Goal: Complete application form: Complete application form

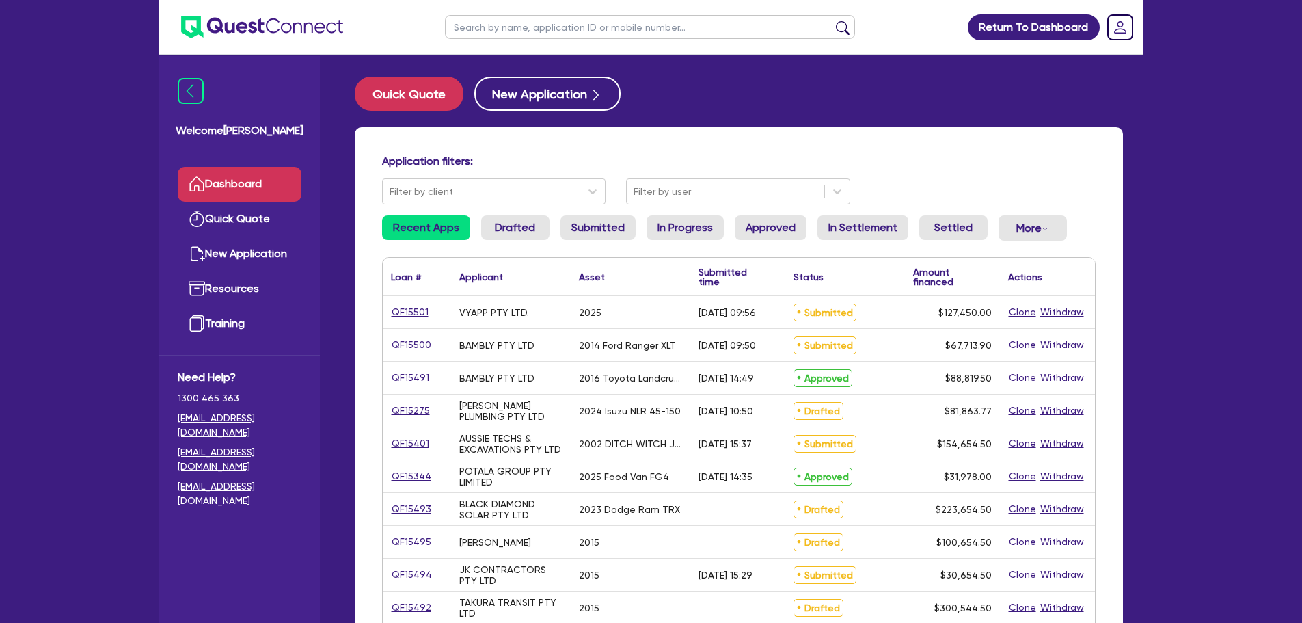
click at [487, 27] on input "text" at bounding box center [650, 27] width 410 height 24
type input "ashley"
click at [832, 21] on button "submit" at bounding box center [843, 30] width 22 height 19
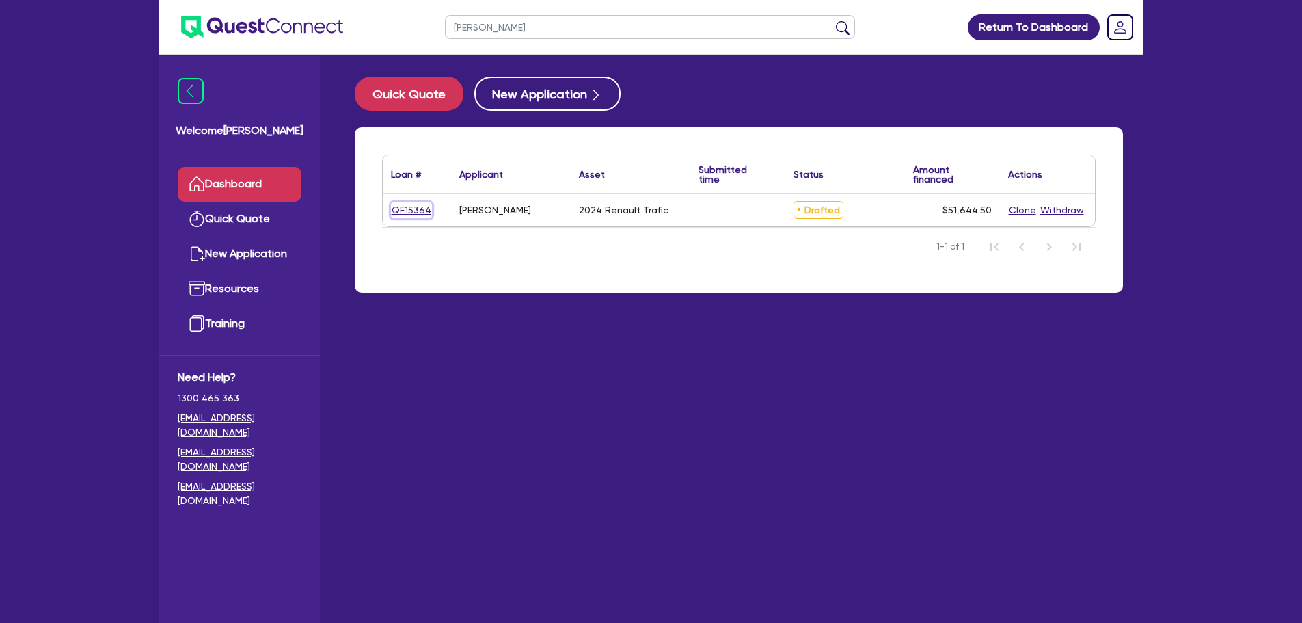
click at [417, 206] on link "QF15364" at bounding box center [411, 210] width 41 height 16
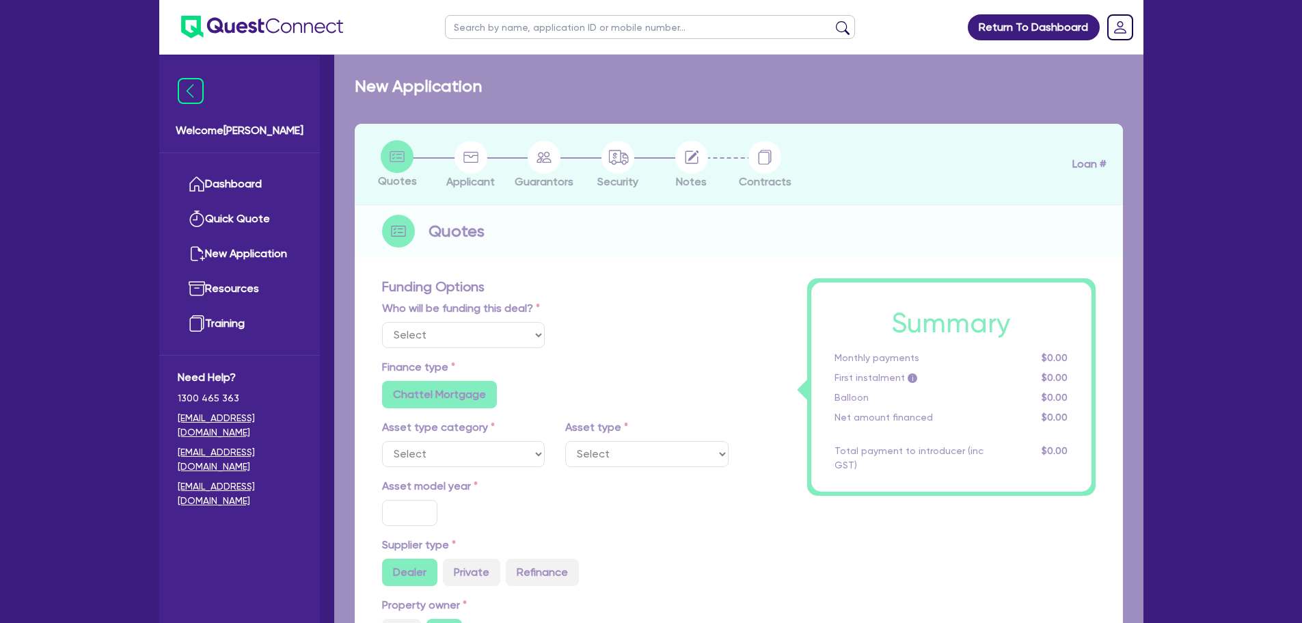
select select "Other"
select select "CARS_AND_LIGHT_TRUCKS"
type input "2024"
radio input "true"
type input "50,000"
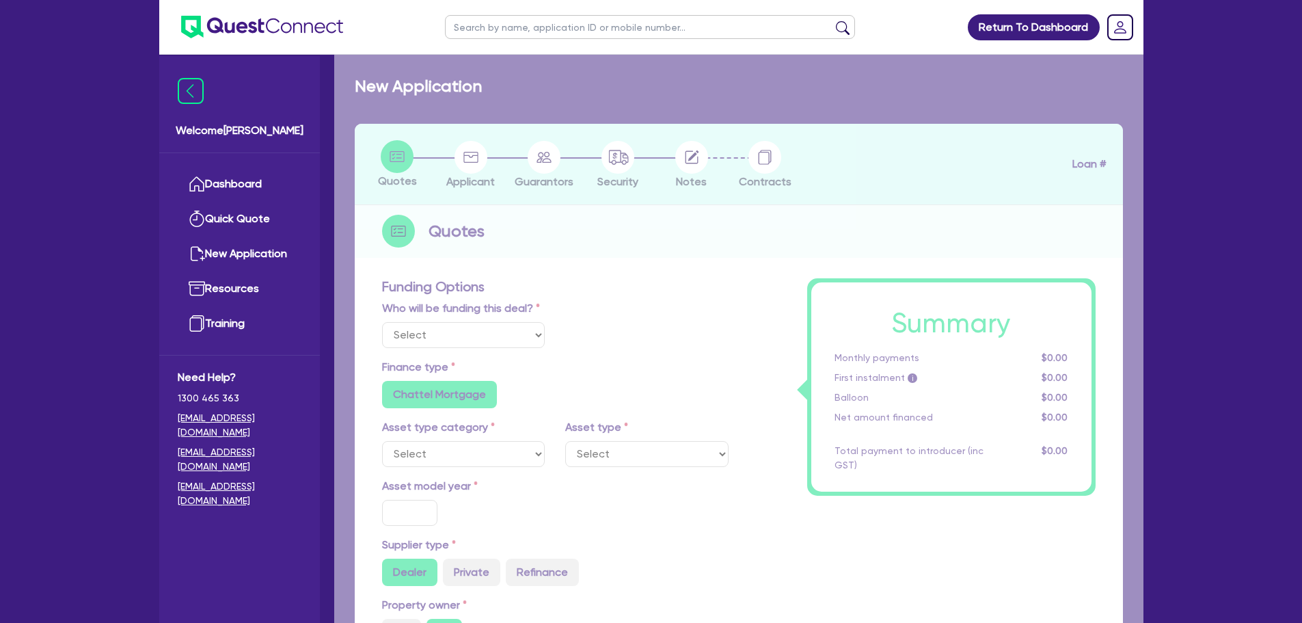
type input "5"
type input "2,582.23"
type input "8.3"
type input "900"
radio input "true"
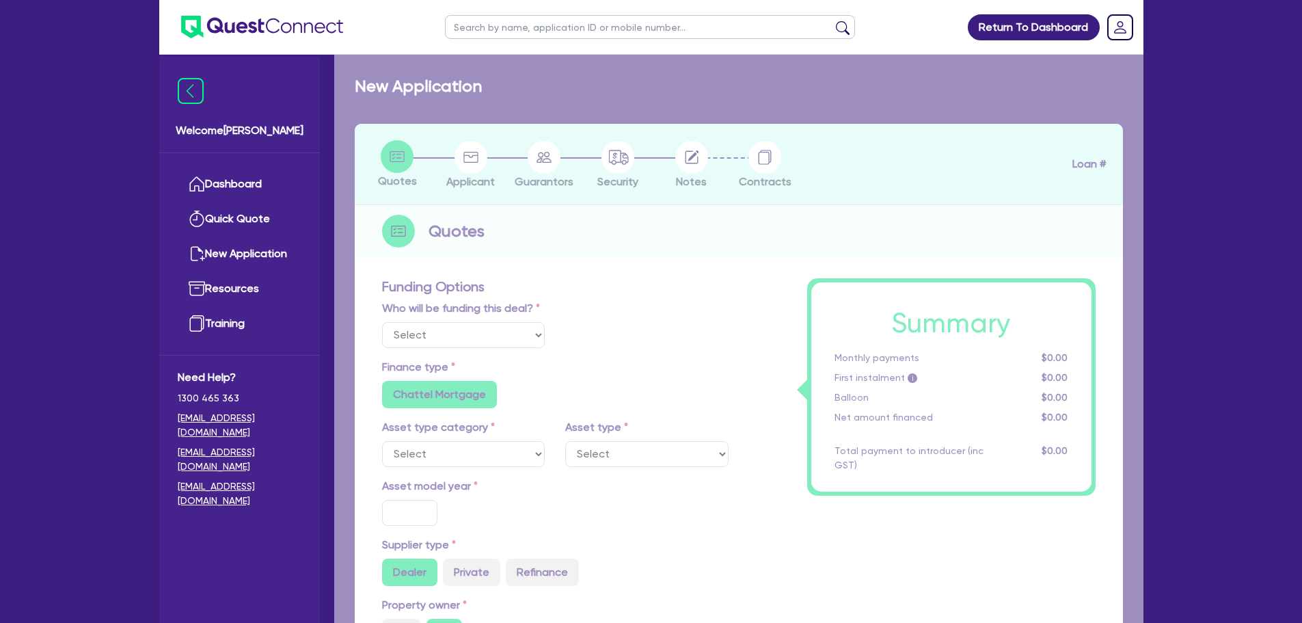
radio input "true"
select select "VANS_AND_UTES"
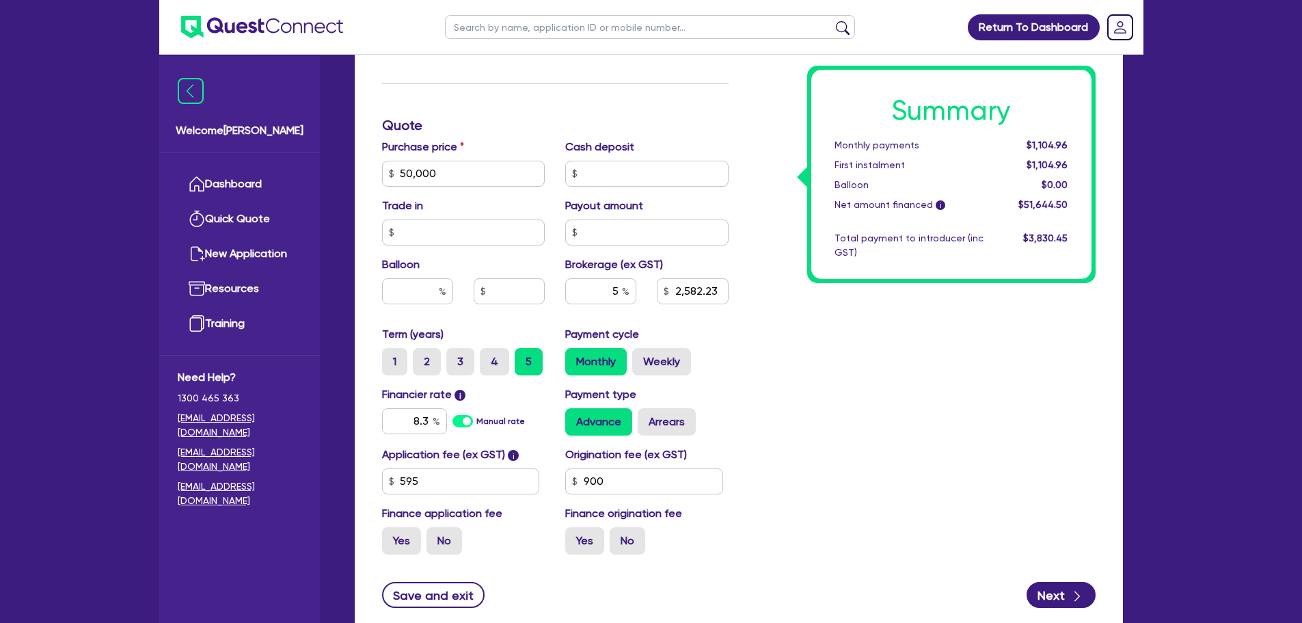
scroll to position [604, 0]
click at [417, 291] on input "text" at bounding box center [417, 291] width 71 height 26
type input "50,000"
type input "3"
type input "2,582.23"
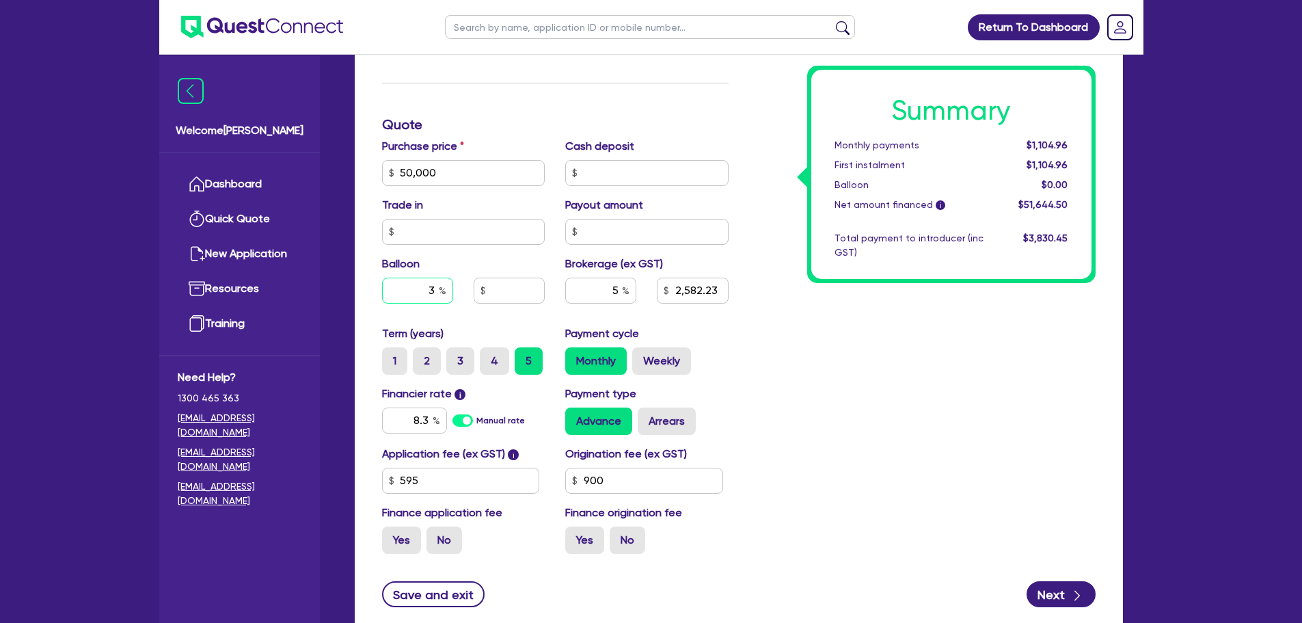
type input "50,000"
type input "30"
type input "2,582.23"
type input "30"
type input "50,000"
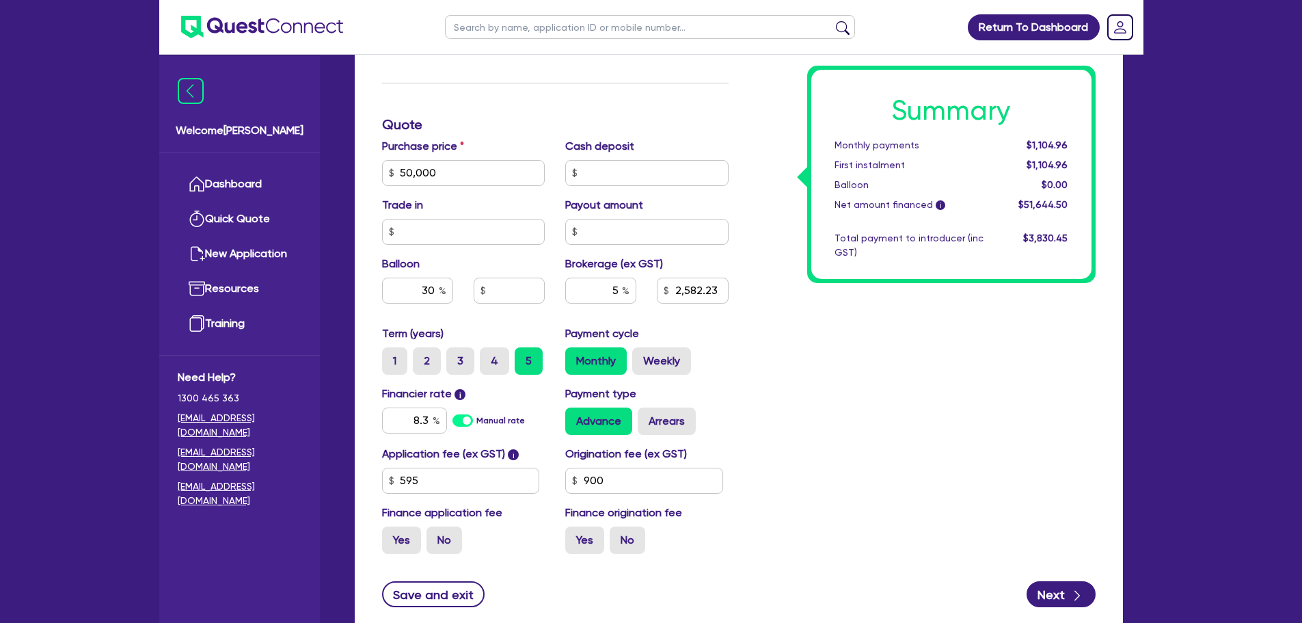
type input "2,582.23"
type input "50,000"
type input "15,000"
type input "2,582.23"
click at [757, 335] on div "Summary Monthly payments $903.80 First instalment $903.80 Balloon $15,000.00 Ne…" at bounding box center [922, 125] width 367 height 880
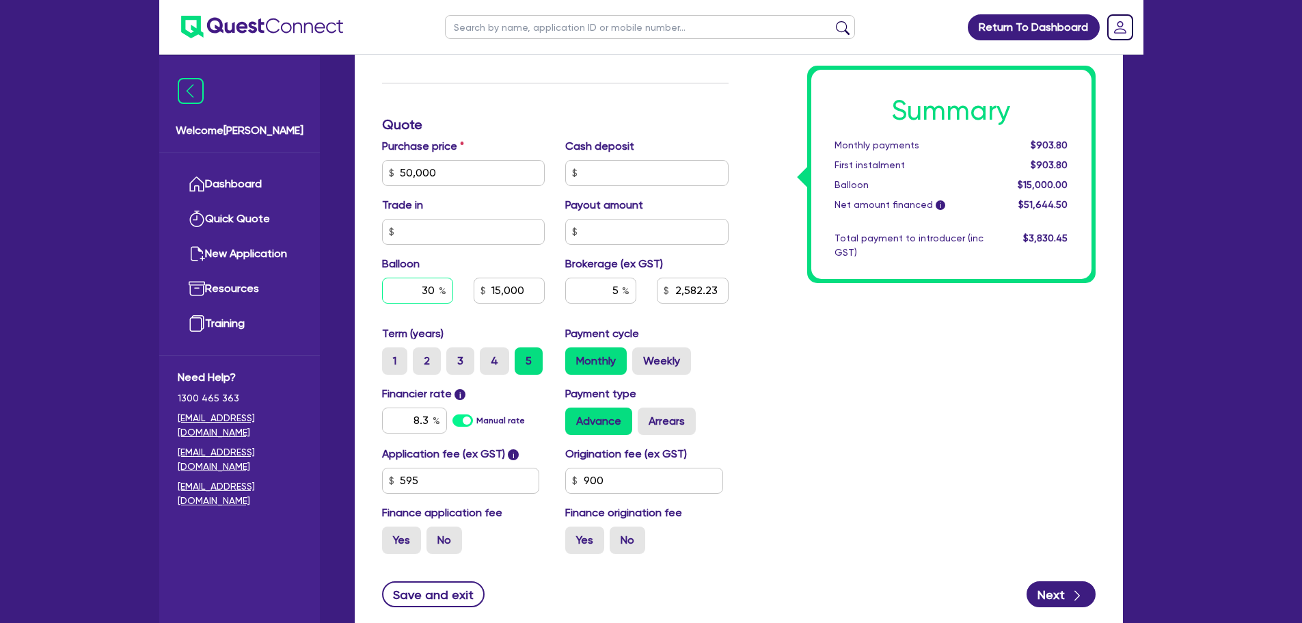
click at [438, 290] on input "30" at bounding box center [417, 291] width 71 height 26
type input "50,000"
type input "3"
type input "15,000"
type input "2,582.23"
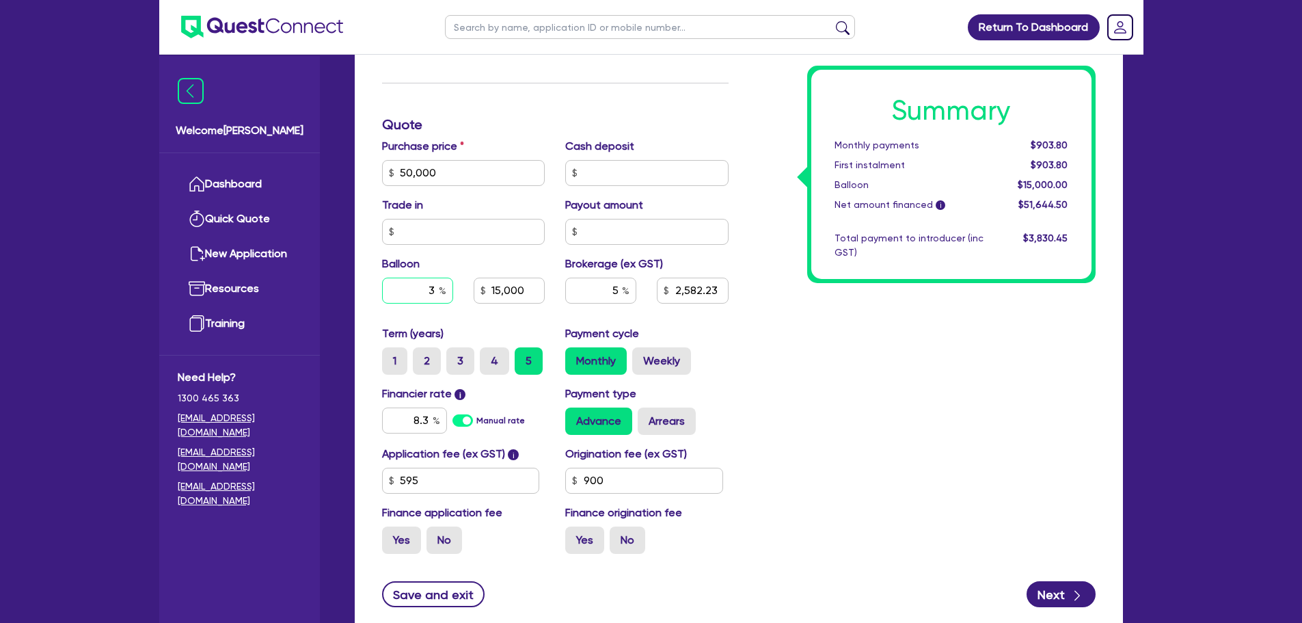
type input "50,000"
type input "15,000"
type input "2,582.23"
type input "50,000"
type input "15,000"
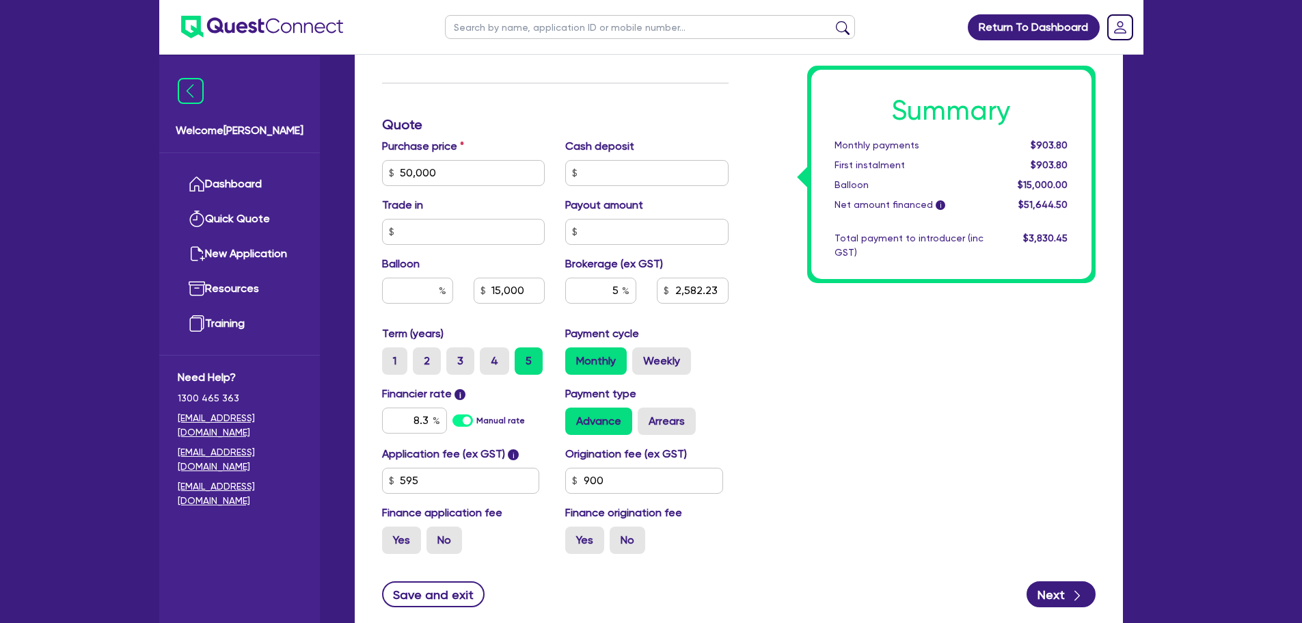
type input "2,582.23"
type input "50,000"
type input "2,582.23"
click at [839, 404] on div "Summary Monthly payments Calculating... First instalment Calculating... Balloon…" at bounding box center [922, 125] width 367 height 880
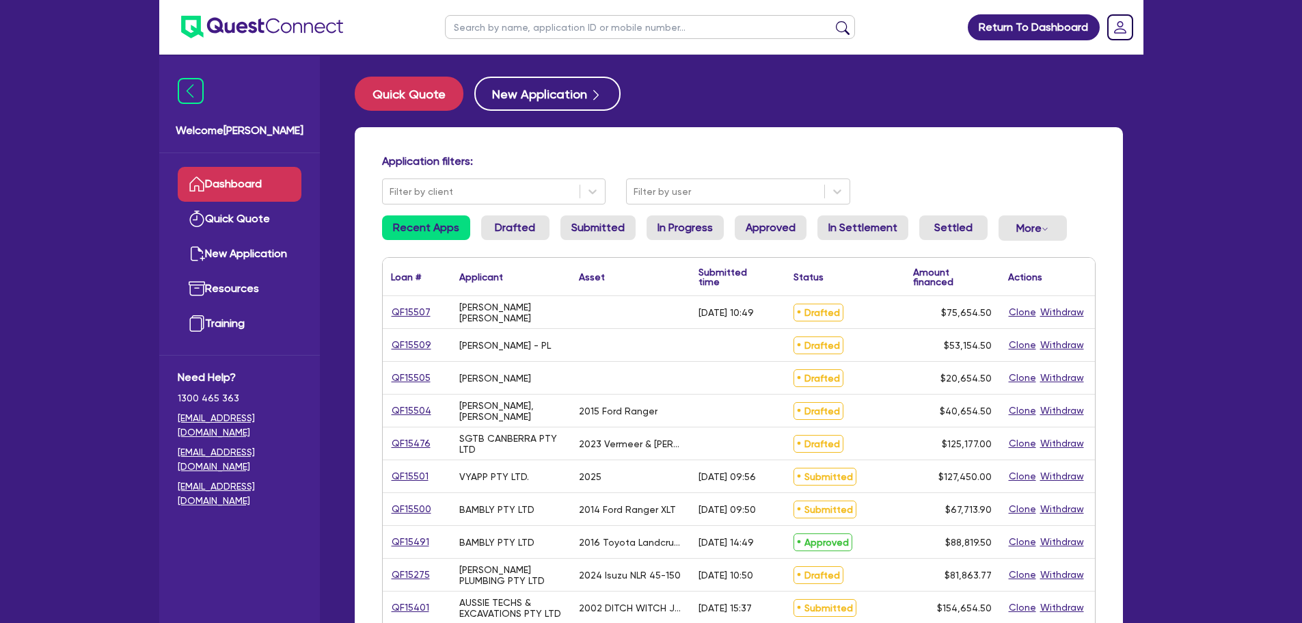
click at [482, 30] on input "text" at bounding box center [650, 27] width 410 height 24
type input "ashley"
click at [832, 21] on button "submit" at bounding box center [843, 30] width 22 height 19
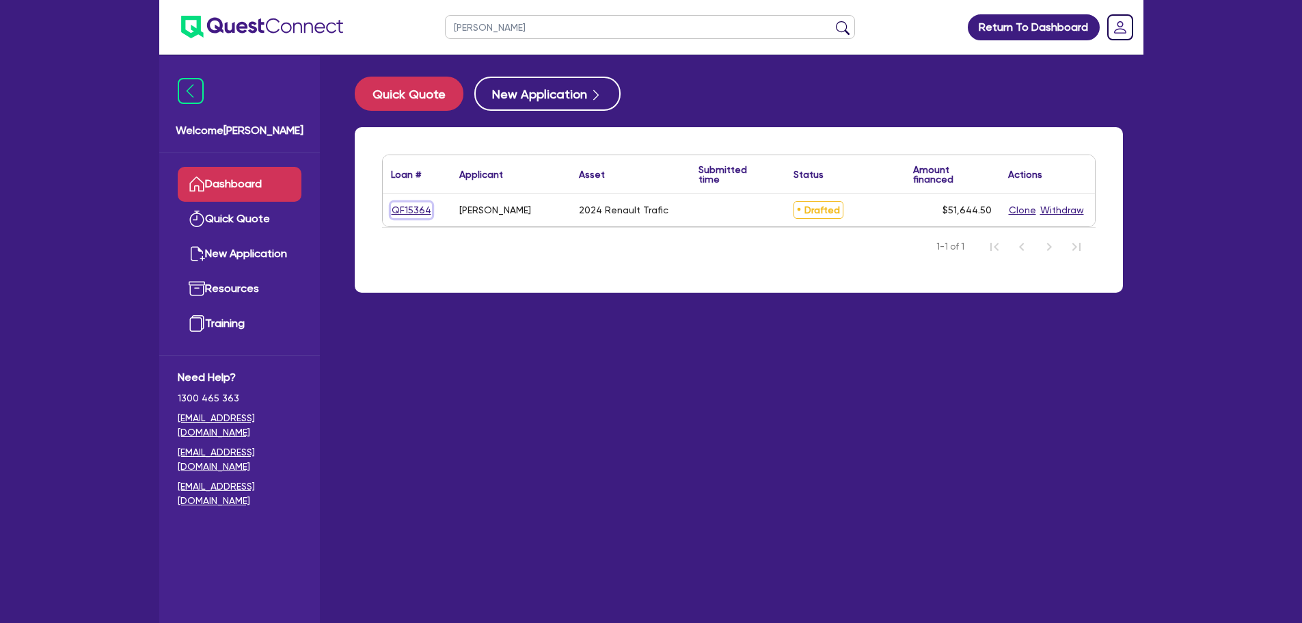
click at [406, 213] on link "QF15364" at bounding box center [411, 210] width 41 height 16
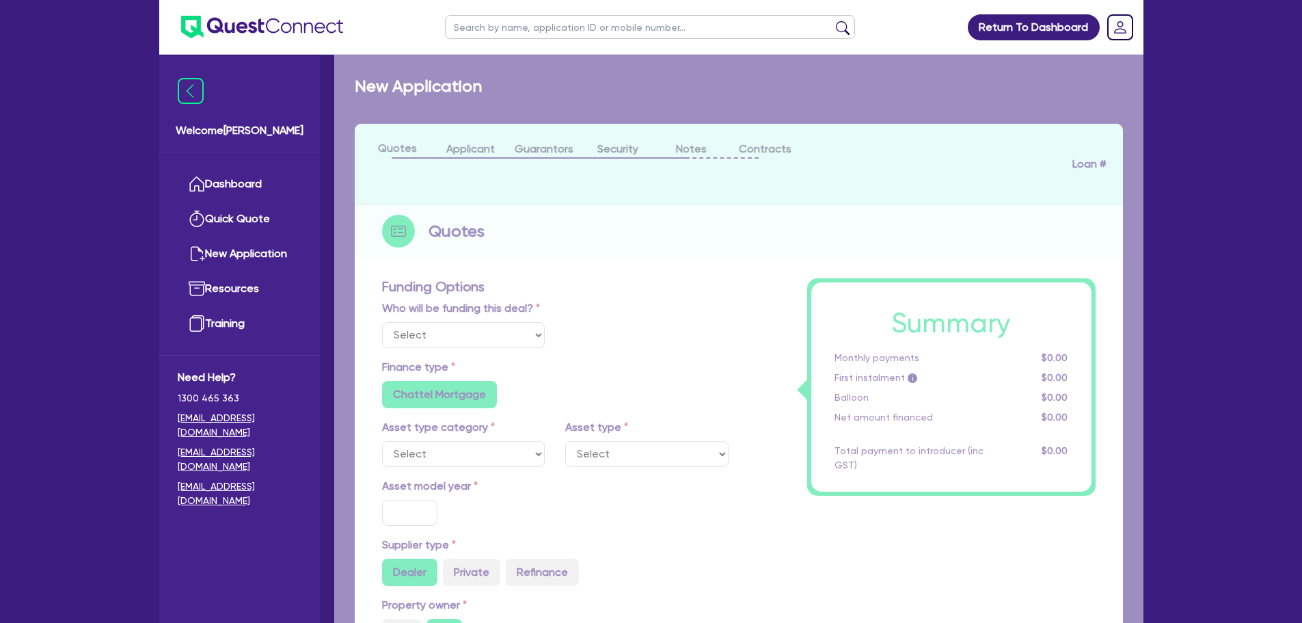
select select "Other"
select select "CARS_AND_LIGHT_TRUCKS"
type input "2024"
radio input "true"
type input "50,000"
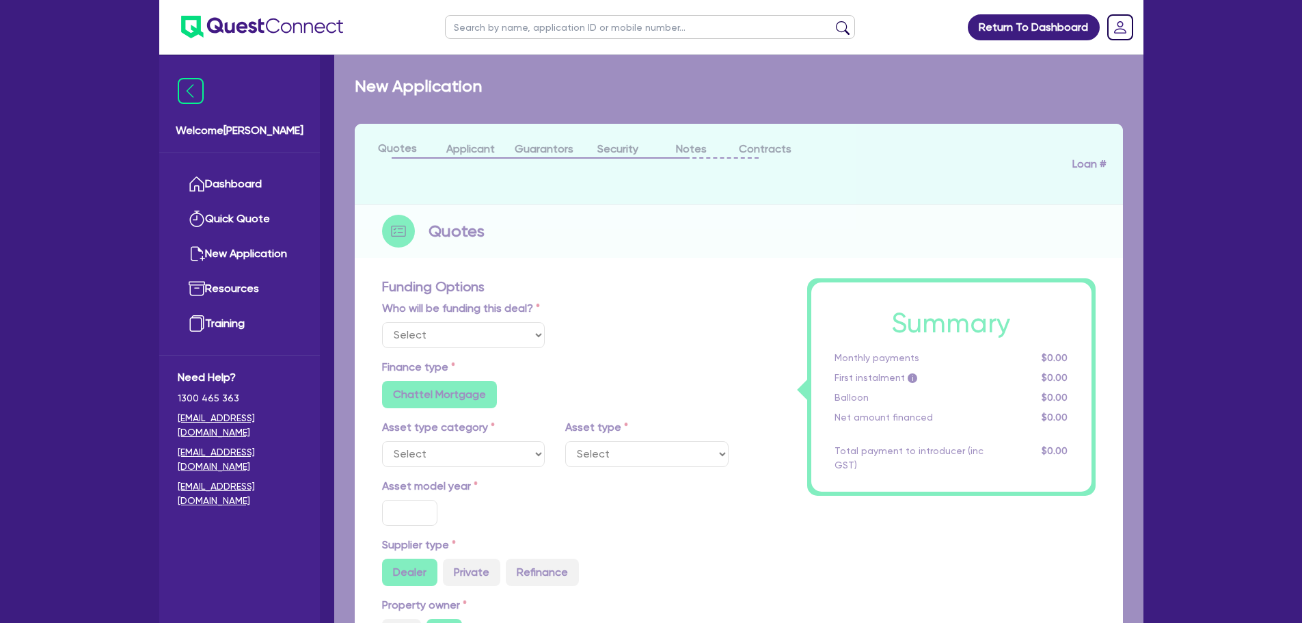
type input "5"
type input "2,582.23"
type input "8.3"
type input "900"
radio input "true"
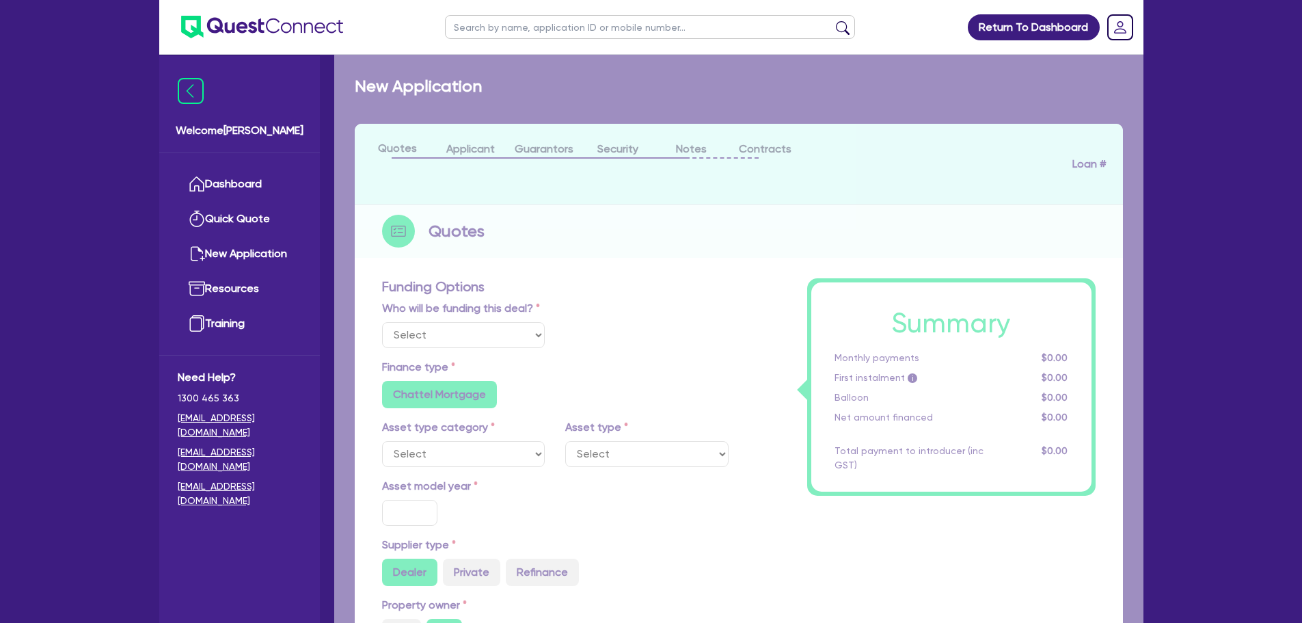
radio input "true"
select select "VANS_AND_UTES"
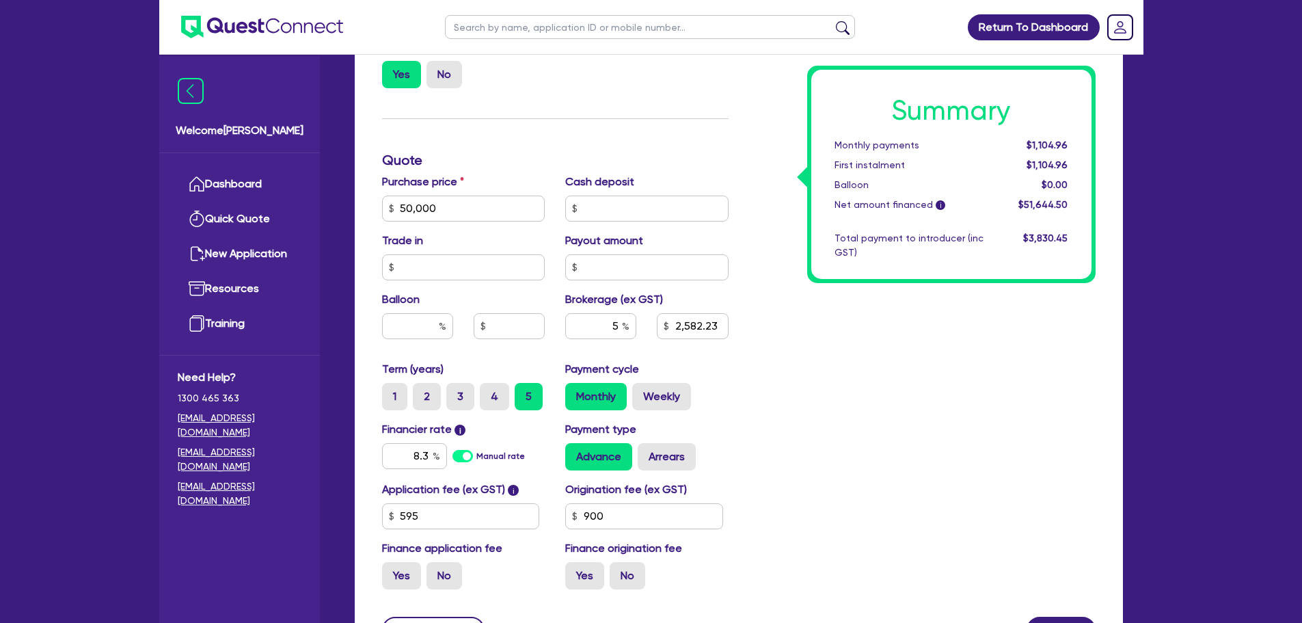
scroll to position [569, 0]
click at [405, 314] on input "text" at bounding box center [417, 325] width 71 height 26
type input "50,000"
type input "2,582.23"
type input "50,000"
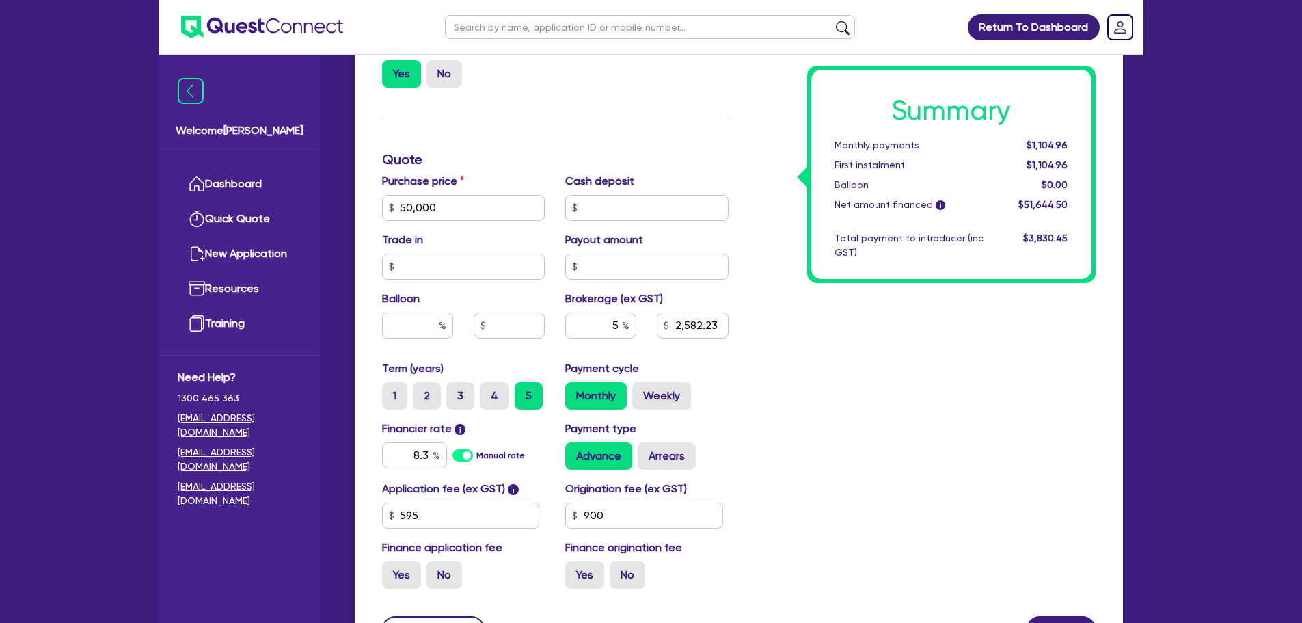
type input "2,582.23"
click at [906, 414] on div "Summary Monthly payments $1,104.96 First instalment $1,104.96 Balloon $0.00 Net…" at bounding box center [922, 160] width 367 height 880
click at [819, 405] on div "Summary Monthly payments $1,104.96 First instalment $1,104.96 Balloon $0.00 Net…" at bounding box center [922, 160] width 367 height 880
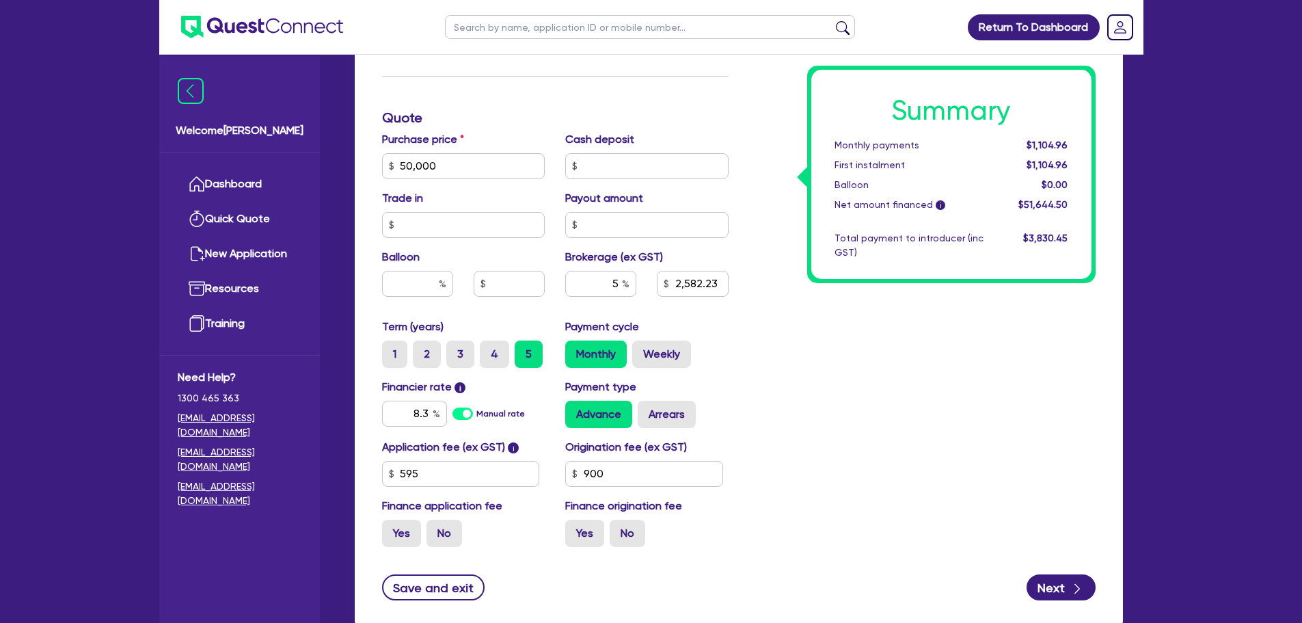
scroll to position [610, 0]
click at [425, 412] on input "8.3" at bounding box center [414, 415] width 65 height 26
click at [427, 414] on input "8.3" at bounding box center [414, 415] width 65 height 26
type input "50,000"
type input "2,582.23"
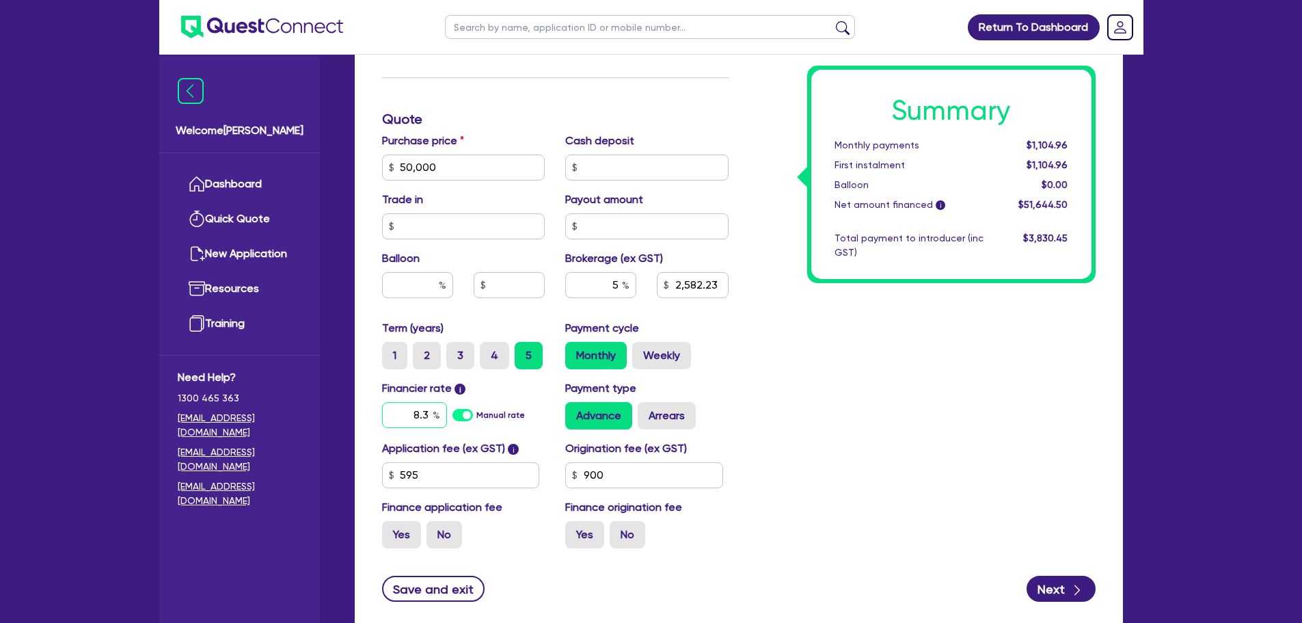
type input "8.35"
type input "50,000"
type input "2,582.23"
type input "8.3"
type input "50,000"
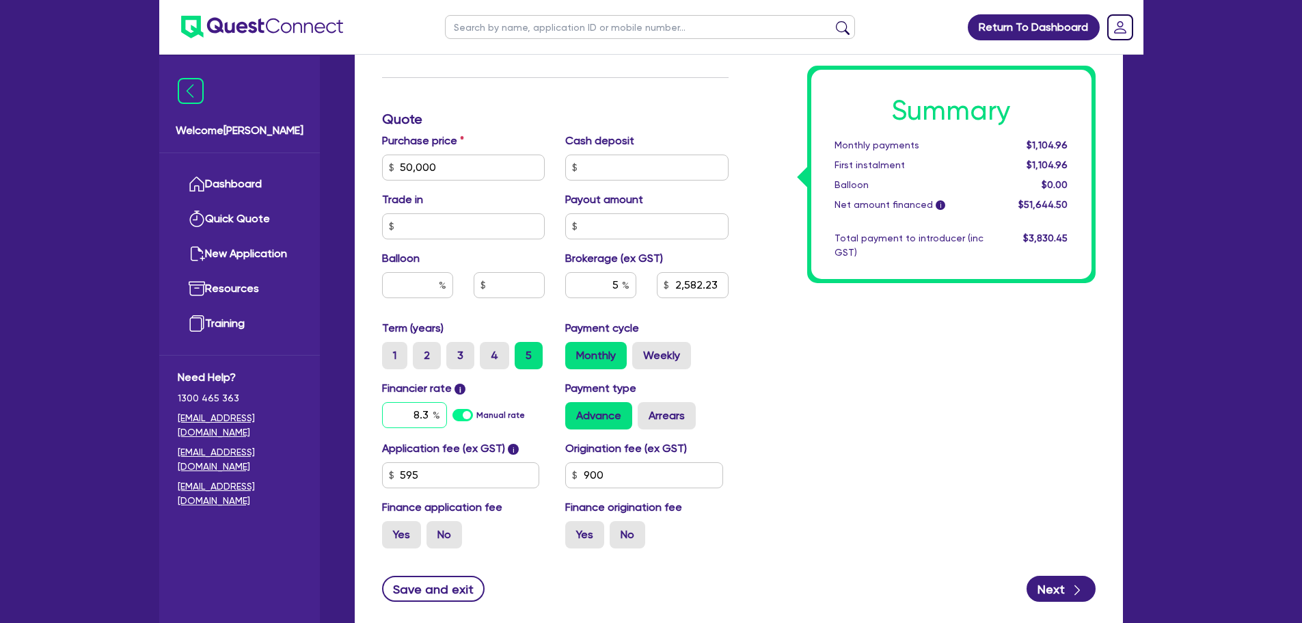
type input "2,582.23"
type input "8."
type input "50,000"
type input "2,582.23"
type input "8.5"
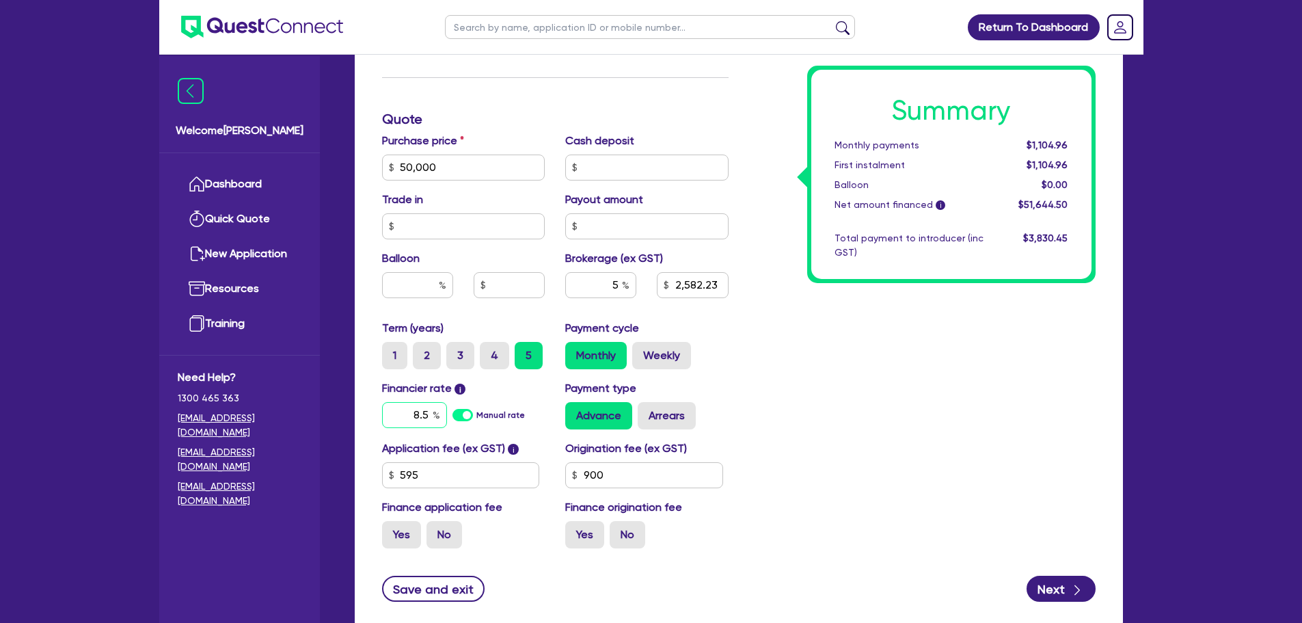
type input "50,000"
type input "2,582.23"
type input "8."
type input "50,000"
type input "2,582.23"
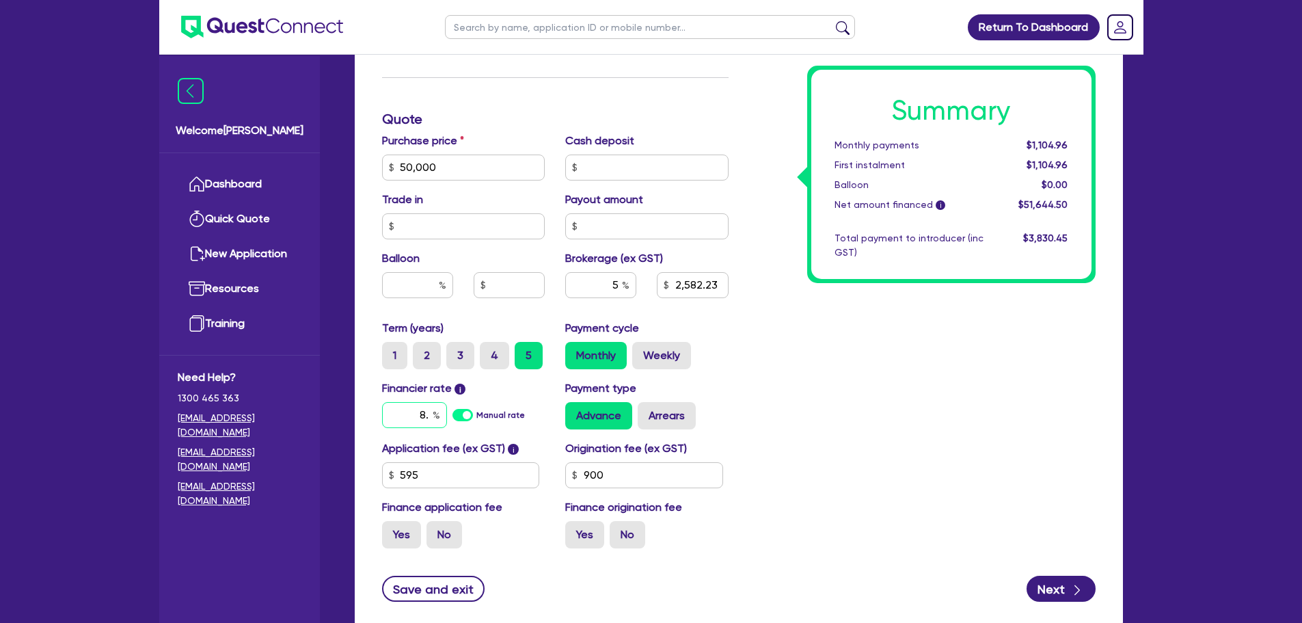
type input "8"
type input "50,000"
type input "2,582.23"
type input "50,000"
type input "2,582.23"
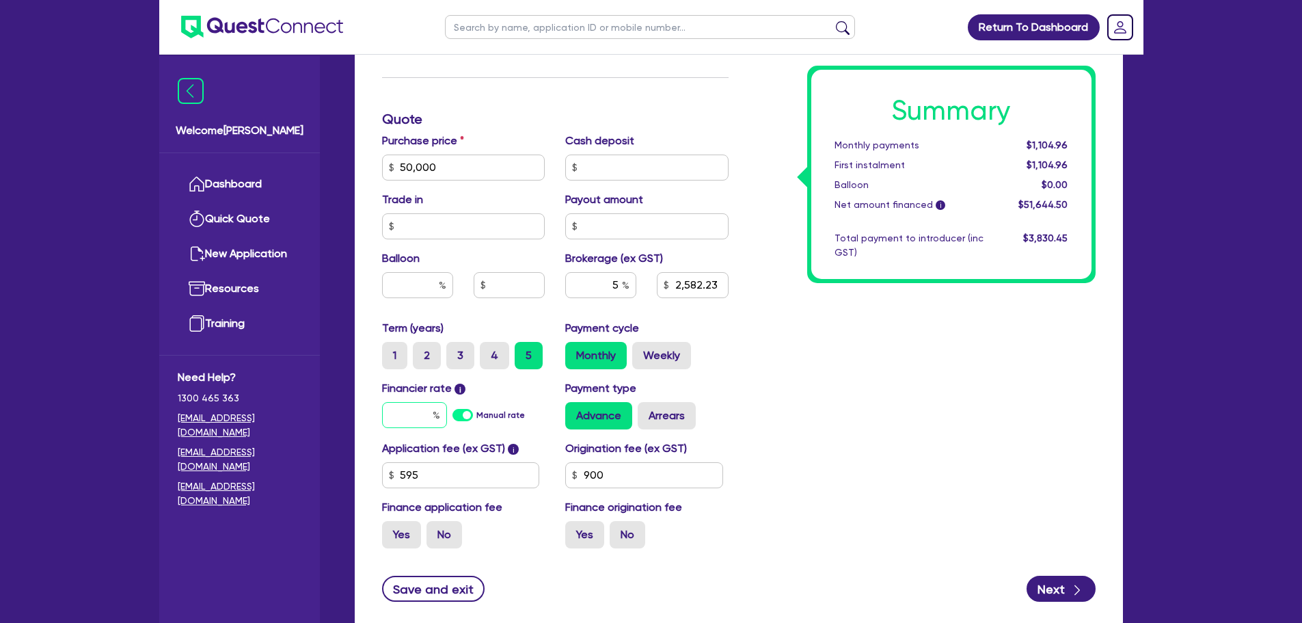
type input "1"
type input "50,000"
type input "2,582.23"
type input "10"
type input "50,000"
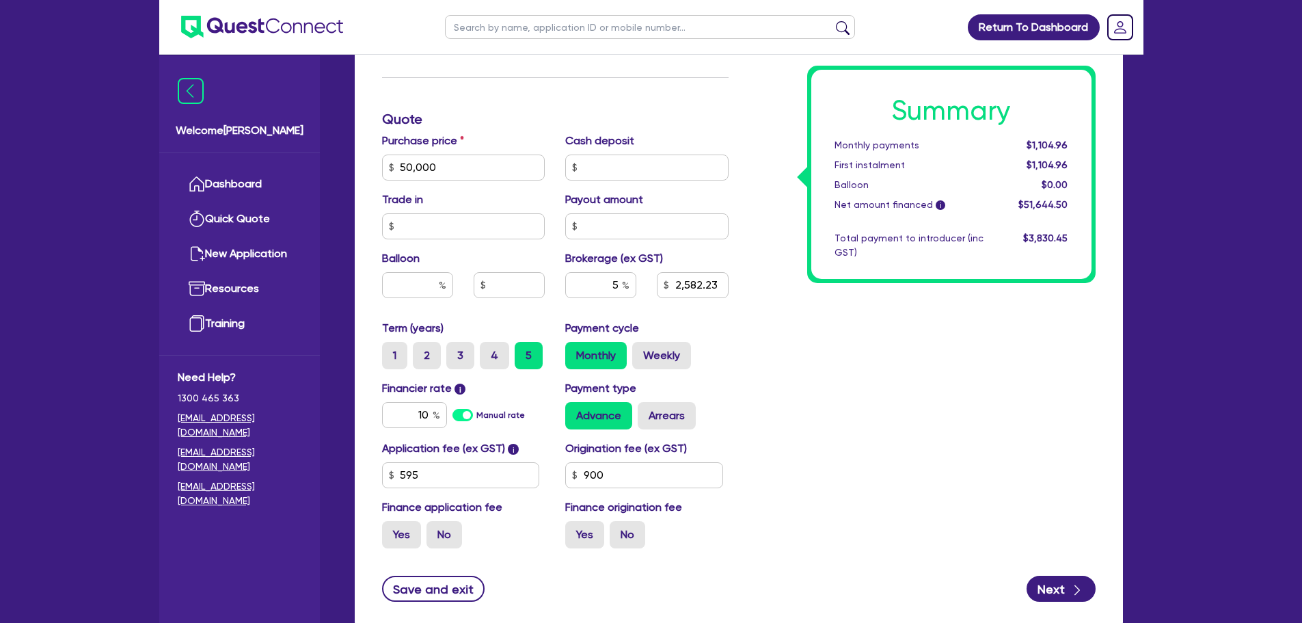
type input "2,582.23"
type input "50,000"
type input "2,582.23"
click at [934, 375] on div "Summary Monthly payments $1,104.96 First instalment $1,104.96 Balloon $0.00 Net…" at bounding box center [922, 119] width 367 height 880
click at [427, 409] on input "10" at bounding box center [414, 415] width 65 height 26
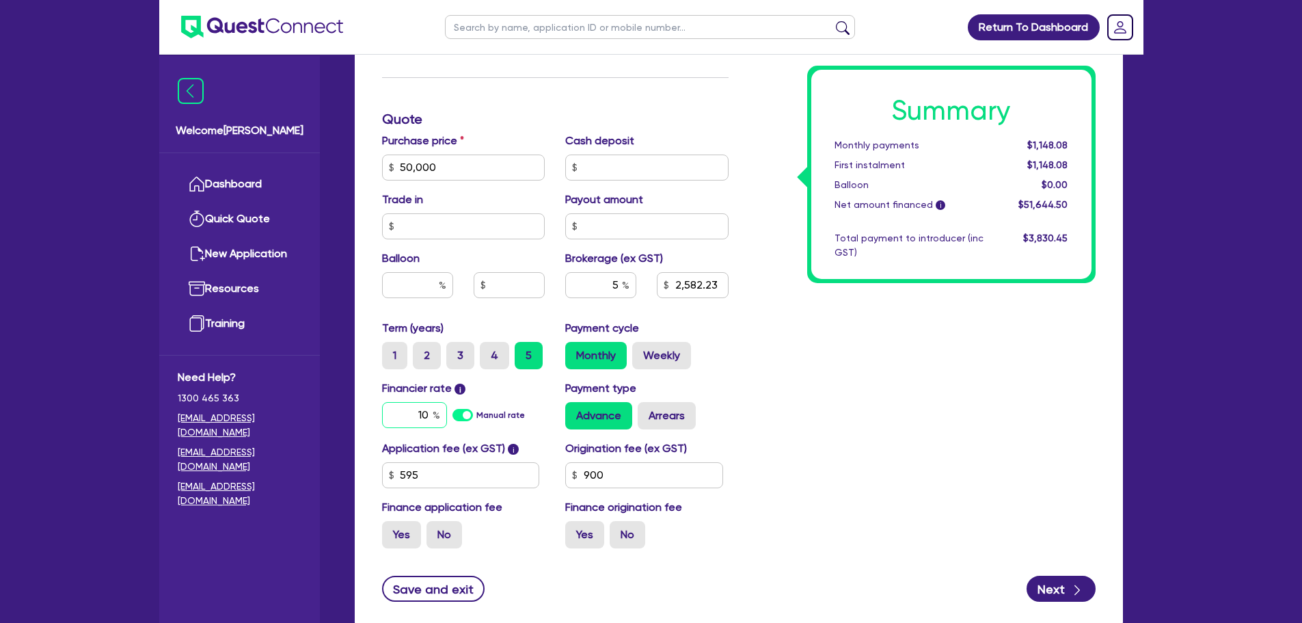
type input "50,000"
type input "2,582.23"
type input "1"
type input "50,000"
type input "2,582.23"
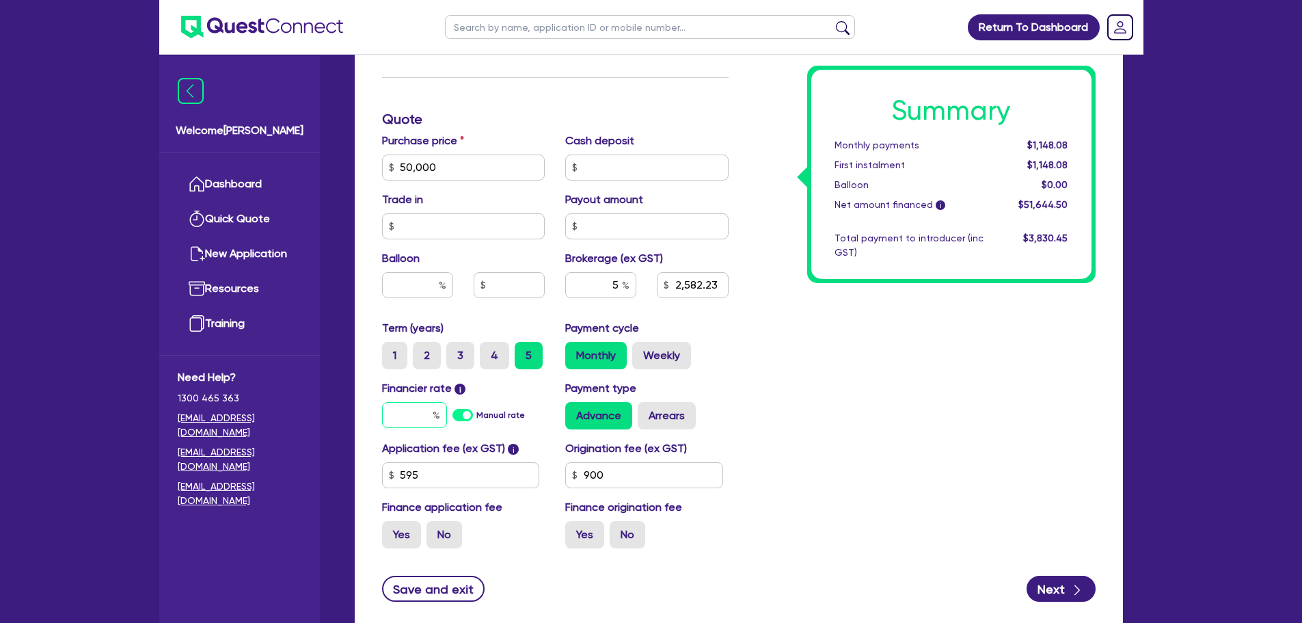
type input "50,000"
type input "2,582.23"
type input "8"
type input "50,000"
type input "2,582.23"
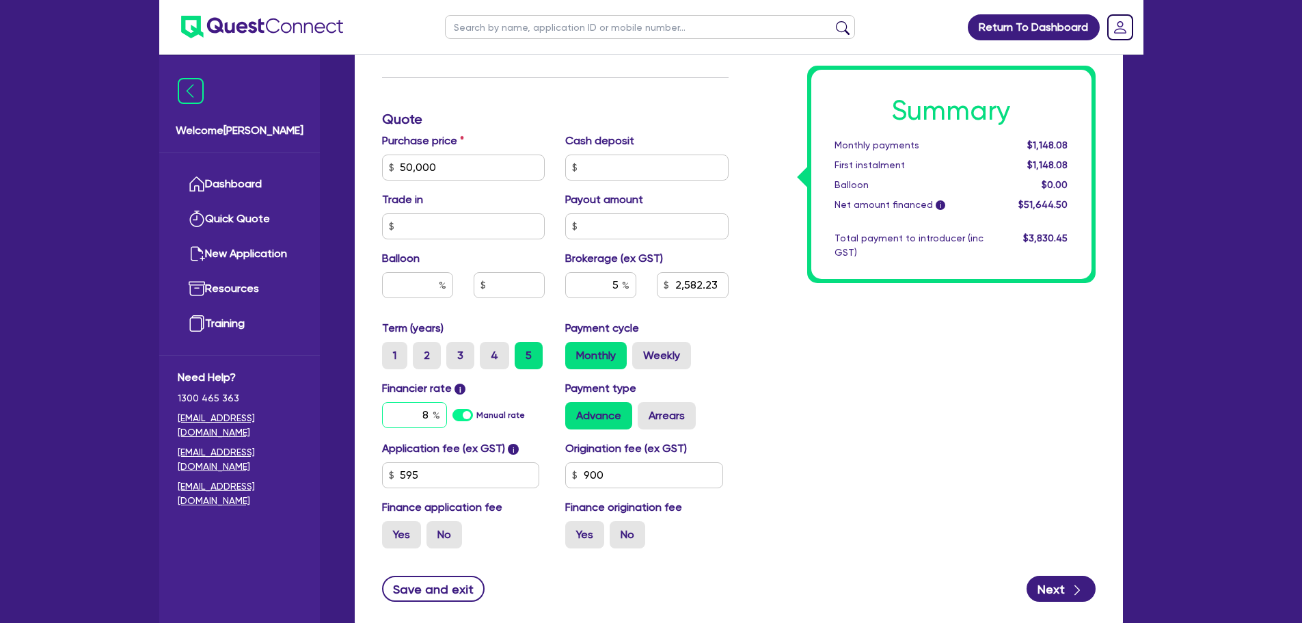
type input "8."
type input "50,000"
type input "2,582.23"
type input "8.3"
type input "50,000"
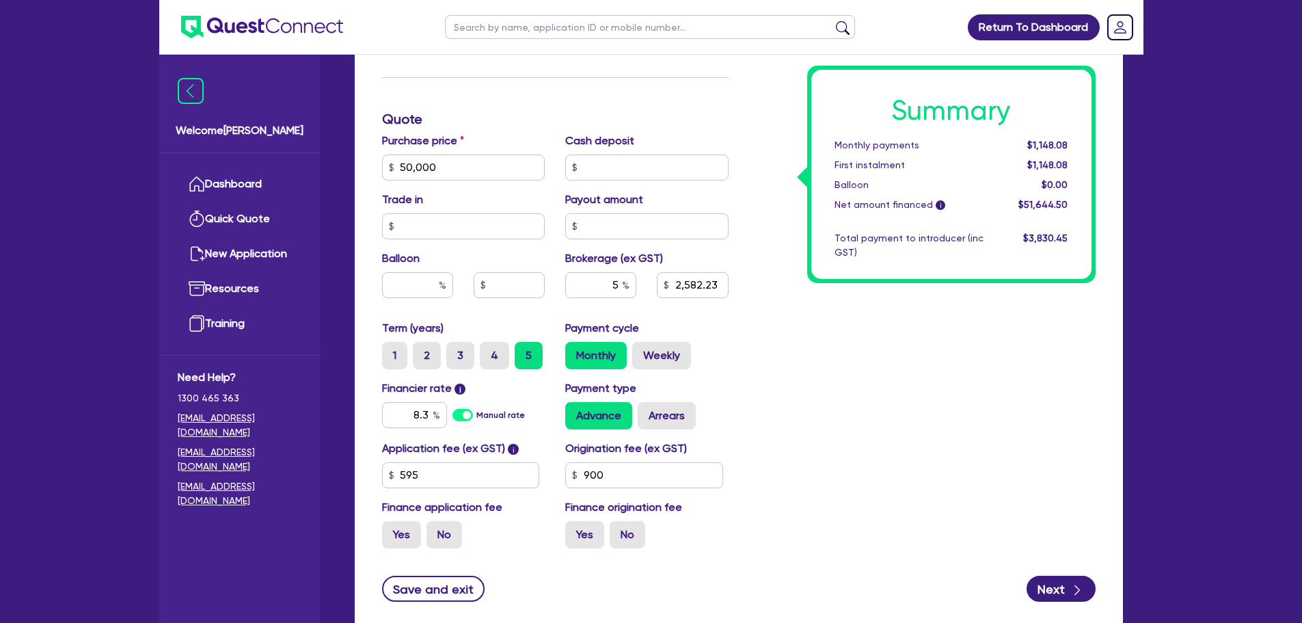
type input "2,582.23"
type input "50,000"
type input "2,582.23"
click at [762, 384] on div "Summary Monthly payments Calculating... First instalment Calculating... Balloon…" at bounding box center [922, 119] width 367 height 880
type input "50,000"
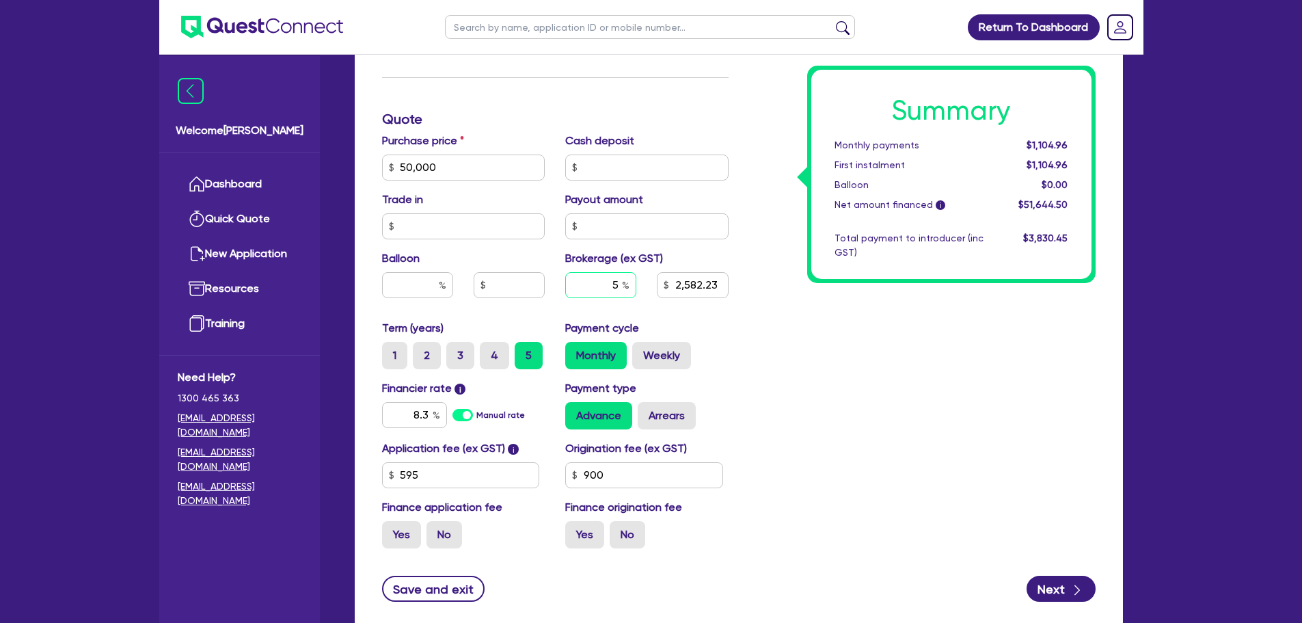
type input "2,582.23"
click at [621, 280] on input "text" at bounding box center [600, 285] width 71 height 26
type input "50,000"
type input "6"
type input "2,582.23"
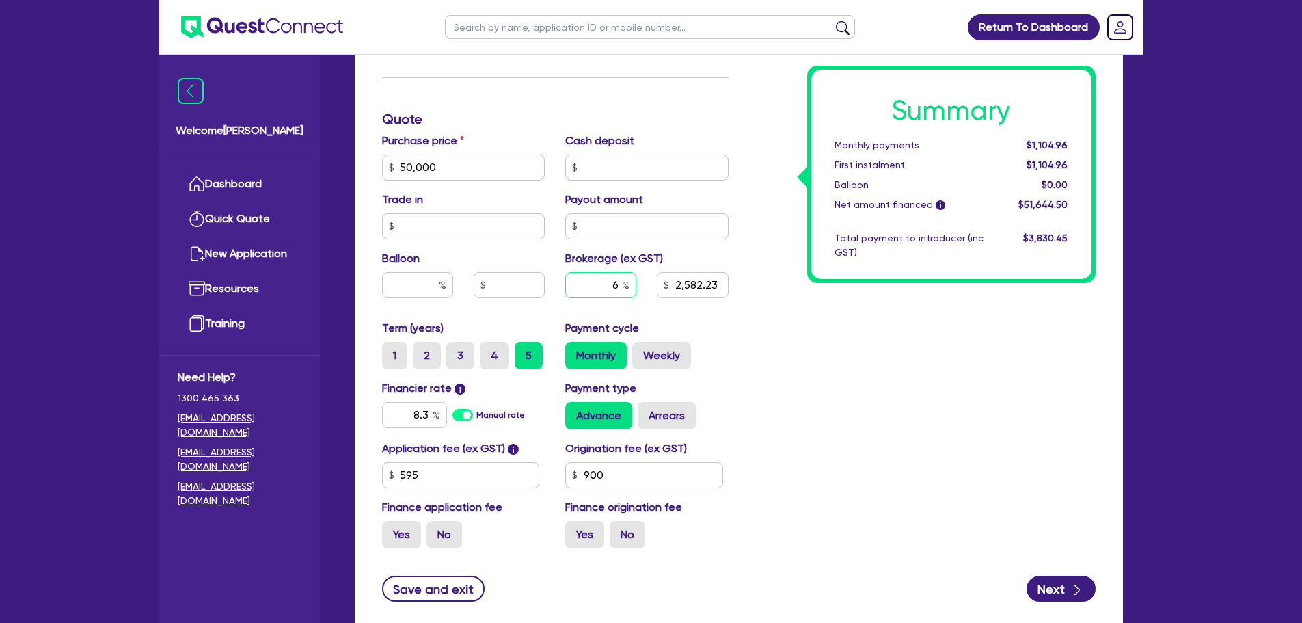
type input "6"
type input "50,000"
type input "2,582.23"
type input "50,000"
type input "3,098.67"
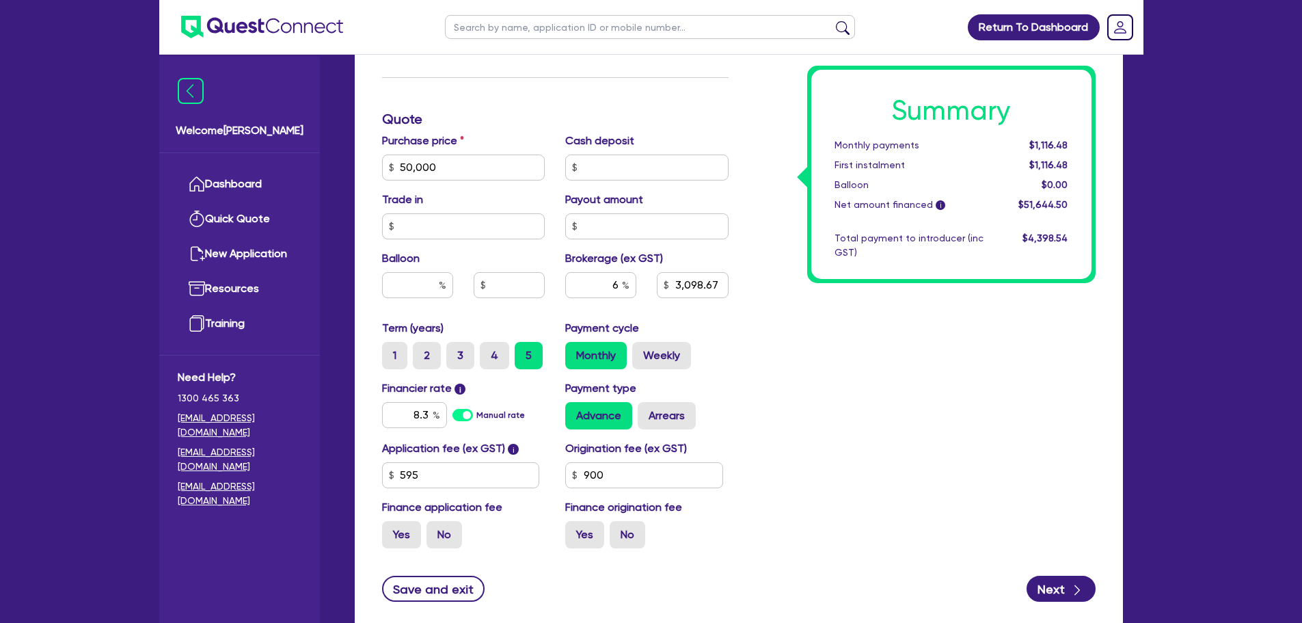
click at [790, 361] on div "Summary Monthly payments $1,116.48 First instalment $1,116.48 Balloon $0.00 Net…" at bounding box center [922, 119] width 367 height 880
click at [619, 286] on input "6" at bounding box center [600, 285] width 71 height 26
type input "50,000"
type input "3,098.67"
type input "50,000"
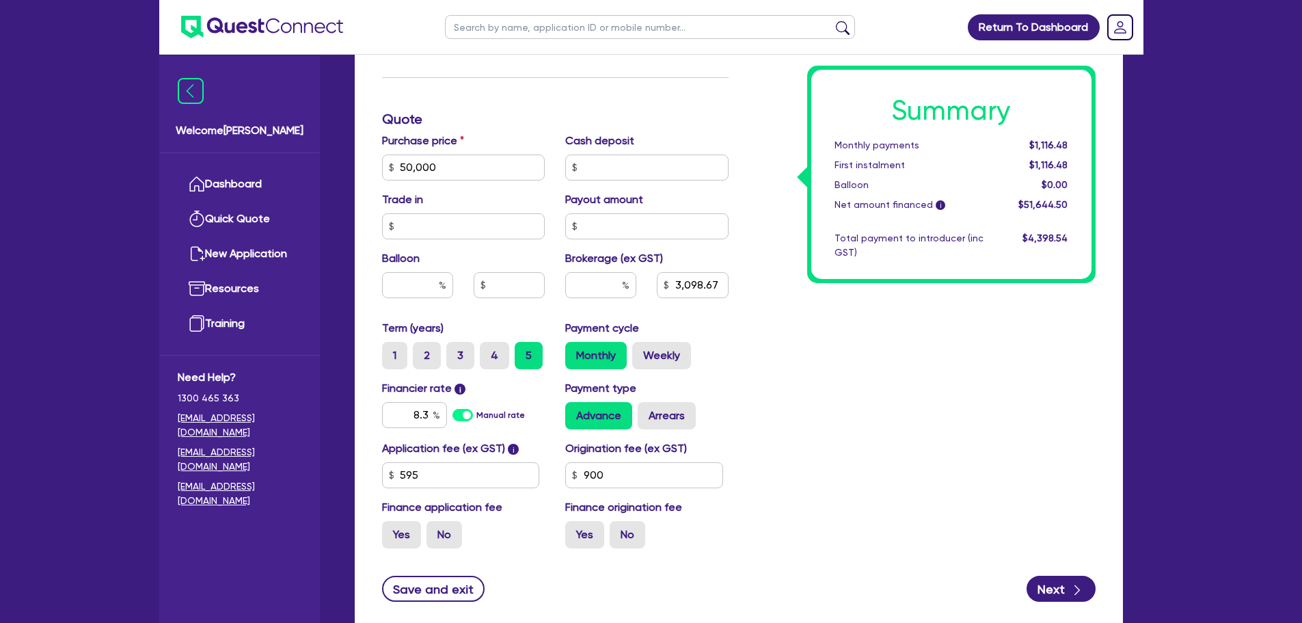
type input "3,098.67"
type input "50,000"
click at [754, 321] on div "Summary Monthly payments $1,047.36 First instalment $1,047.36 Balloon $0.00 Net…" at bounding box center [922, 119] width 367 height 880
click at [593, 282] on input "text" at bounding box center [600, 285] width 71 height 26
type input "50,000"
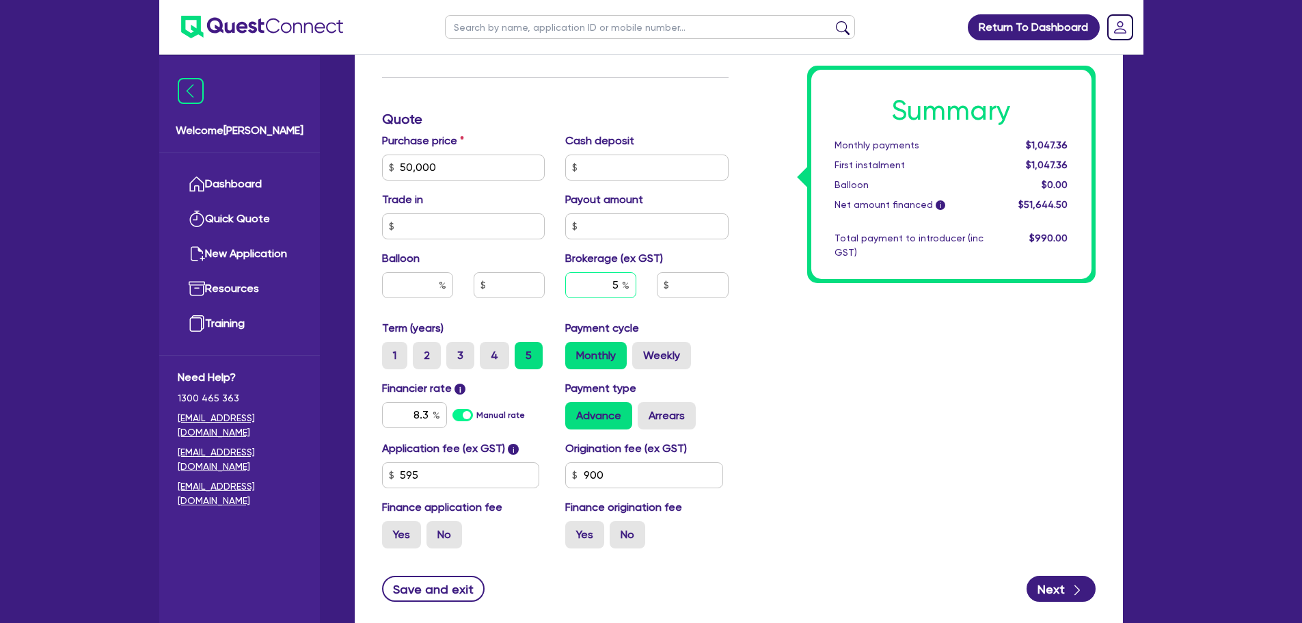
type input "5"
type input "50,000"
type input "2,582.23"
click at [807, 345] on div "Summary Monthly payments Calculating... First instalment Calculating... Balloon…" at bounding box center [922, 119] width 367 height 880
type input "50,000"
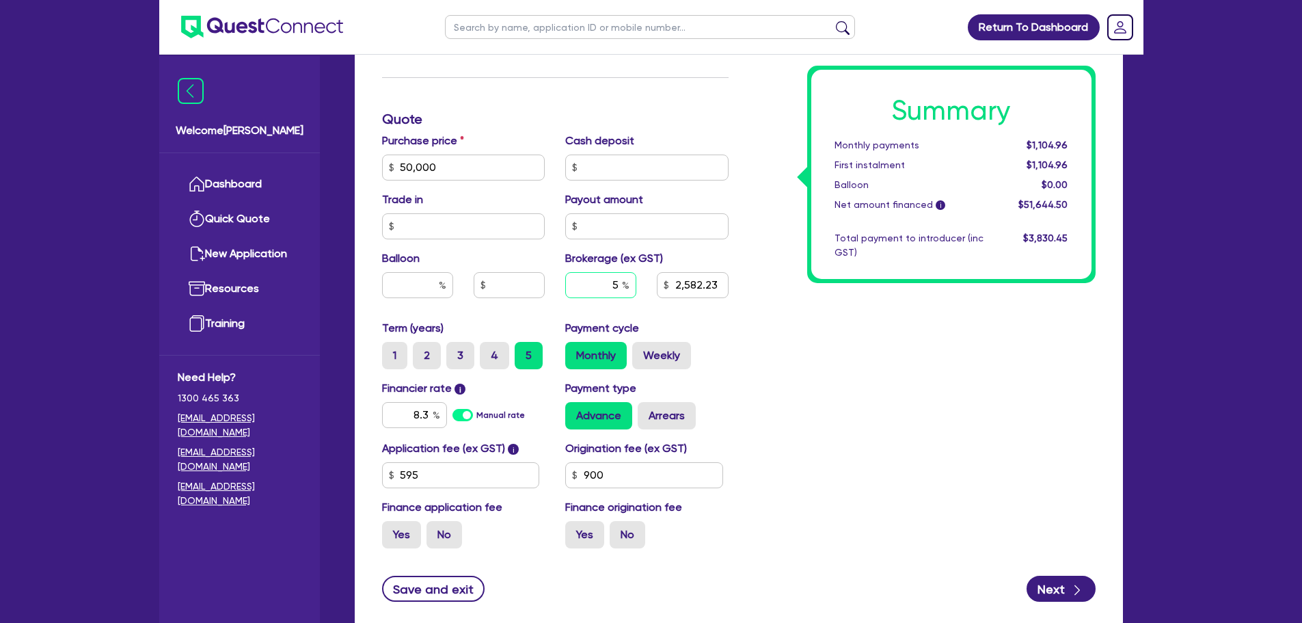
type input "2,582.23"
click at [617, 284] on input "text" at bounding box center [600, 285] width 71 height 26
type input "50,000"
type input "6"
type input "2,582.23"
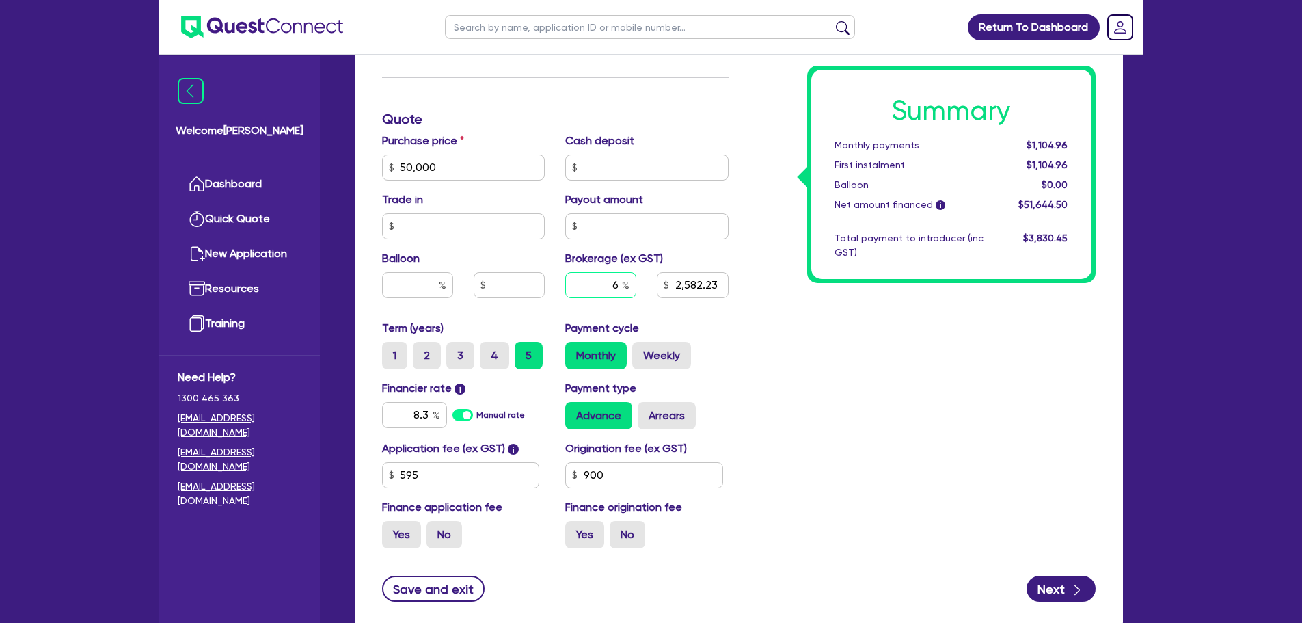
type input "6"
type input "50,000"
type input "2,582.23"
type input "50,000"
type input "3,098.67"
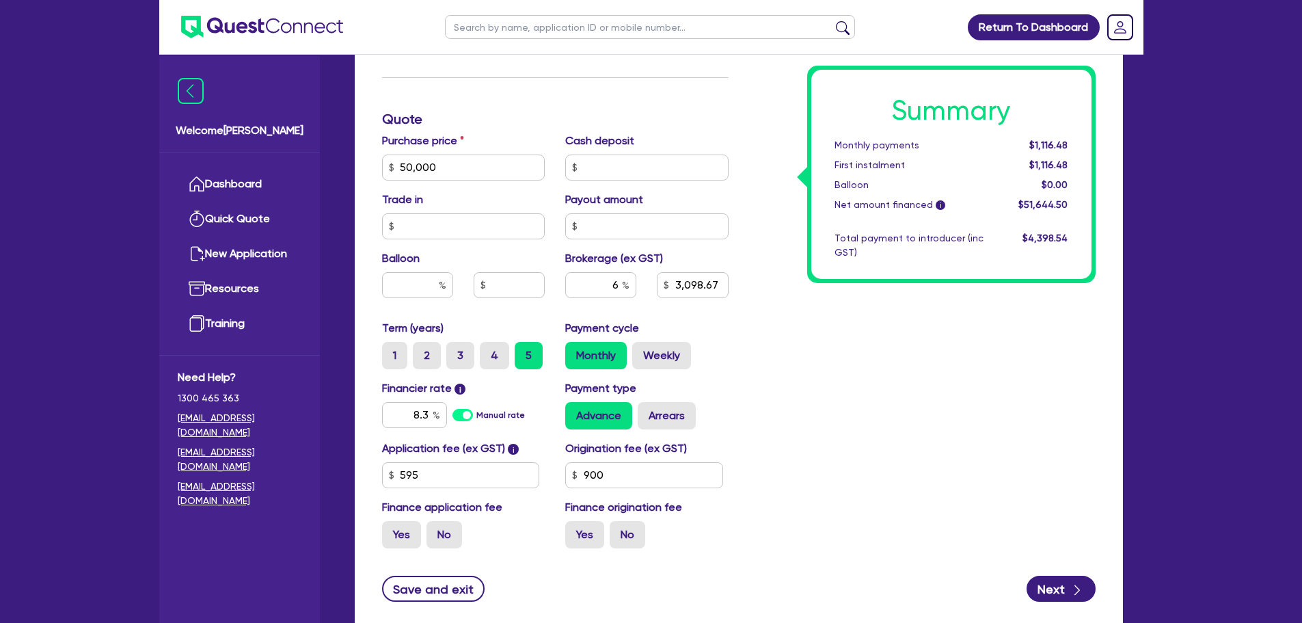
click at [824, 351] on div "Summary Monthly payments $1,116.48 First instalment $1,116.48 Balloon $0.00 Net…" at bounding box center [922, 119] width 367 height 880
click at [618, 284] on input "6" at bounding box center [600, 285] width 71 height 26
type input "50,000"
type input "3,098.67"
type input "50,000"
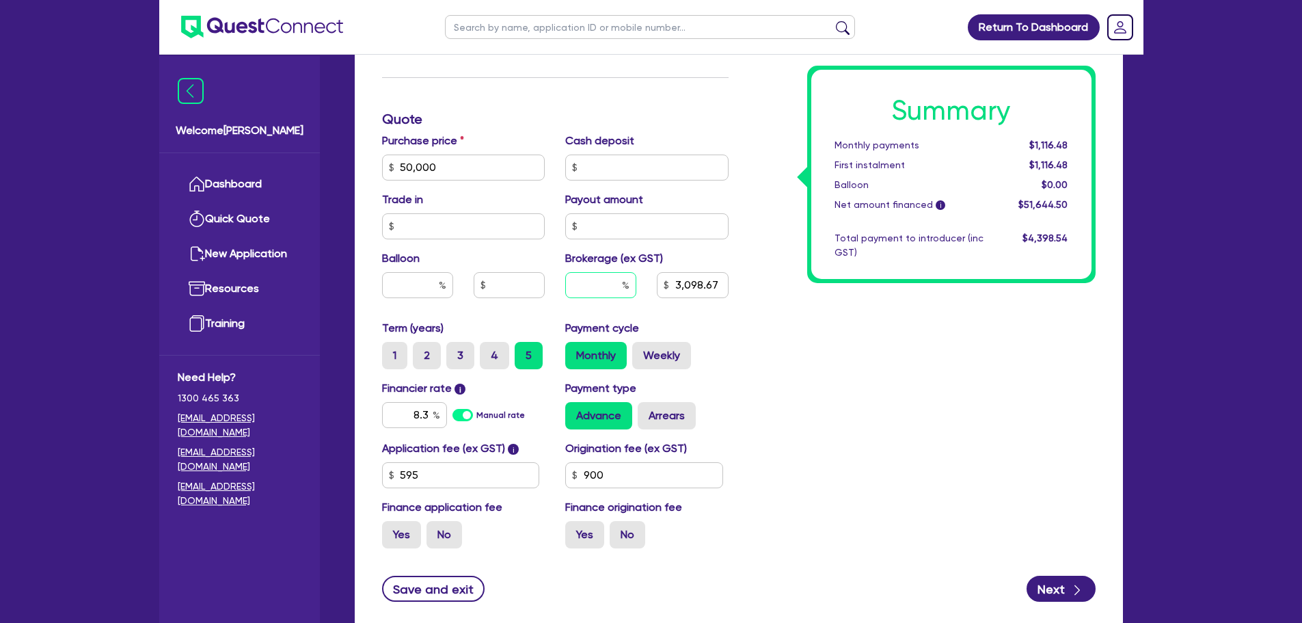
type input "5"
type input "3,098.67"
type input "5"
type input "50,000"
type input "3,098.67"
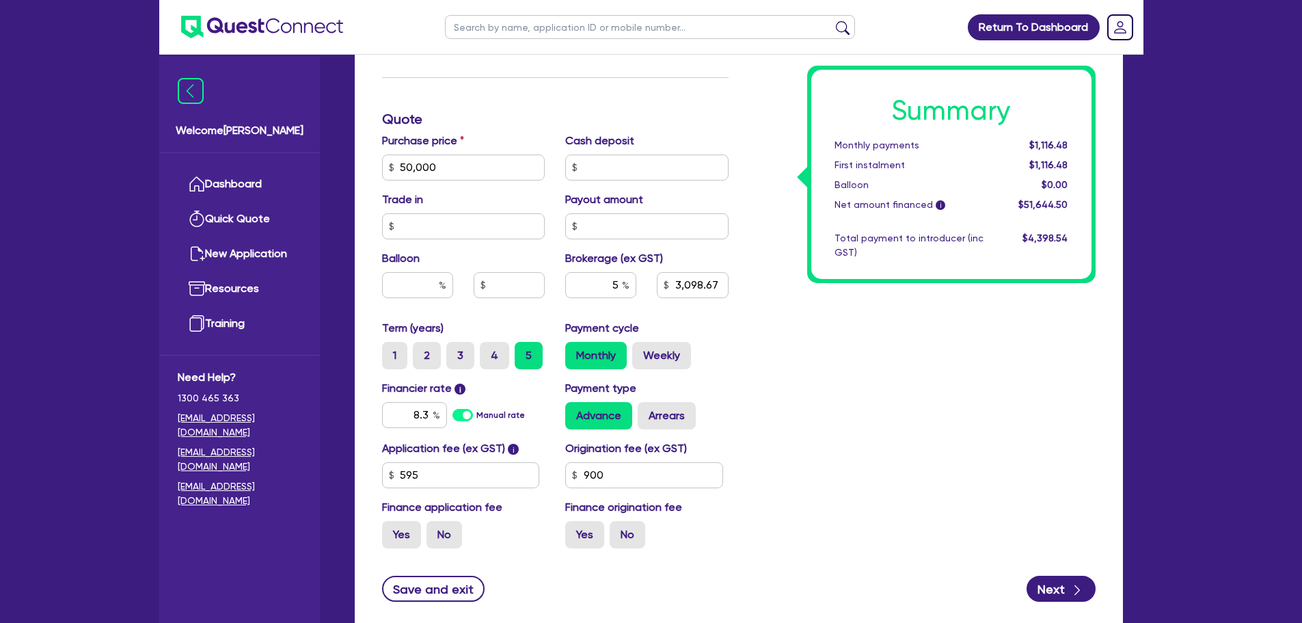
type input "50,000"
type input "2,582.23"
click at [806, 363] on div "Summary Monthly payments $1,104.96 First instalment $1,104.96 Balloon $0.00 Net…" at bounding box center [922, 119] width 367 height 880
click at [619, 486] on input "900" at bounding box center [644, 475] width 158 height 26
type input "50,000"
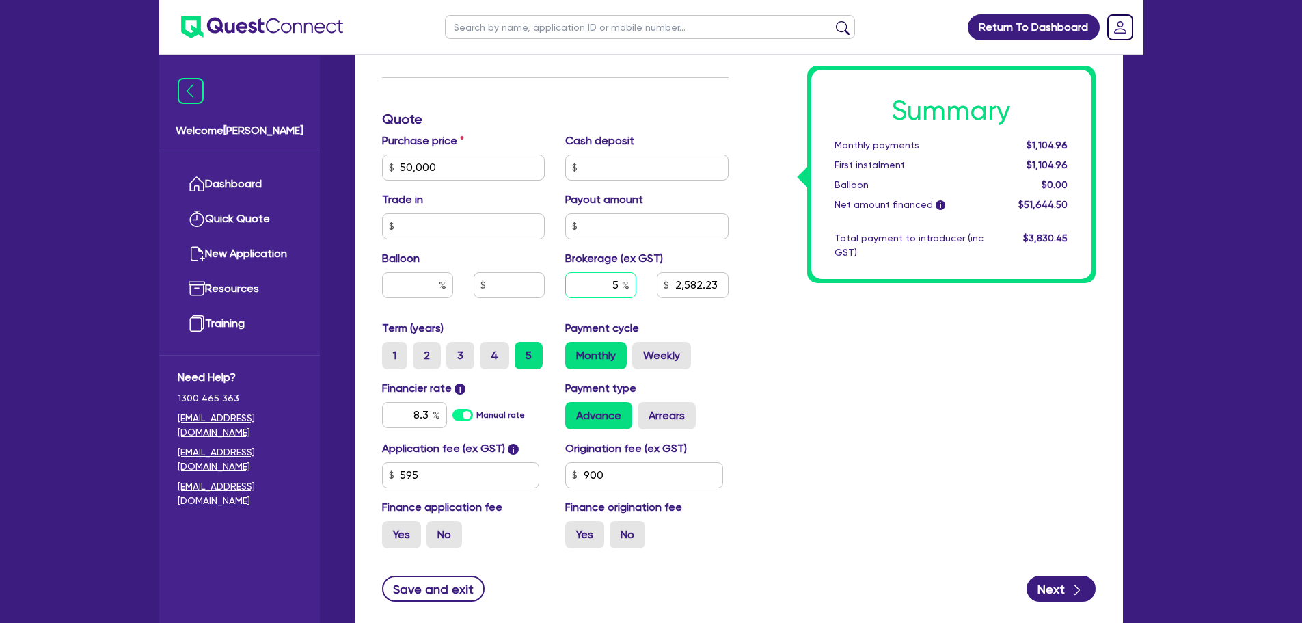
type input "2,582.23"
type input "50,000"
type input "2,582.23"
type input "50,000"
type input "2,582.23"
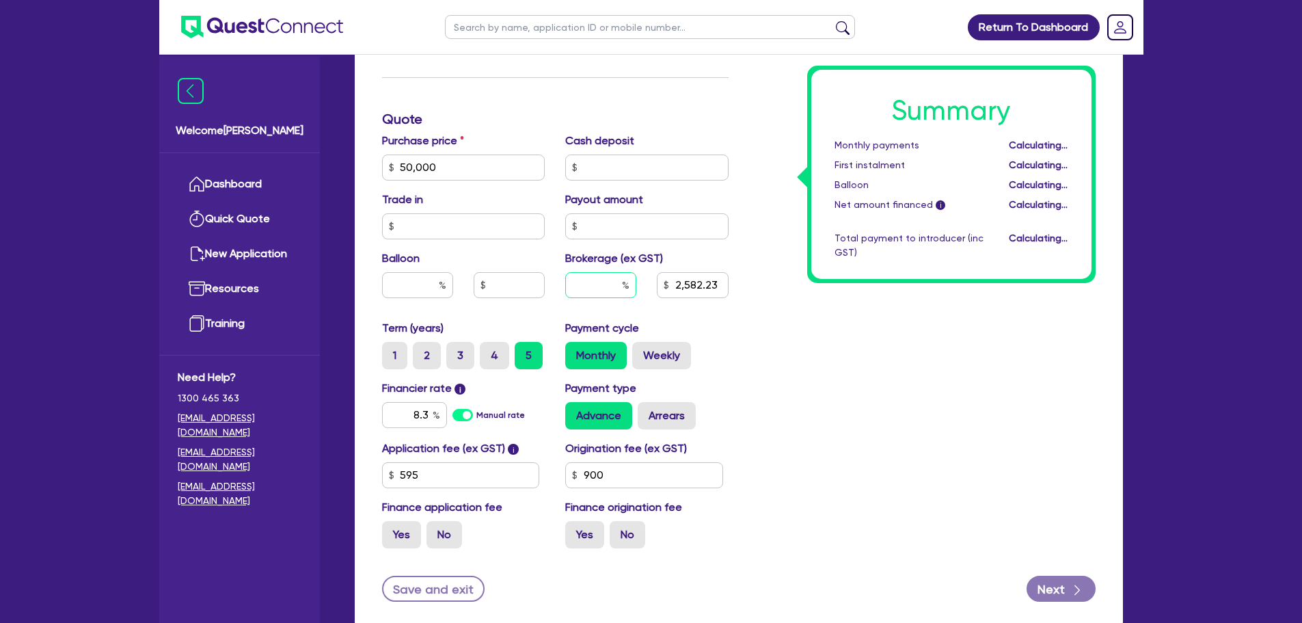
click at [621, 287] on input "text" at bounding box center [600, 285] width 71 height 26
type input "50,000"
type input "6"
type input "2,582.23"
type input "6"
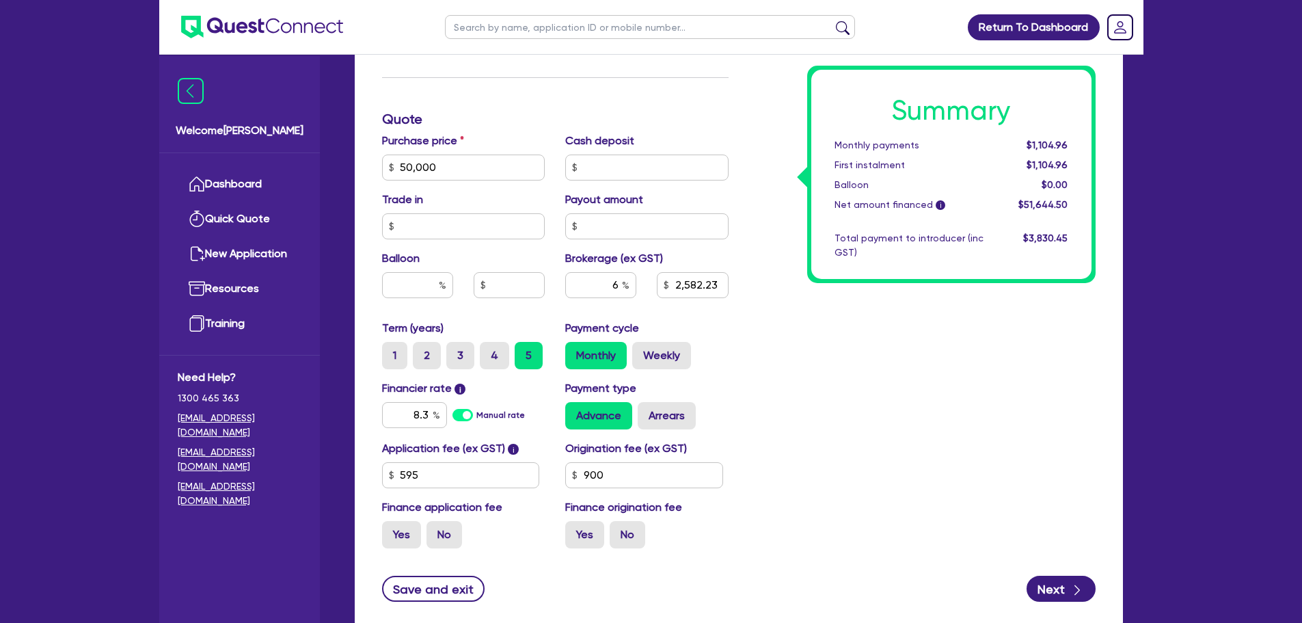
type input "50,000"
type input "2,582.23"
type input "50,000"
type input "3,098.67"
click at [892, 405] on div "Summary Monthly payments Calculating... First instalment Calculating... Balloon…" at bounding box center [922, 119] width 367 height 880
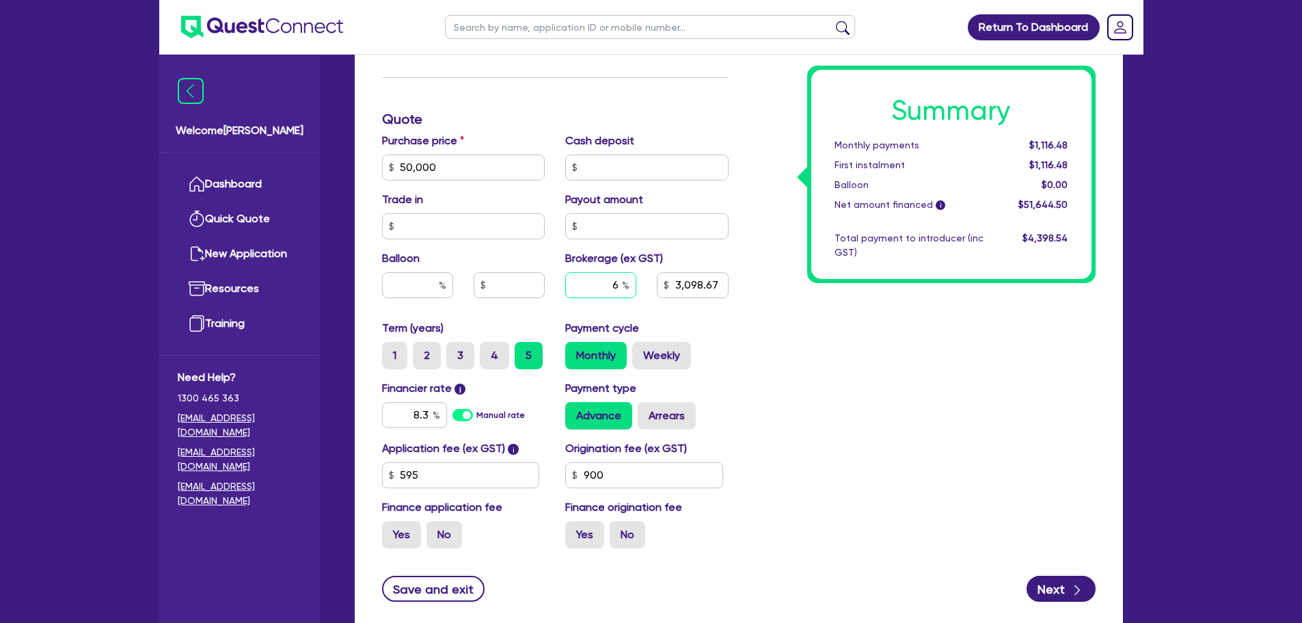
click at [617, 286] on input "6" at bounding box center [600, 285] width 71 height 26
type input "50,000"
type input "3,098.67"
type input "50,000"
type input "5"
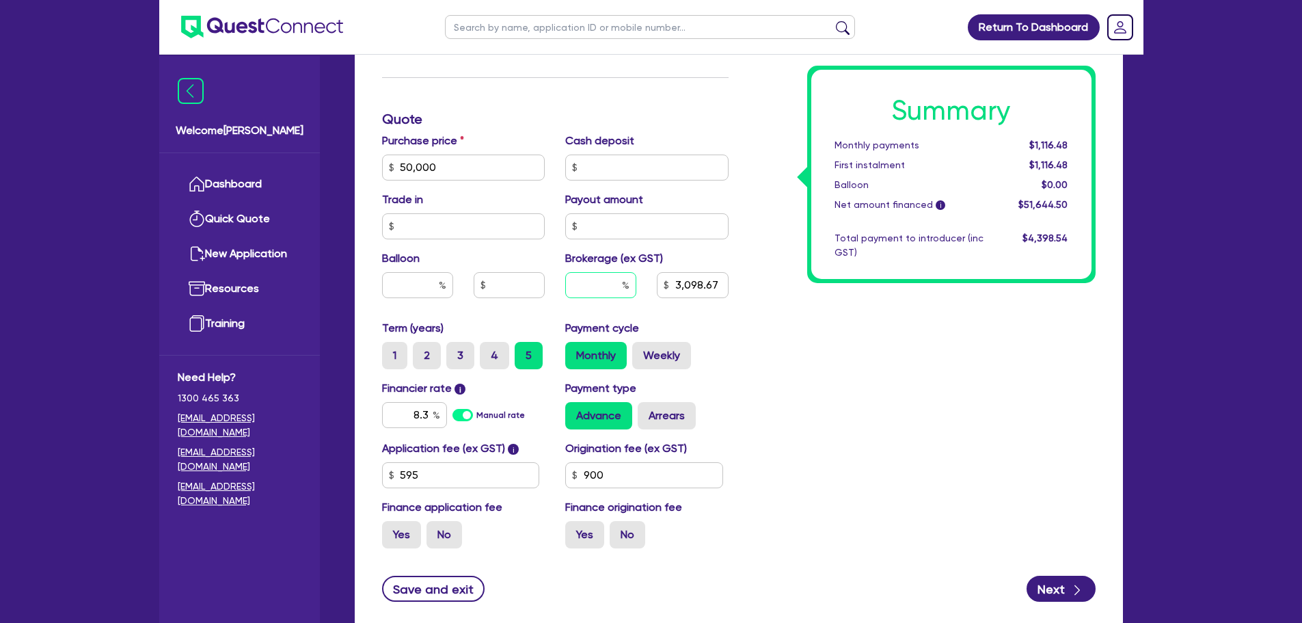
type input "3,098.67"
type input "5"
type input "50,000"
type input "3,098.67"
type input "50,000"
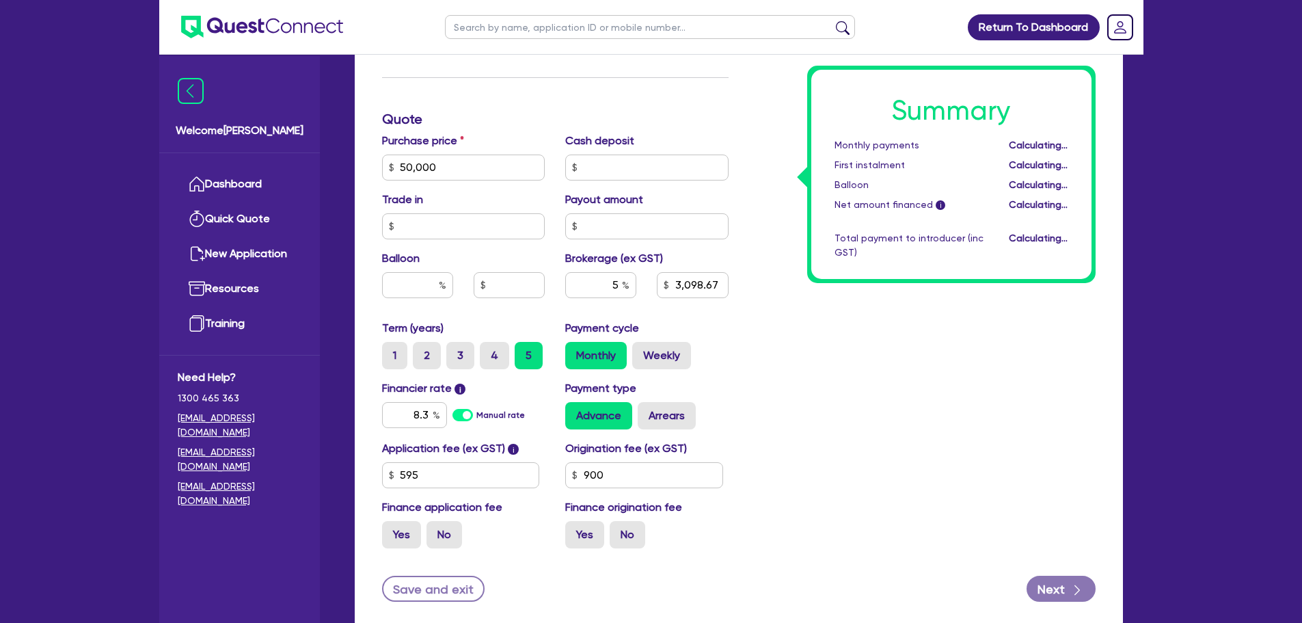
type input "2,582.23"
click at [865, 400] on div "Summary Monthly payments Calculating... First instalment Calculating... Balloon…" at bounding box center [922, 119] width 367 height 880
click at [614, 284] on input "5" at bounding box center [600, 285] width 71 height 26
type input "50,000"
type input "2,582.23"
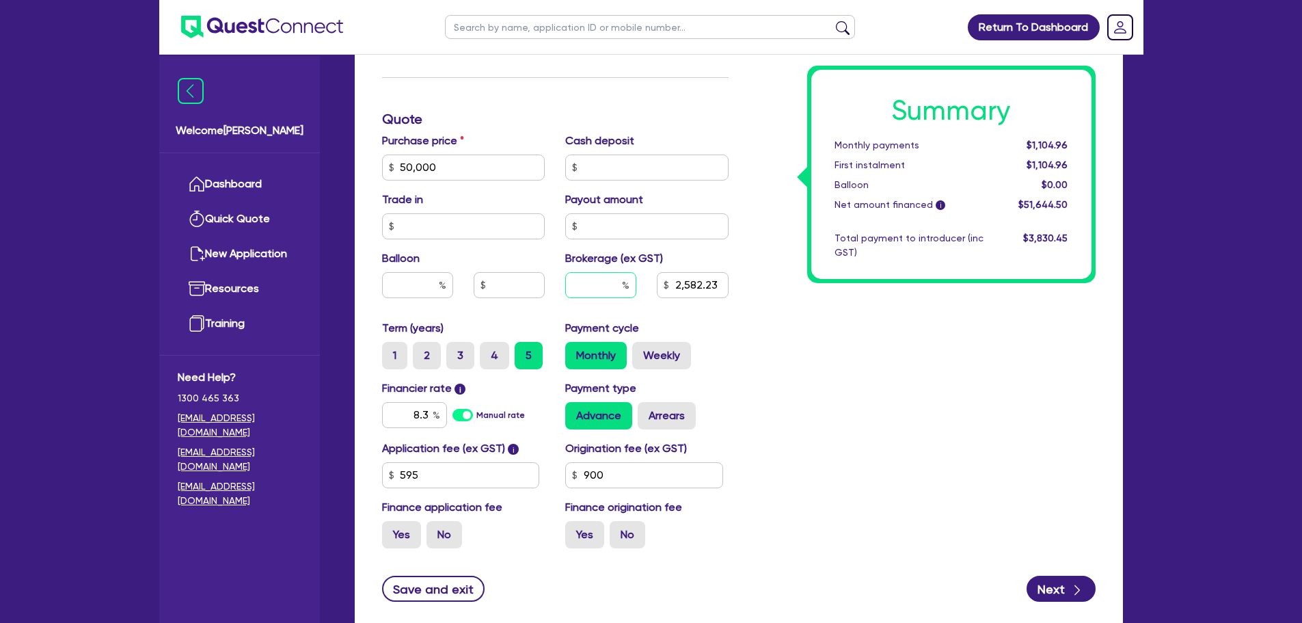
click at [622, 284] on input "text" at bounding box center [600, 285] width 71 height 26
type input "50,000"
type input "3"
type input "2,582.23"
type input "3"
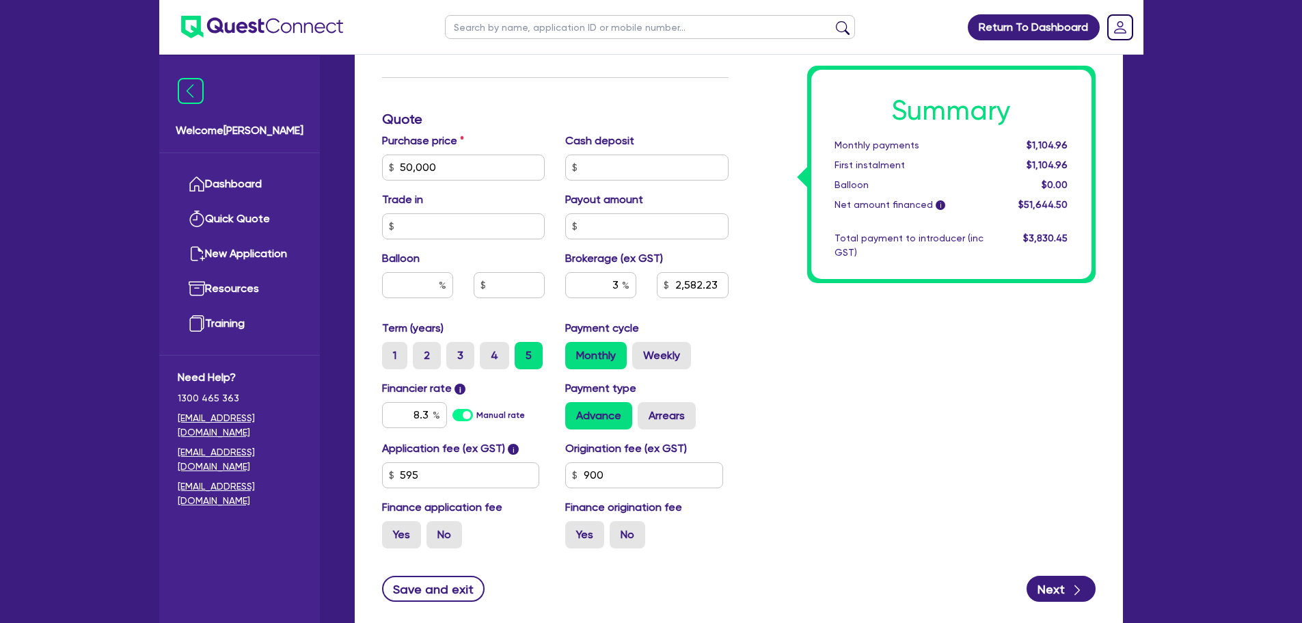
type input "50,000"
type input "2,582.23"
type input "50,000"
type input "1,549.34"
click at [872, 431] on div "Summary Monthly payments $1,081.92 First instalment $1,081.92 Balloon $0.00 Net…" at bounding box center [922, 119] width 367 height 880
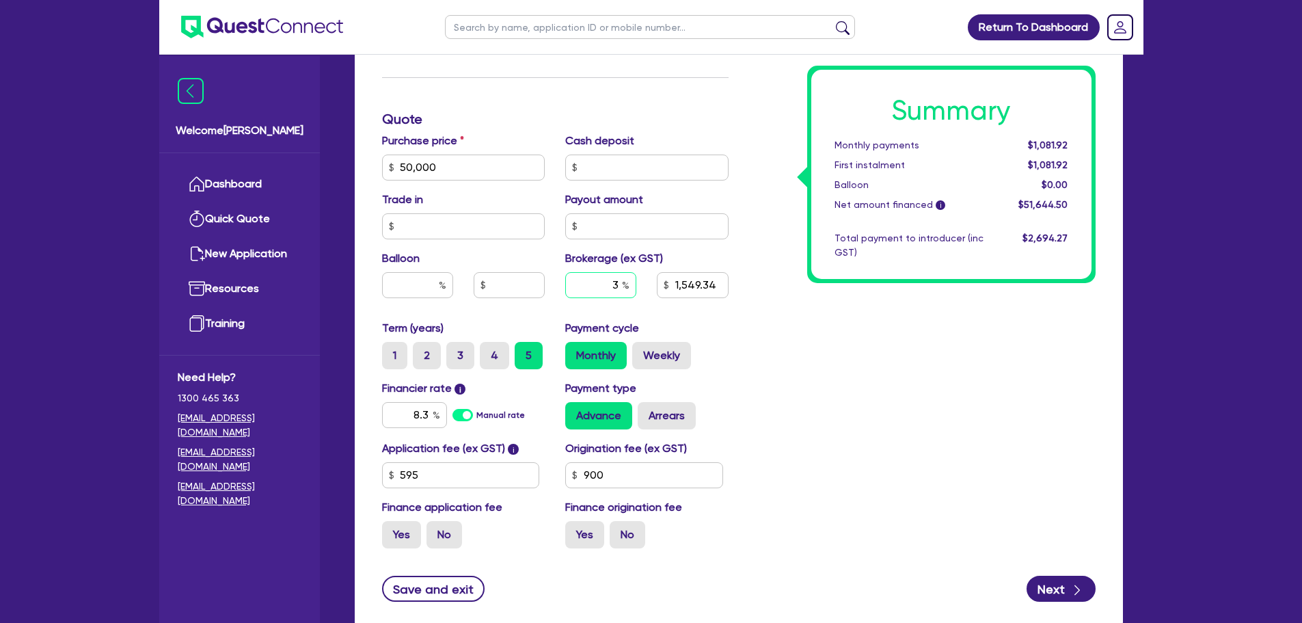
click at [618, 282] on input "3" at bounding box center [600, 285] width 71 height 26
type input "50,000"
type input "1,549.34"
type input "50,000"
type input "4"
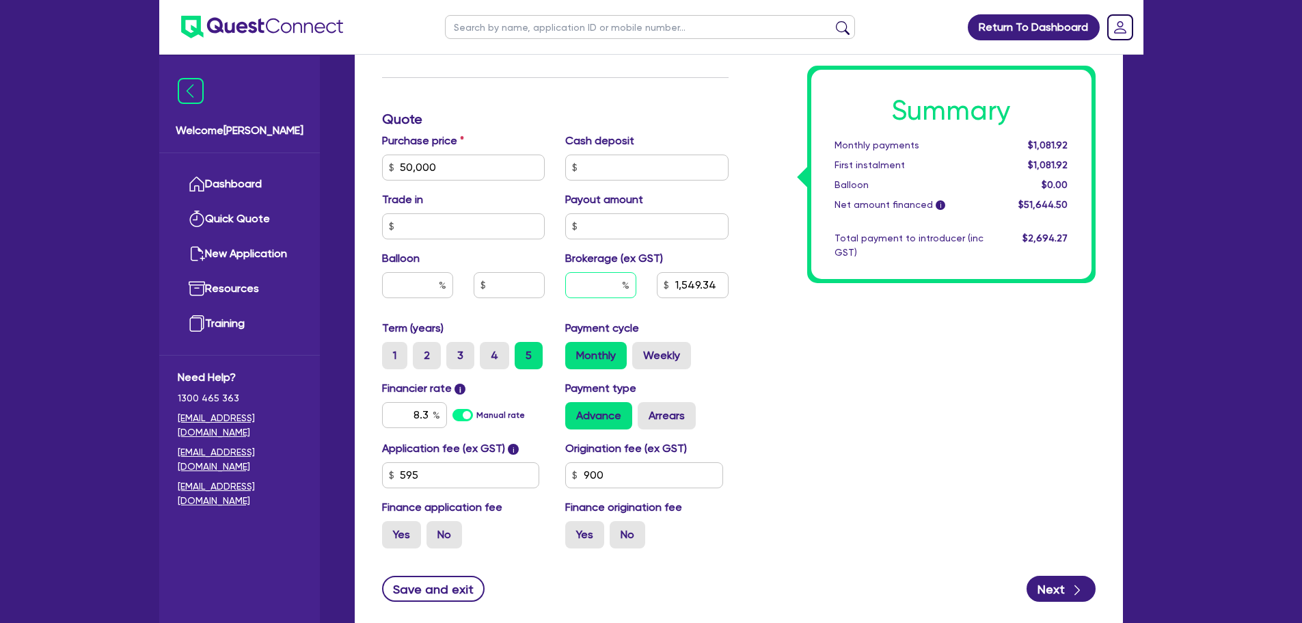
type input "1,549.34"
type input "4"
type input "50,000"
type input "1,549.34"
type input "50,000"
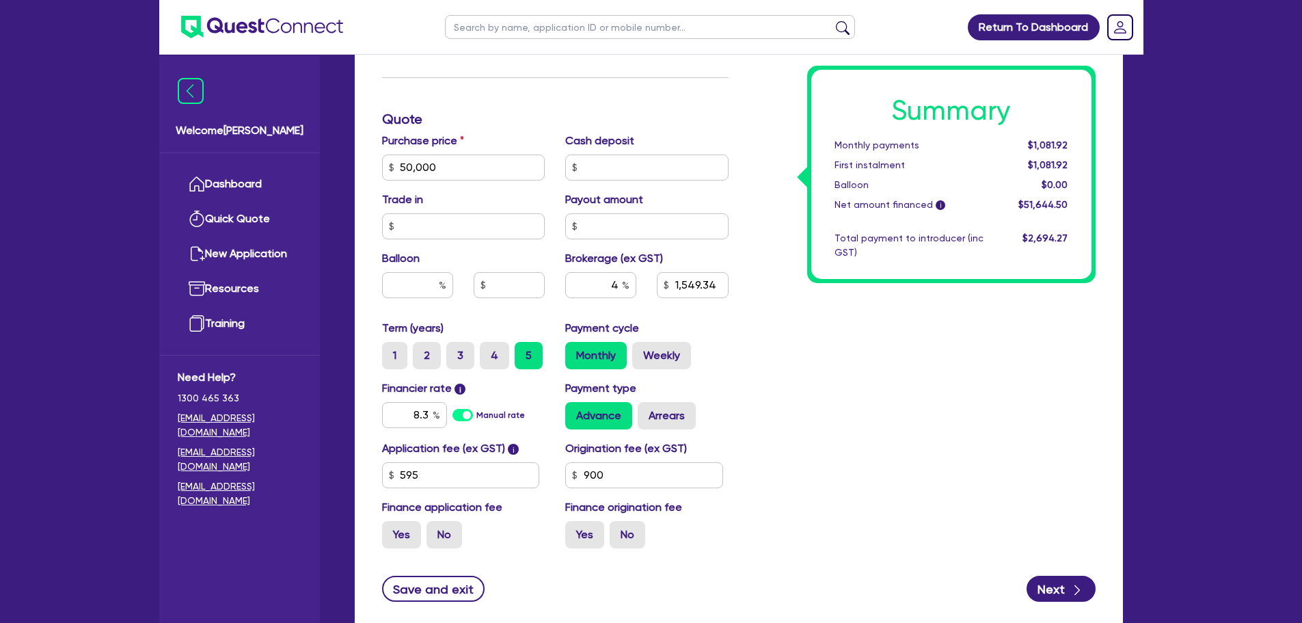
type input "2,065.78"
click at [710, 338] on div "Payment cycle Monthly Weekly" at bounding box center [647, 344] width 184 height 49
type input "50,000"
type input "2,065.78"
click at [621, 286] on input "text" at bounding box center [600, 285] width 71 height 26
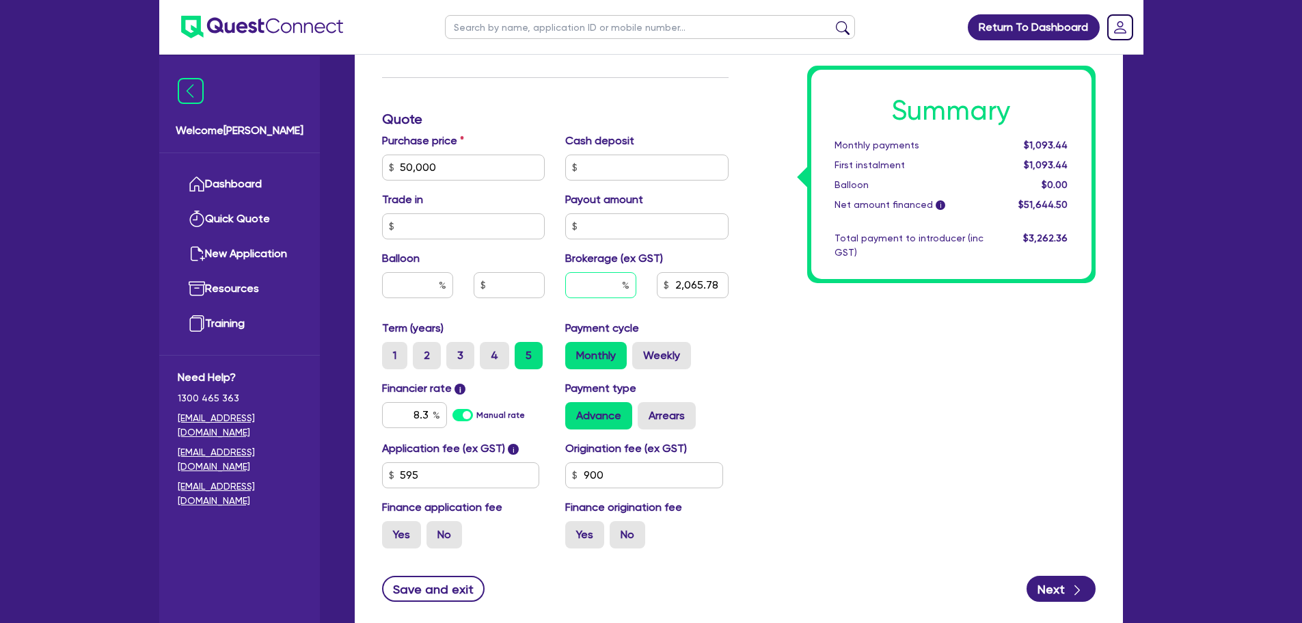
type input "50,000"
type input "5"
type input "2,065.78"
type input "5"
type input "50,000"
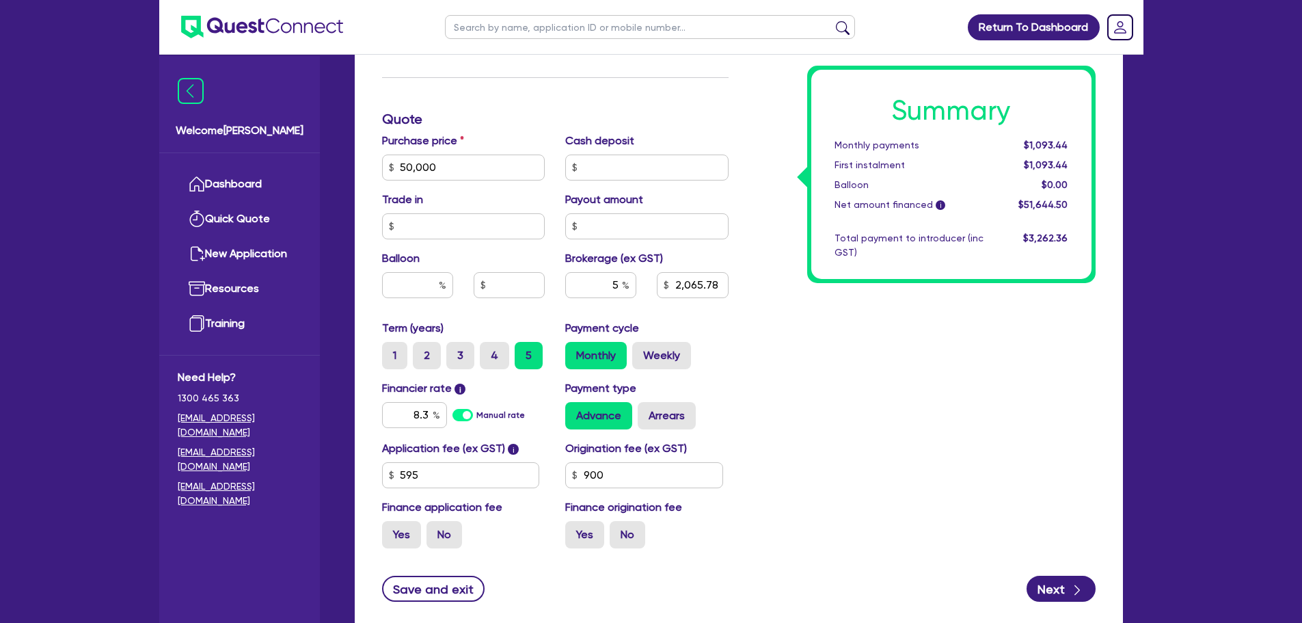
type input "2,065.78"
type input "50,000"
type input "2,582.23"
click at [776, 336] on div "Summary Monthly payments $1,093.44 First instalment $1,093.44 Balloon $0.00 Net…" at bounding box center [922, 119] width 367 height 880
type input "50,000"
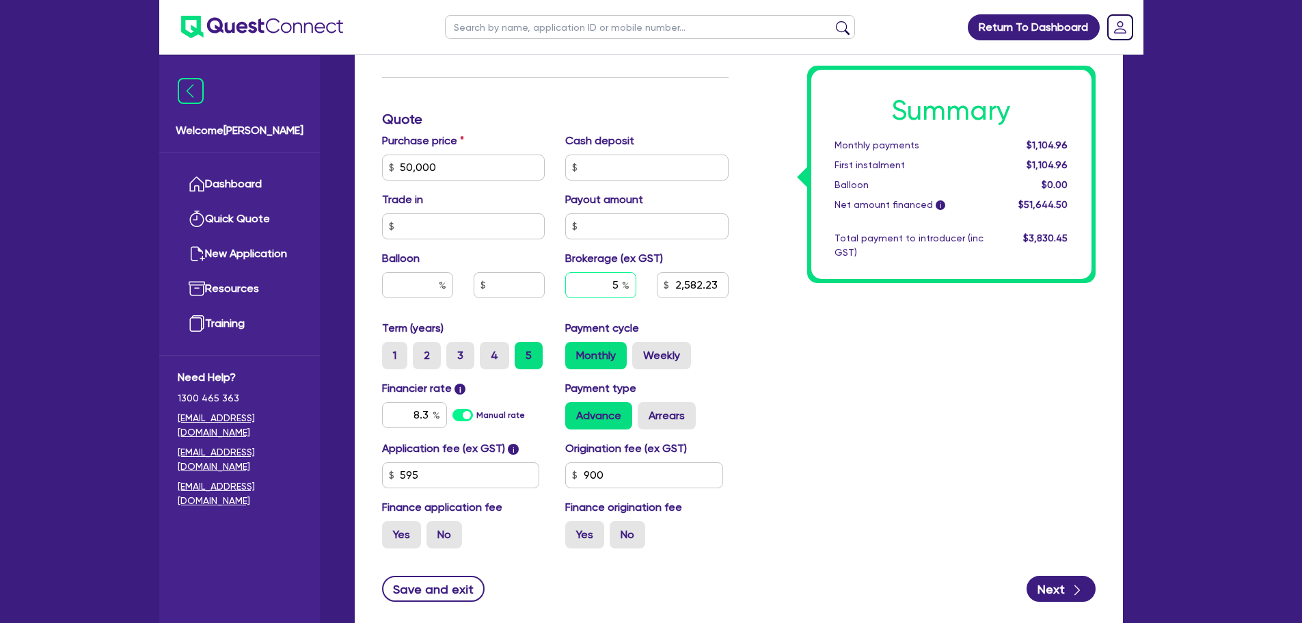
type input "2,582.23"
click at [621, 284] on input "text" at bounding box center [600, 285] width 71 height 26
type input "50,000"
type input "3"
type input "2,582.23"
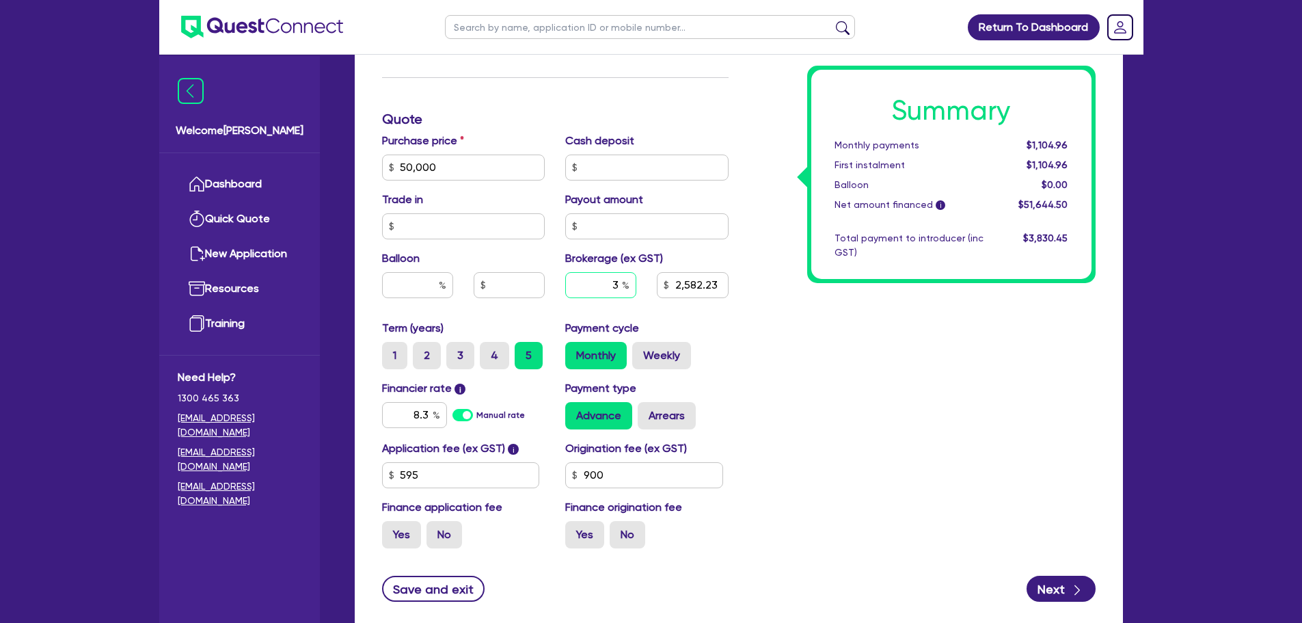
type input "3"
type input "50,000"
type input "2,582.23"
type input "50,000"
type input "1,549.34"
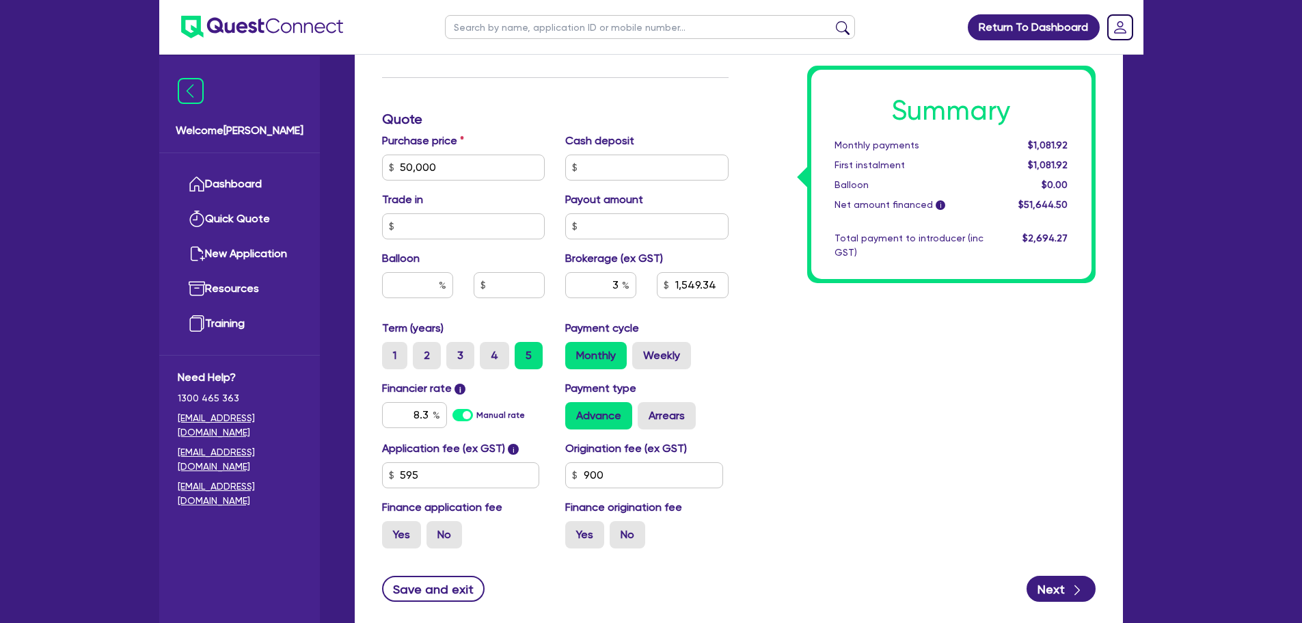
click at [780, 347] on div "Summary Monthly payments $1,081.92 First instalment $1,081.92 Balloon $0.00 Net…" at bounding box center [922, 119] width 367 height 880
click at [620, 284] on input "3" at bounding box center [600, 285] width 71 height 26
type input "50,000"
type input "1,549.34"
type input "50,000"
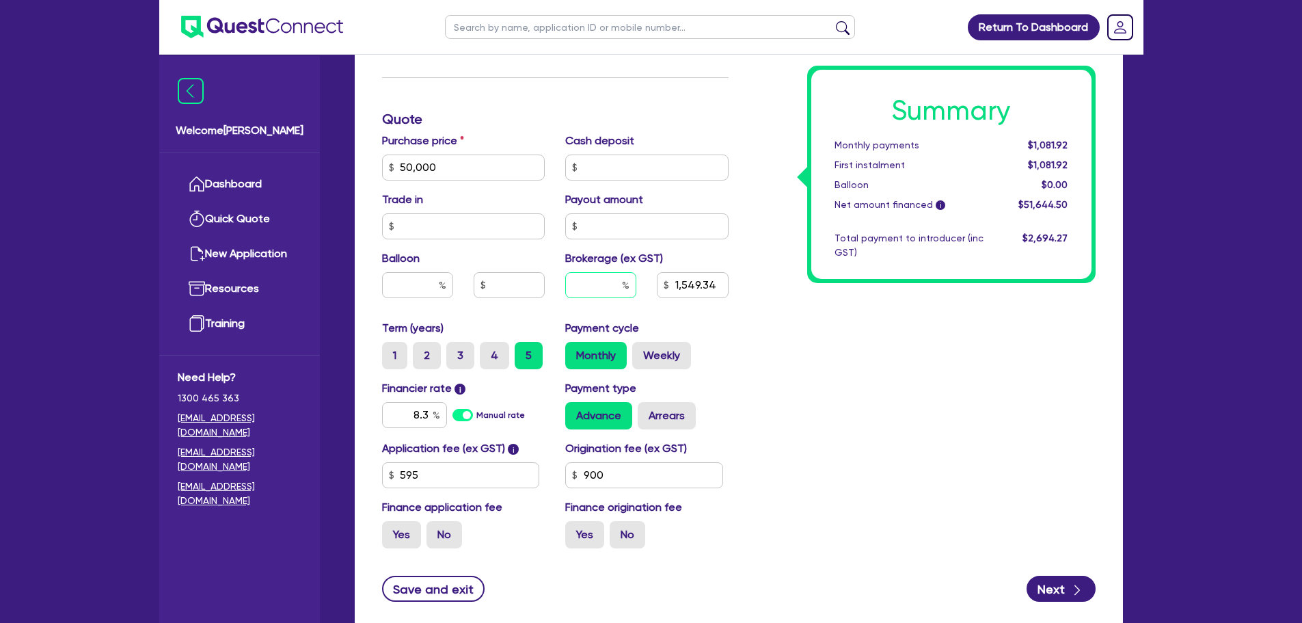
type input "5"
type input "1,549.34"
type input "50,000"
type input "1,549.34"
type input "50,000"
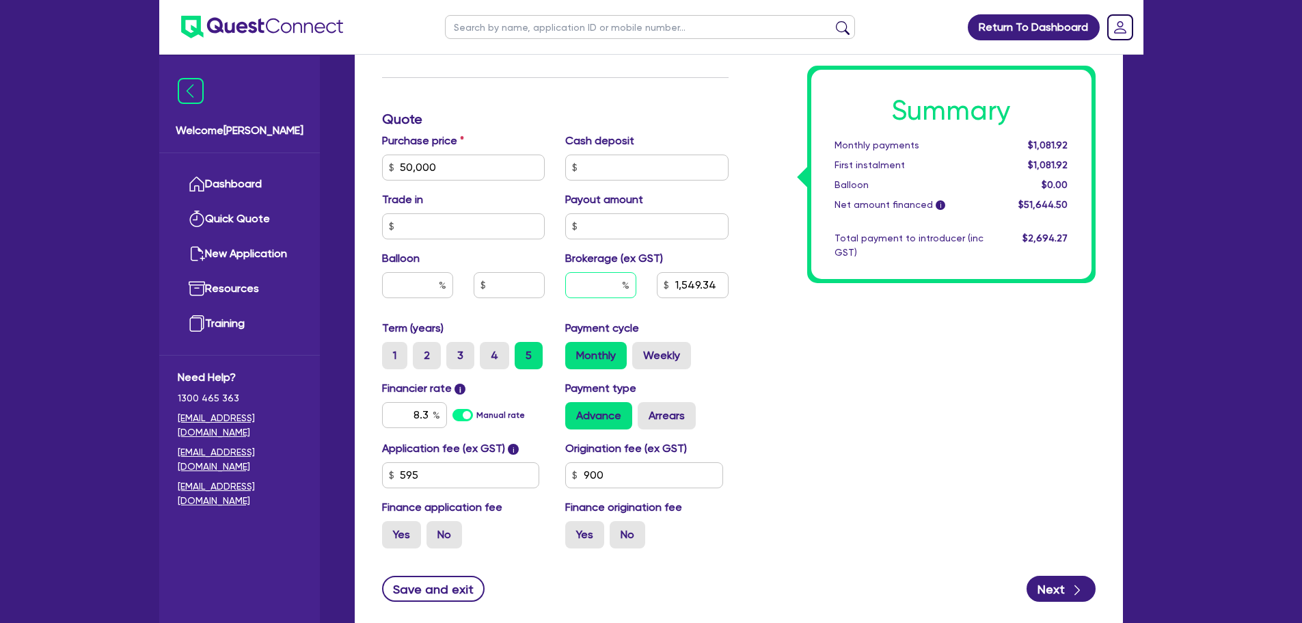
type input "6"
type input "1,549.34"
type input "6"
type input "50,000"
type input "1,549.34"
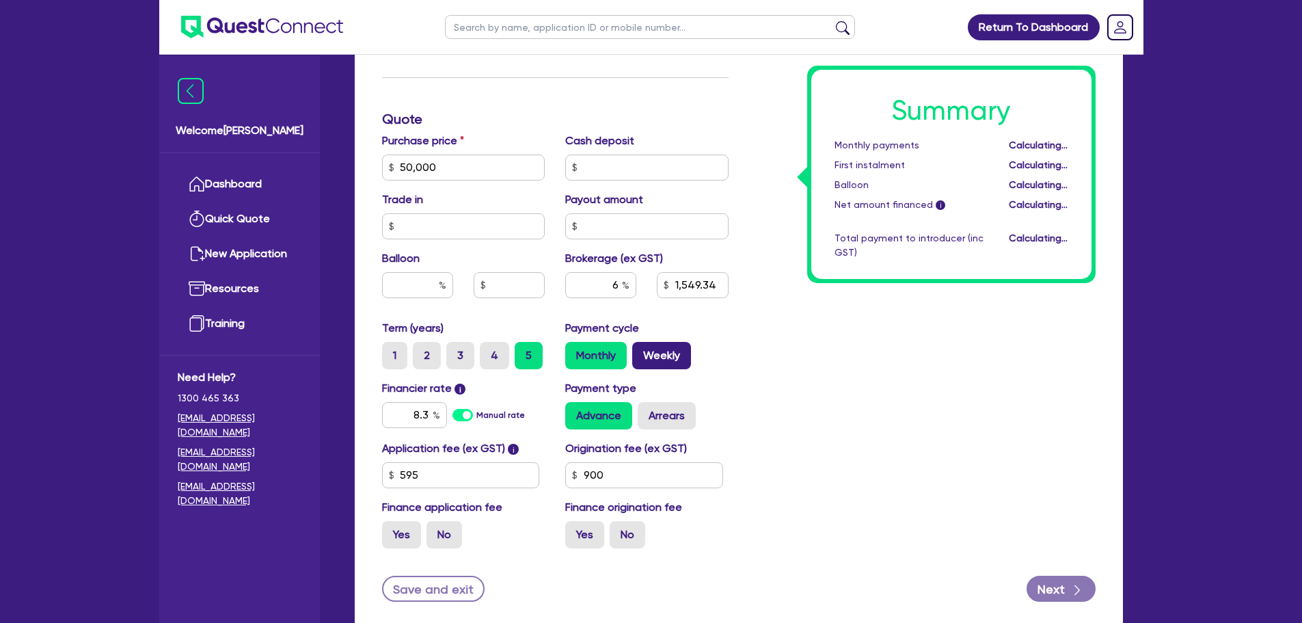
type input "50,000"
type input "3,098.67"
click at [643, 346] on label "Weekly" at bounding box center [661, 355] width 59 height 27
click at [641, 346] on input "Weekly" at bounding box center [636, 346] width 9 height 9
radio input "true"
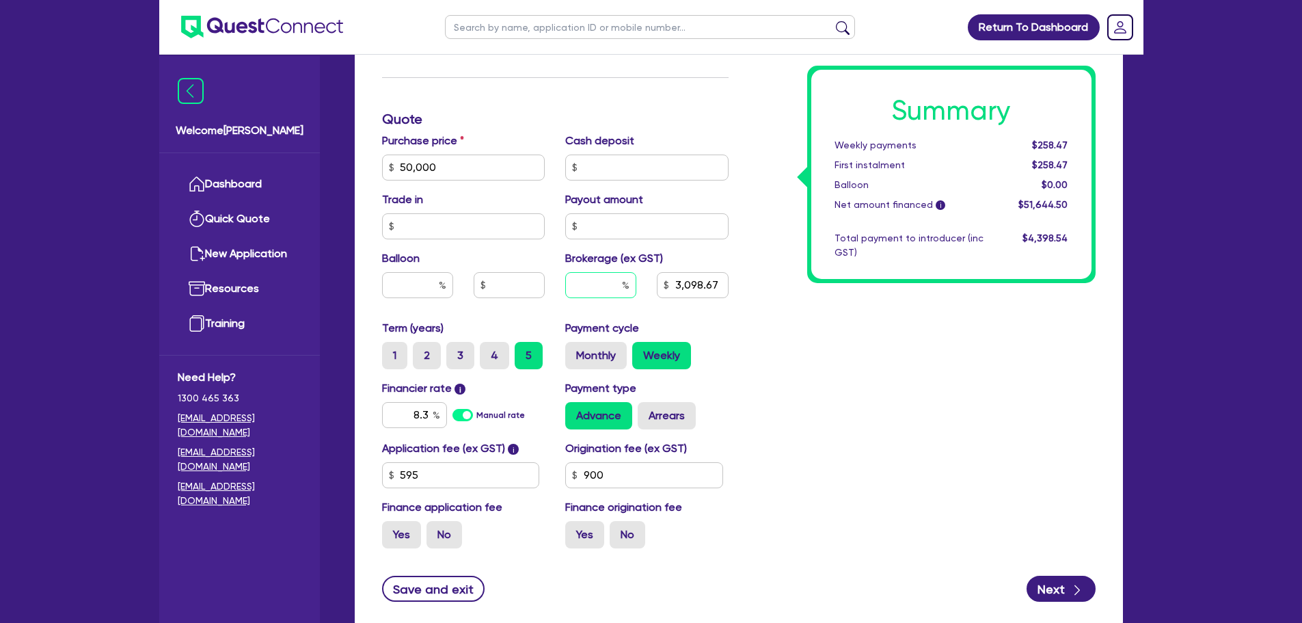
click at [621, 286] on input "text" at bounding box center [600, 285] width 71 height 26
click at [859, 402] on div "Summary Weekly payments $253.13 First instalment $253.13 Balloon $0.00 Net amou…" at bounding box center [922, 119] width 367 height 880
click at [619, 286] on input "text" at bounding box center [600, 285] width 71 height 26
click at [831, 388] on div "Summary Weekly payments $258.47 First instalment $258.47 Balloon $0.00 Net amou…" at bounding box center [922, 119] width 367 height 880
click at [615, 285] on input "6" at bounding box center [600, 285] width 71 height 26
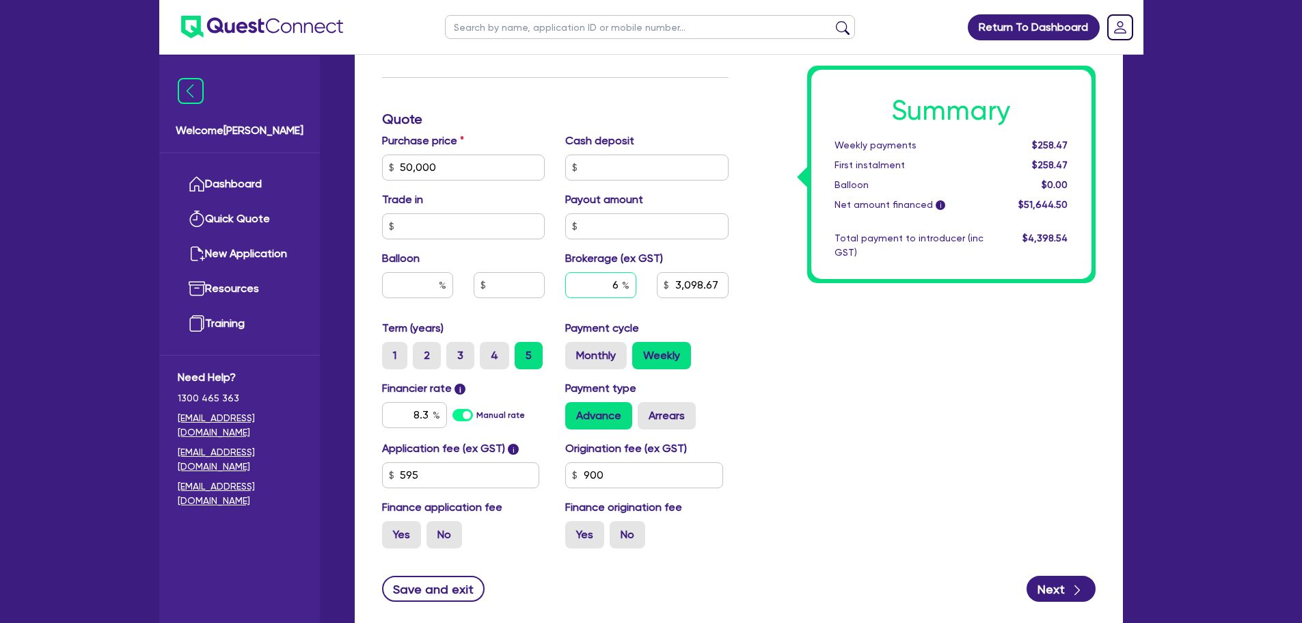
click at [616, 285] on input "6" at bounding box center [600, 285] width 71 height 26
click at [766, 353] on div "Summary Weekly payments $250.47 First instalment $250.47 Balloon $0.00 Net amou…" at bounding box center [922, 119] width 367 height 880
click at [619, 289] on input "text" at bounding box center [600, 285] width 71 height 26
click at [738, 342] on div "Payment cycle Monthly Weekly" at bounding box center [647, 344] width 184 height 49
click at [619, 284] on input "6" at bounding box center [600, 285] width 71 height 26
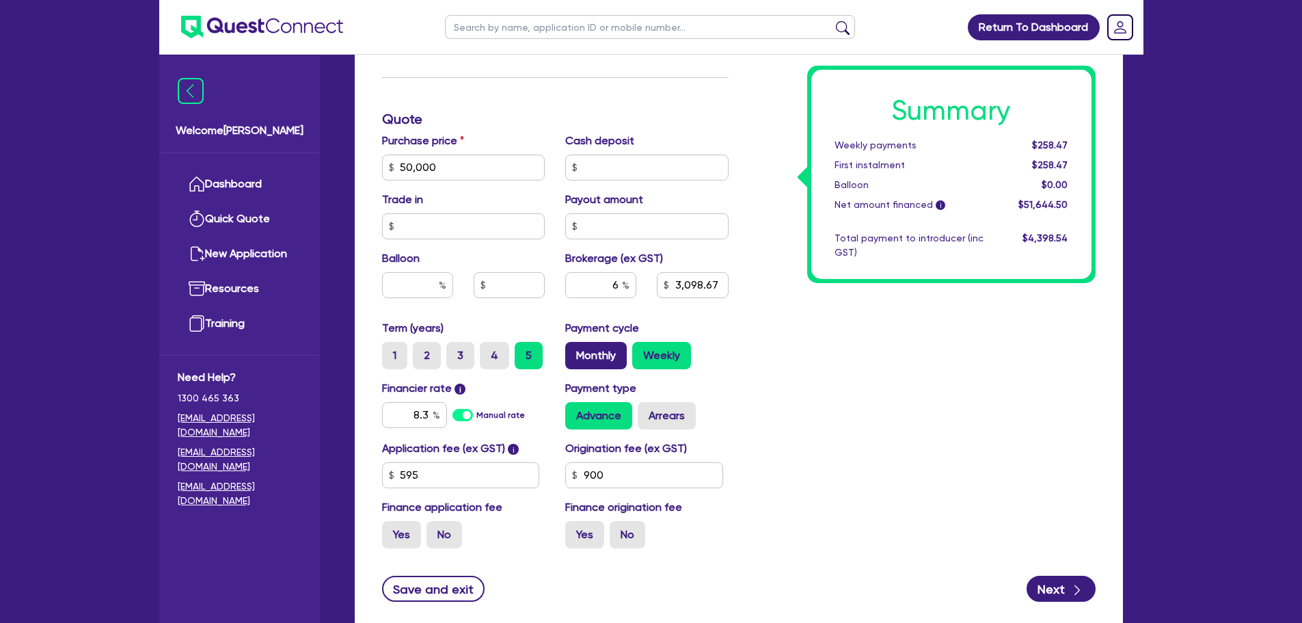
click at [587, 355] on label "Monthly" at bounding box center [596, 355] width 62 height 27
click at [574, 351] on input "Monthly" at bounding box center [569, 346] width 9 height 9
click at [619, 289] on input "6" at bounding box center [600, 285] width 71 height 26
click at [739, 326] on div "Summary Monthly payments $1,081.92 First instalment $1,081.92 Balloon $0.00 Net…" at bounding box center [922, 119] width 367 height 880
click at [621, 280] on input "3" at bounding box center [600, 285] width 71 height 26
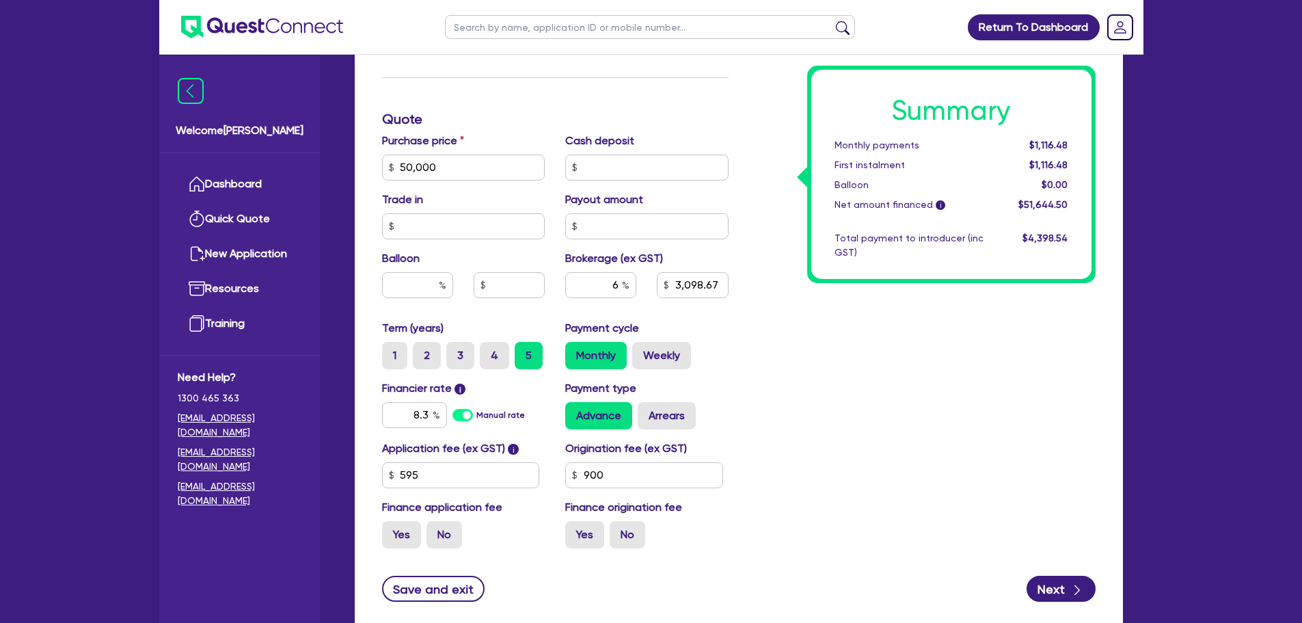
click at [804, 388] on div "Summary Monthly payments $1,116.48 First instalment $1,116.48 Balloon $0.00 Net…" at bounding box center [922, 119] width 367 height 880
click at [794, 386] on div "Summary Monthly payments $1,116.48 First instalment $1,116.48 Balloon $0.00 Net…" at bounding box center [922, 119] width 367 height 880
click at [427, 414] on input "8.3" at bounding box center [414, 415] width 65 height 26
click at [877, 376] on div "Summary Monthly payments Calculating... First instalment Calculating... Balloon…" at bounding box center [922, 119] width 367 height 880
click at [619, 286] on input "text" at bounding box center [600, 285] width 71 height 26
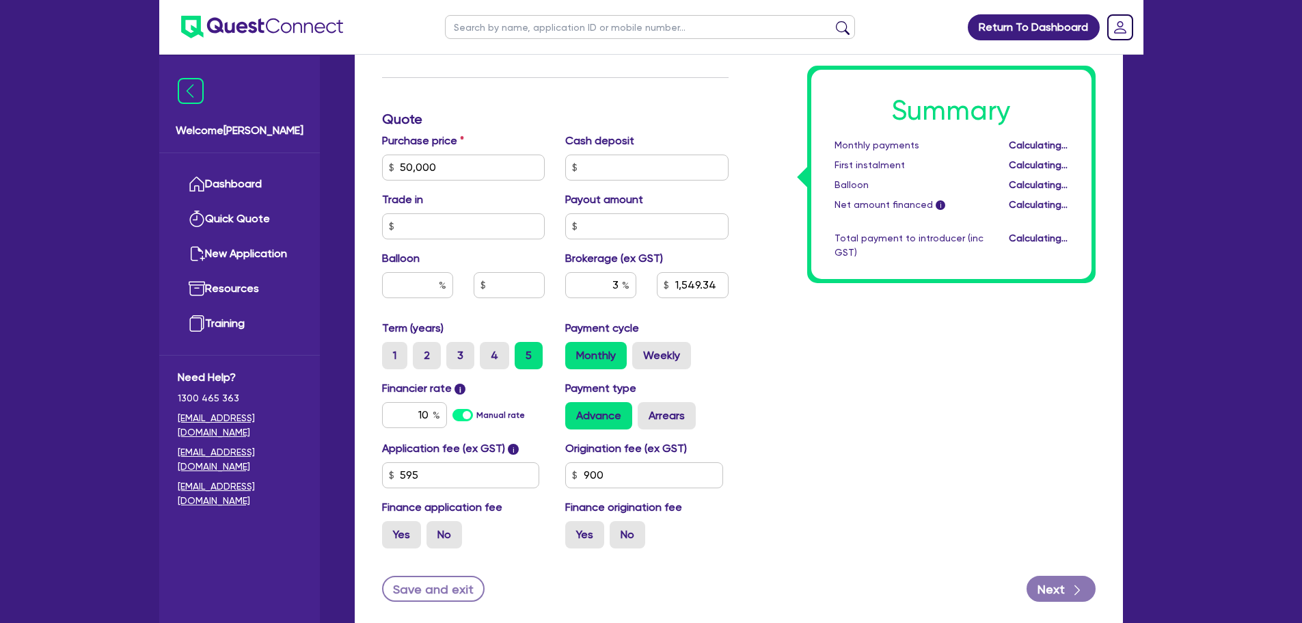
click at [815, 370] on div "Summary Monthly payments Calculating... First instalment Calculating... Balloon…" at bounding box center [922, 119] width 367 height 880
click at [621, 288] on input "3" at bounding box center [600, 285] width 71 height 26
click at [430, 409] on input "10" at bounding box center [414, 415] width 65 height 26
click at [960, 414] on div "Summary Monthly payments Calculating... First instalment Calculating... Balloon…" at bounding box center [922, 119] width 367 height 880
click at [621, 282] on input "text" at bounding box center [600, 285] width 71 height 26
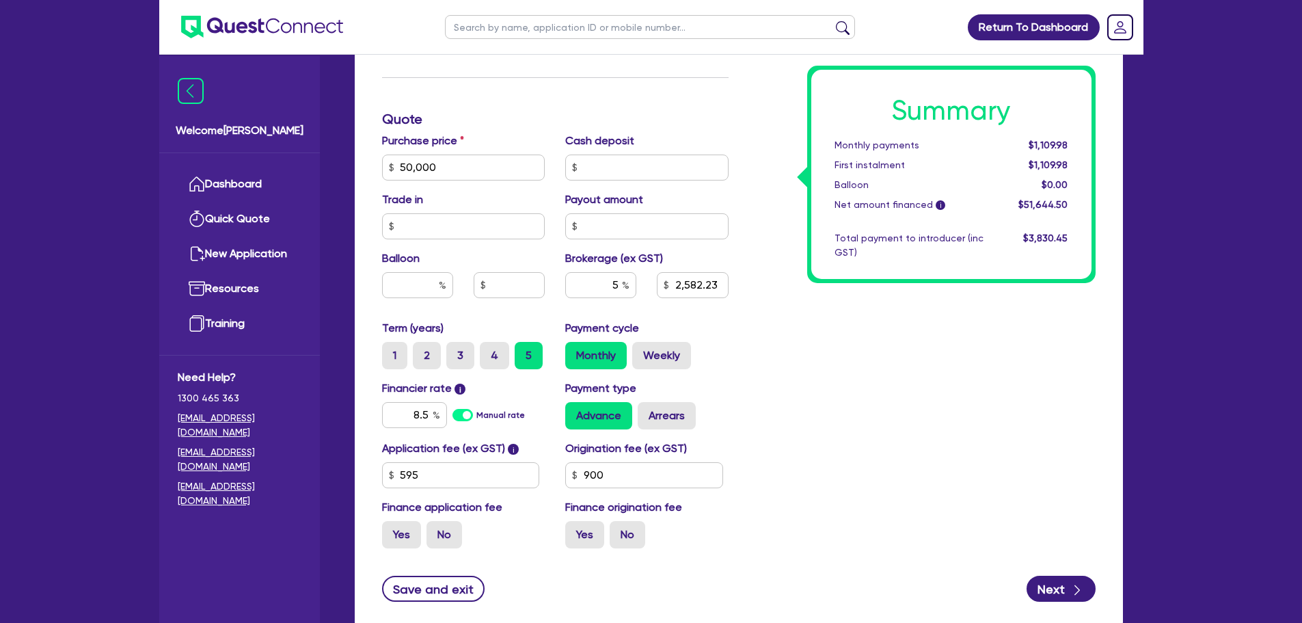
click at [847, 411] on div "Summary Monthly payments $1,109.98 First instalment $1,109.98 Balloon $0.00 Net…" at bounding box center [922, 119] width 367 height 880
click at [621, 281] on input "5" at bounding box center [600, 285] width 71 height 26
click at [835, 401] on div "Summary Monthly payments Calculating... First instalment Calculating... Balloon…" at bounding box center [922, 119] width 367 height 880
click at [620, 285] on input "6" at bounding box center [600, 285] width 71 height 26
click at [925, 478] on div "Summary Monthly payments Calculating... First instalment Calculating... Balloon…" at bounding box center [922, 119] width 367 height 880
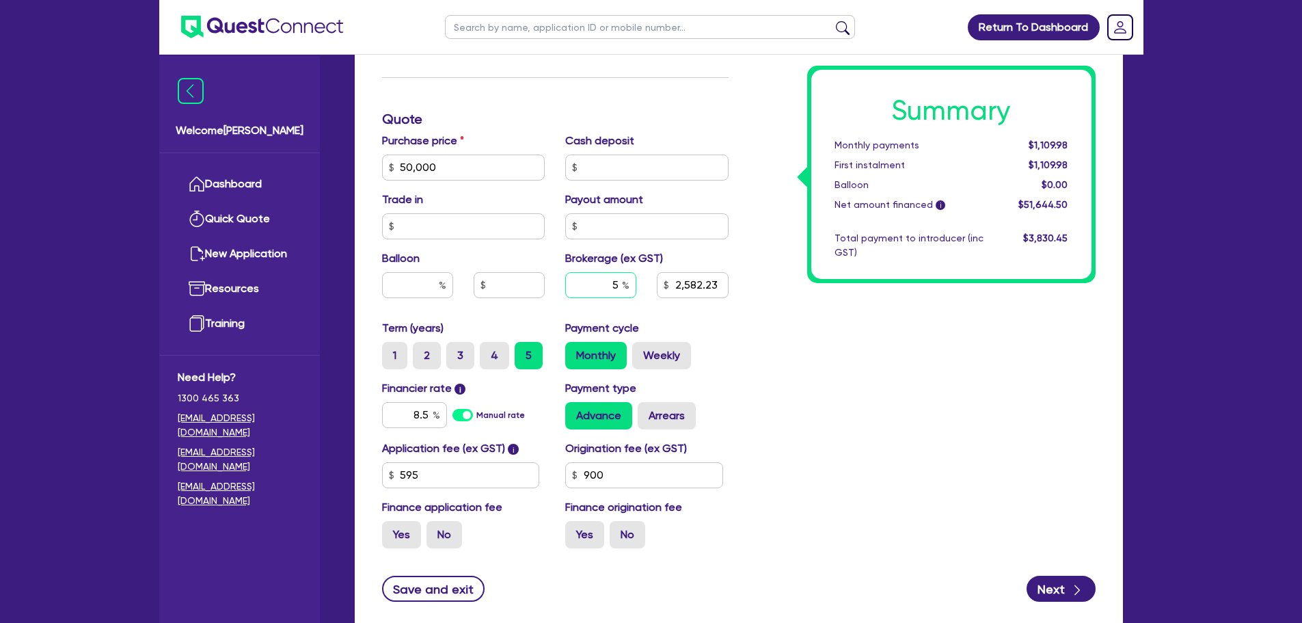
click at [617, 293] on input "5" at bounding box center [600, 285] width 71 height 26
click at [751, 371] on div "Summary Monthly payments $1,109.98 First instalment $1,109.98 Balloon $0.00 Net…" at bounding box center [922, 119] width 367 height 880
click at [621, 288] on input "6" at bounding box center [600, 285] width 71 height 26
click at [857, 375] on div "Summary Monthly payments $1,052.12 First instalment $1,052.12 Balloon $0.00 Net…" at bounding box center [922, 119] width 367 height 880
click at [604, 293] on input "text" at bounding box center [600, 285] width 71 height 26
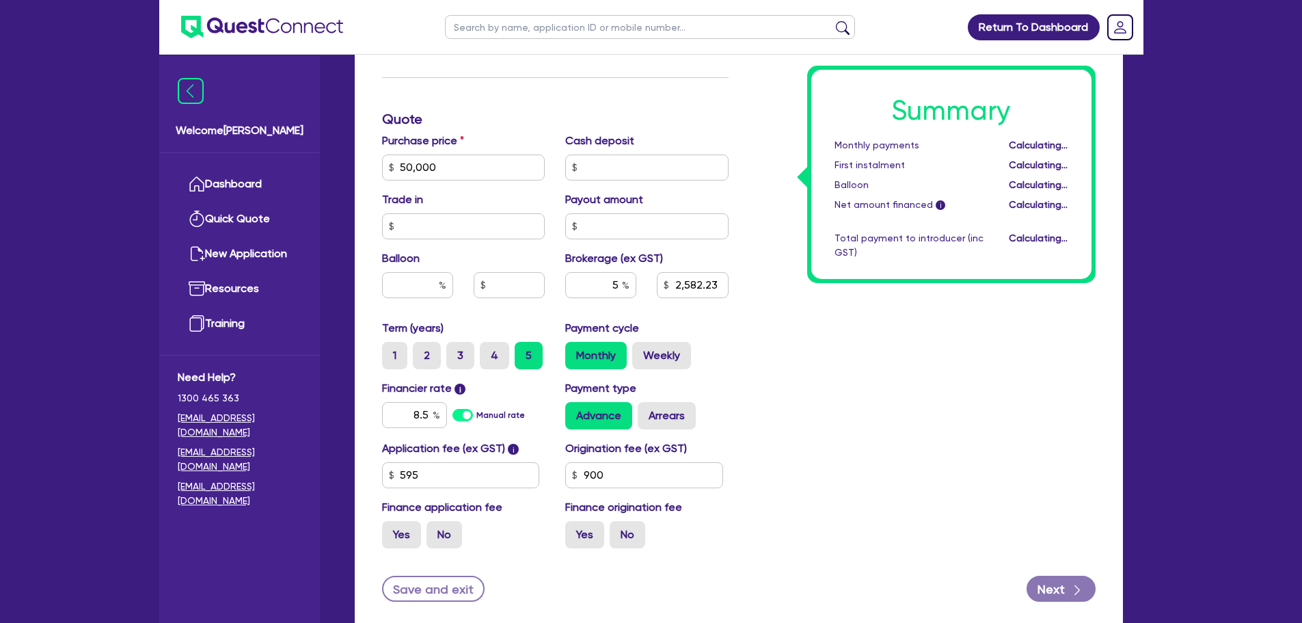
click at [888, 437] on div "Summary Monthly payments Calculating... First instalment Calculating... Balloon…" at bounding box center [922, 119] width 367 height 880
click at [617, 286] on input "5" at bounding box center [600, 285] width 71 height 26
click at [796, 358] on div "Summary Monthly payments Calculating... First instalment Calculating... Balloon…" at bounding box center [922, 119] width 367 height 880
click at [621, 284] on input "3" at bounding box center [600, 285] width 71 height 26
click at [847, 387] on div "Summary Monthly payments $1,109.98 First instalment $1,109.98 Balloon $0.00 Net…" at bounding box center [922, 119] width 367 height 880
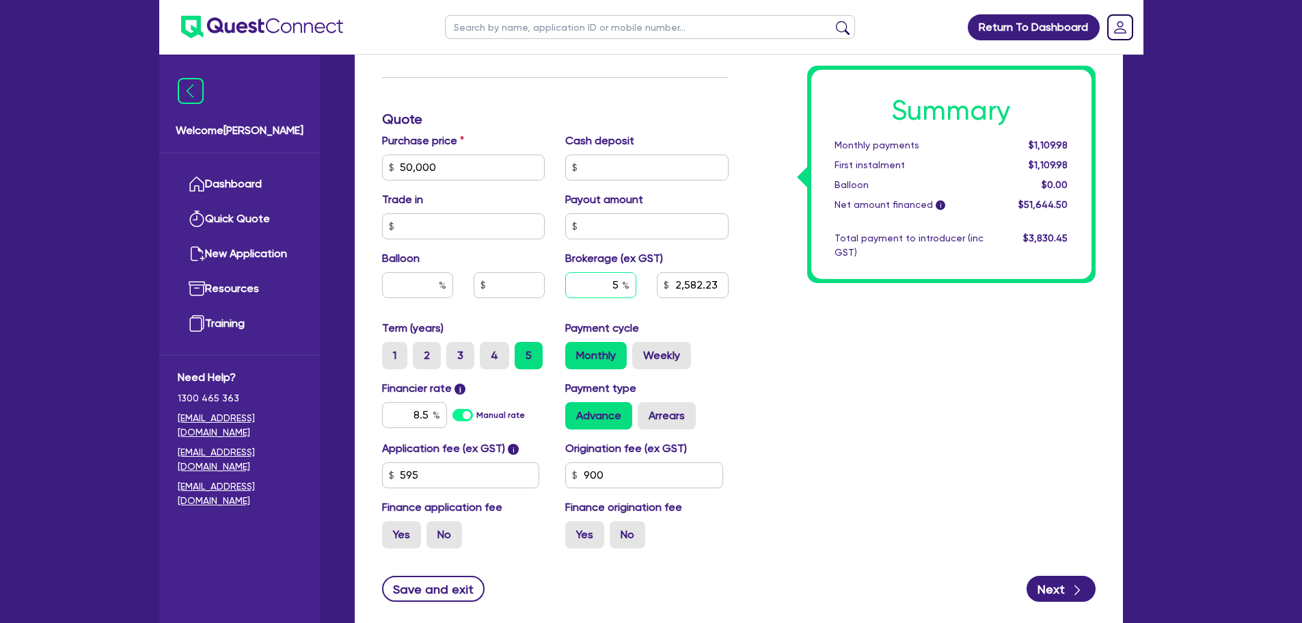
click at [621, 285] on input "5" at bounding box center [600, 285] width 71 height 26
click at [741, 390] on div "Summary Monthly payments Calculating... First instalment Calculating... Balloon…" at bounding box center [922, 119] width 367 height 880
click at [741, 390] on div "Summary Monthly payments $1,121.56 First instalment $1,121.56 Balloon $0.00 Net…" at bounding box center [922, 119] width 367 height 880
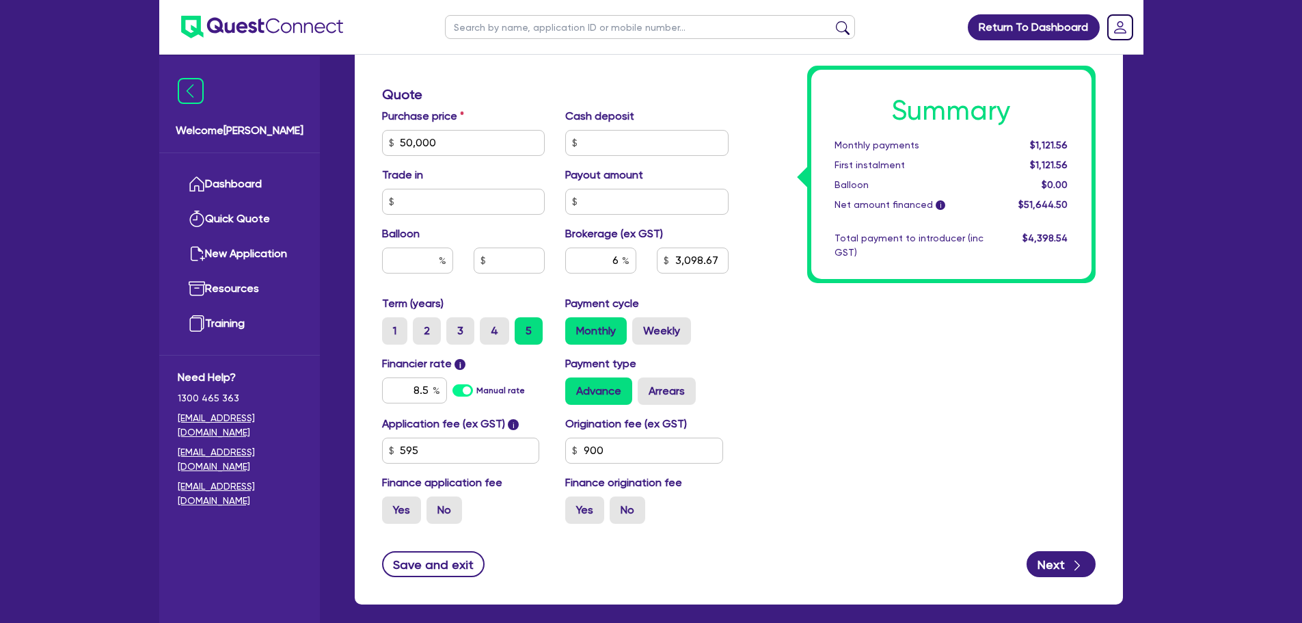
scroll to position [632, 0]
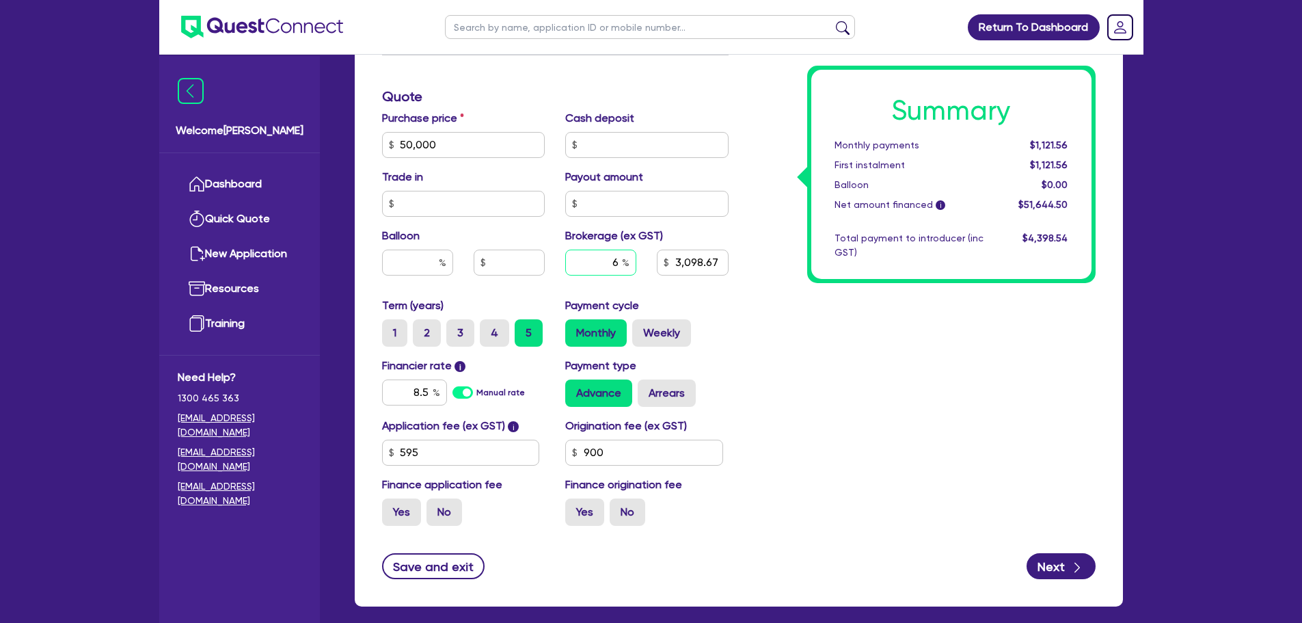
click at [619, 268] on input "6" at bounding box center [600, 263] width 71 height 26
click at [859, 377] on div "Summary Monthly payments Calculating... First instalment Calculating... Balloon…" at bounding box center [922, 97] width 367 height 880
click at [617, 263] on input "text" at bounding box center [600, 263] width 71 height 26
click at [681, 291] on div "Purchase price 50,000 Cash deposit Trade in Payout amount Balloon Brokerage (ex…" at bounding box center [555, 203] width 367 height 187
click at [620, 264] on input "6" at bounding box center [600, 263] width 71 height 26
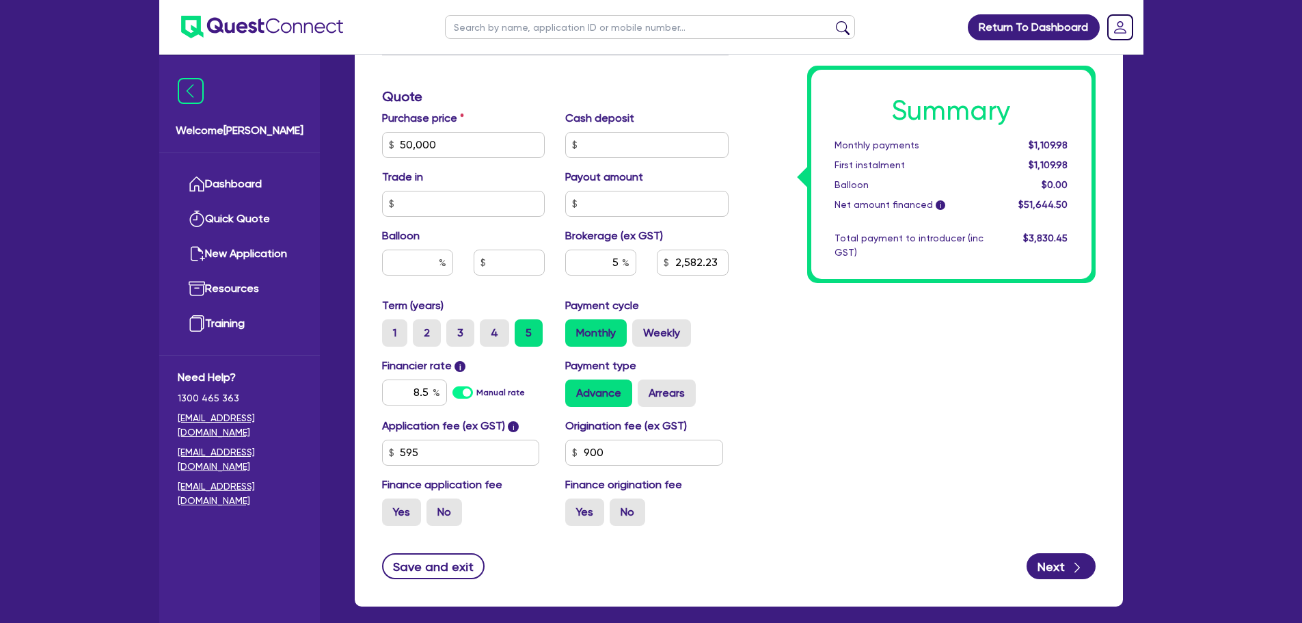
click at [843, 353] on div "Summary Monthly payments $1,109.98 First instalment $1,109.98 Balloon $0.00 Net…" at bounding box center [922, 97] width 367 height 880
click at [876, 407] on div "Summary Monthly payments $1,109.98 First instalment $1,109.98 Balloon $0.00 Net…" at bounding box center [922, 97] width 367 height 880
click at [621, 263] on input "text" at bounding box center [600, 263] width 71 height 26
click at [878, 468] on div "Summary Monthly payments Calculating... First instalment Calculating... Balloon…" at bounding box center [922, 97] width 367 height 880
click at [618, 264] on input "6" at bounding box center [600, 263] width 71 height 26
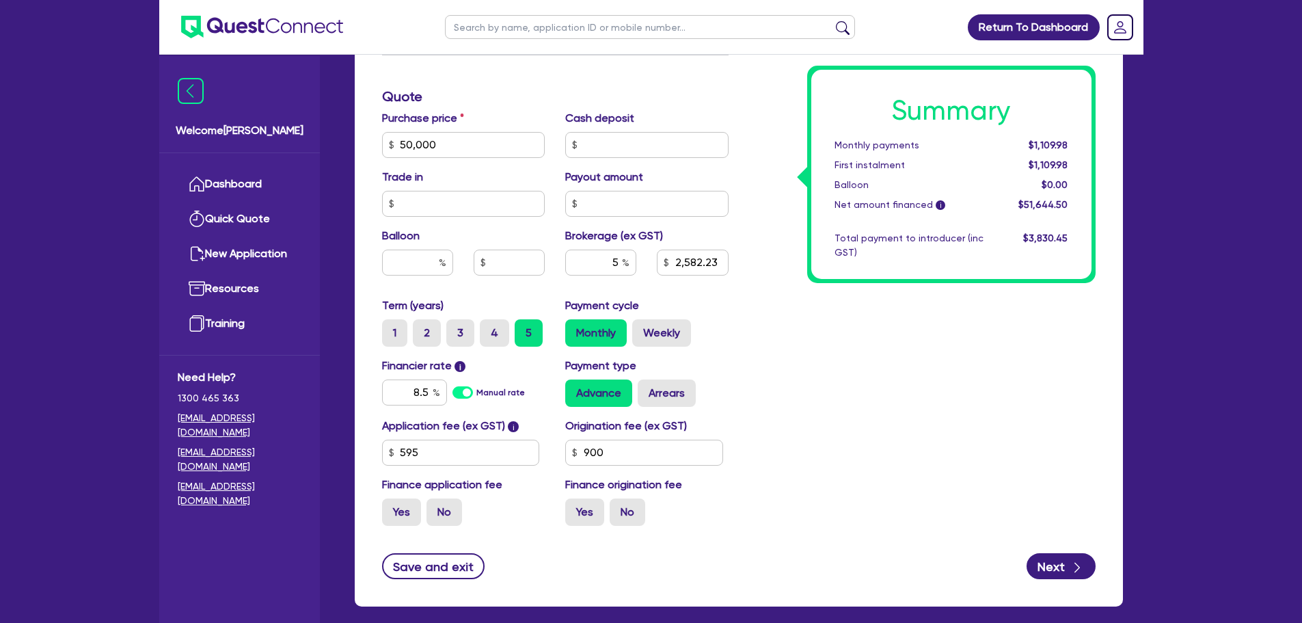
click at [756, 371] on div "Summary Monthly payments $1,109.98 First instalment $1,109.98 Balloon $0.00 Net…" at bounding box center [922, 97] width 367 height 880
click at [621, 261] on input "text" at bounding box center [600, 263] width 71 height 26
click at [821, 350] on div "Summary Monthly payments Calculating... First instalment Calculating... Balloon…" at bounding box center [922, 97] width 367 height 880
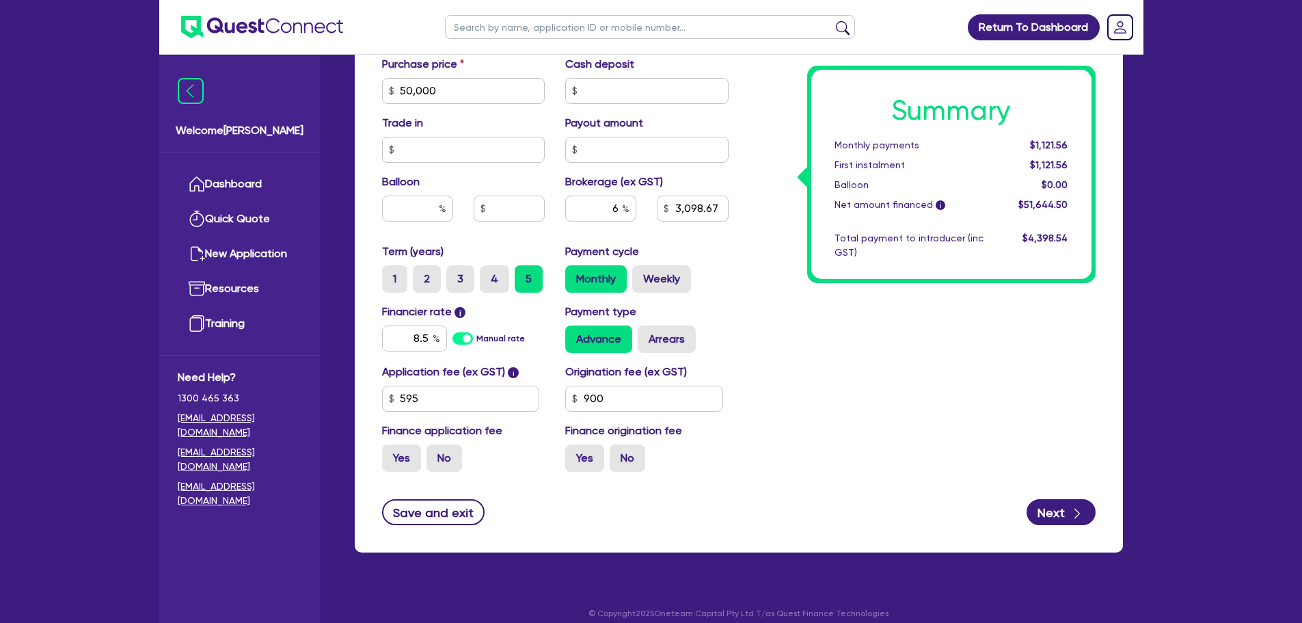
scroll to position [688, 0]
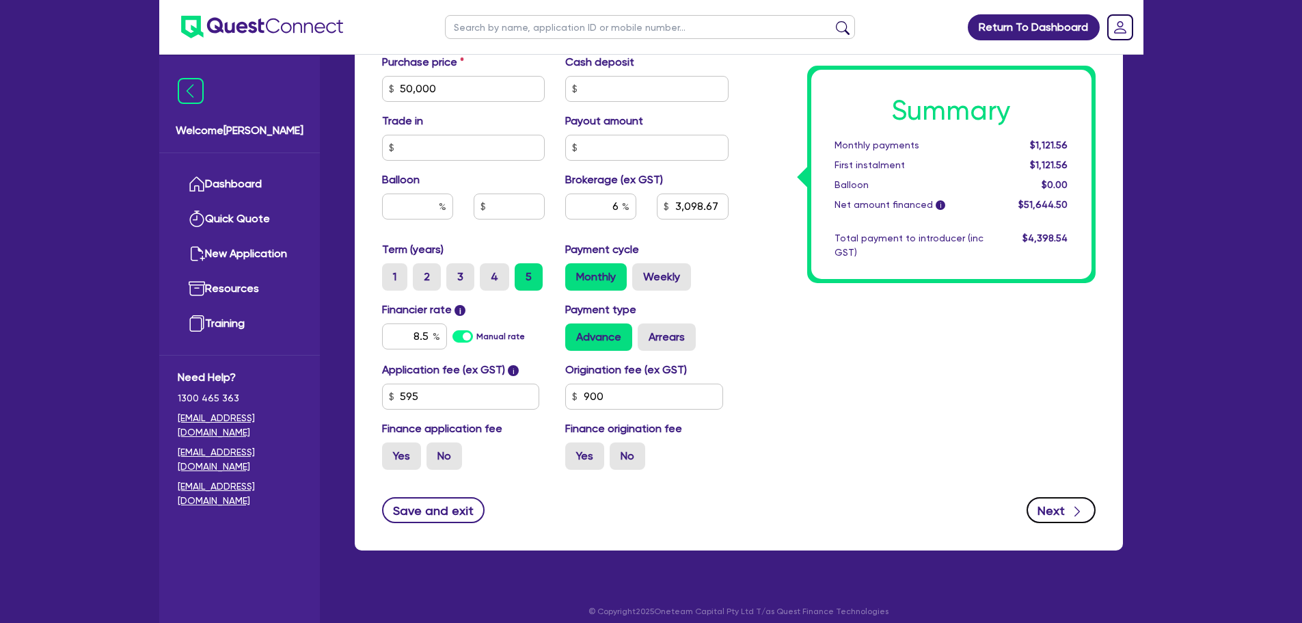
click at [1040, 516] on button "Next" at bounding box center [1061, 510] width 69 height 26
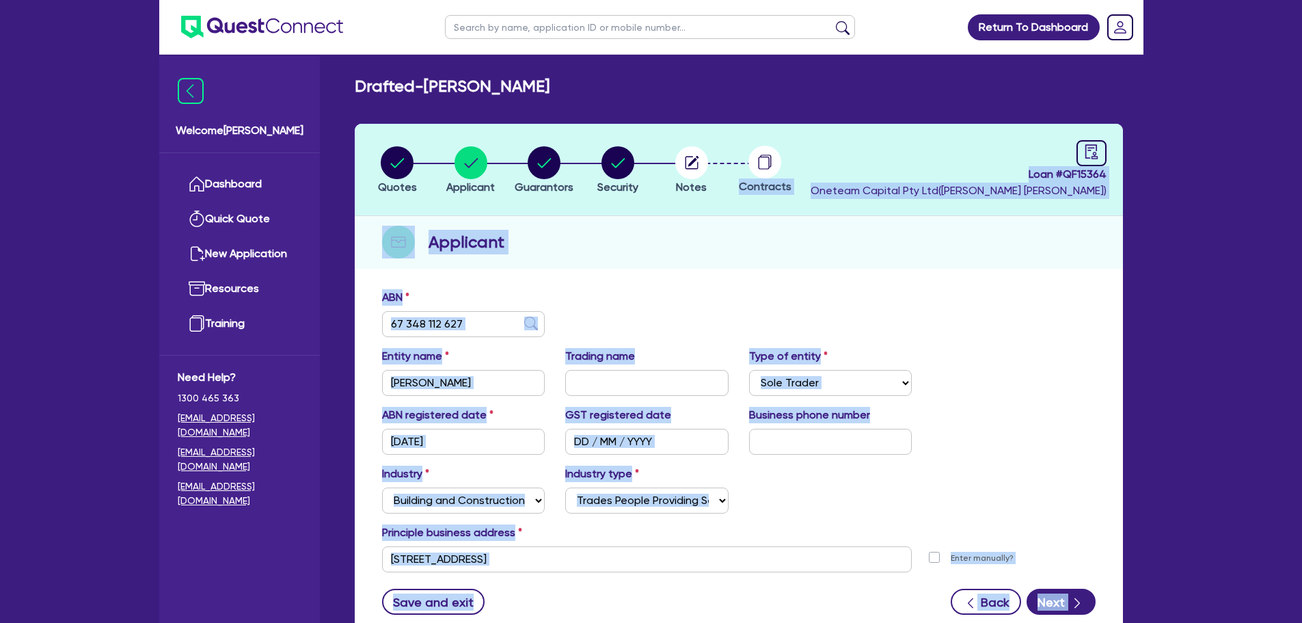
scroll to position [103, 0]
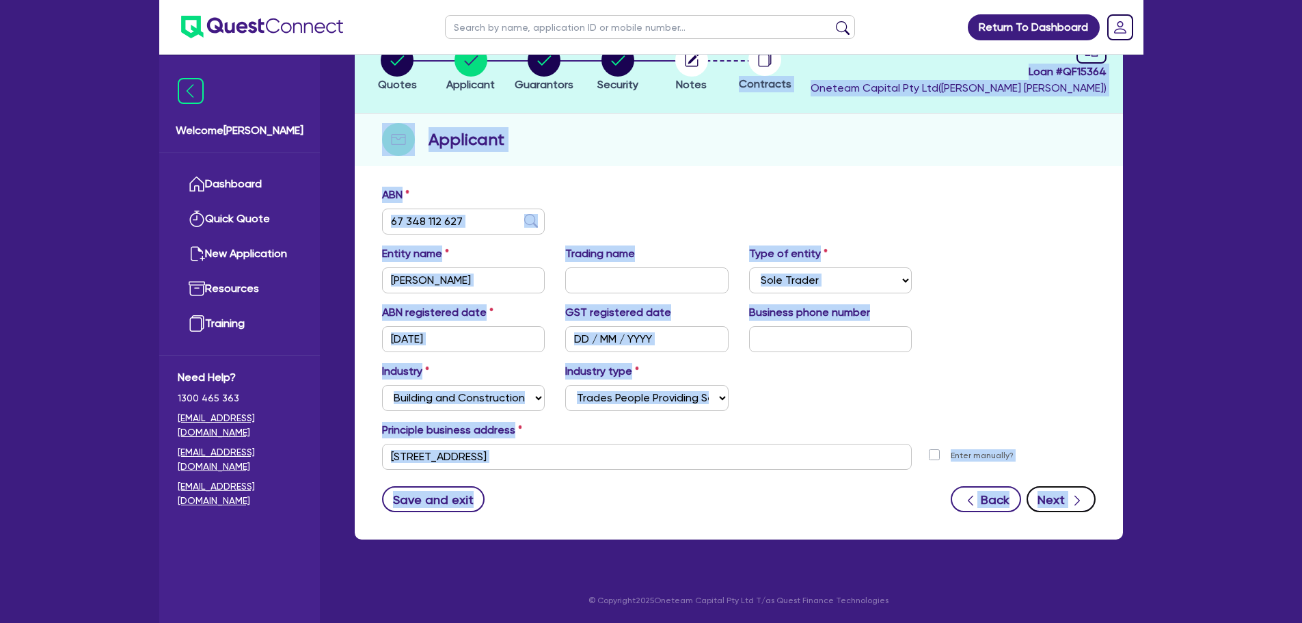
click at [1049, 504] on button "Next" at bounding box center [1061, 499] width 69 height 26
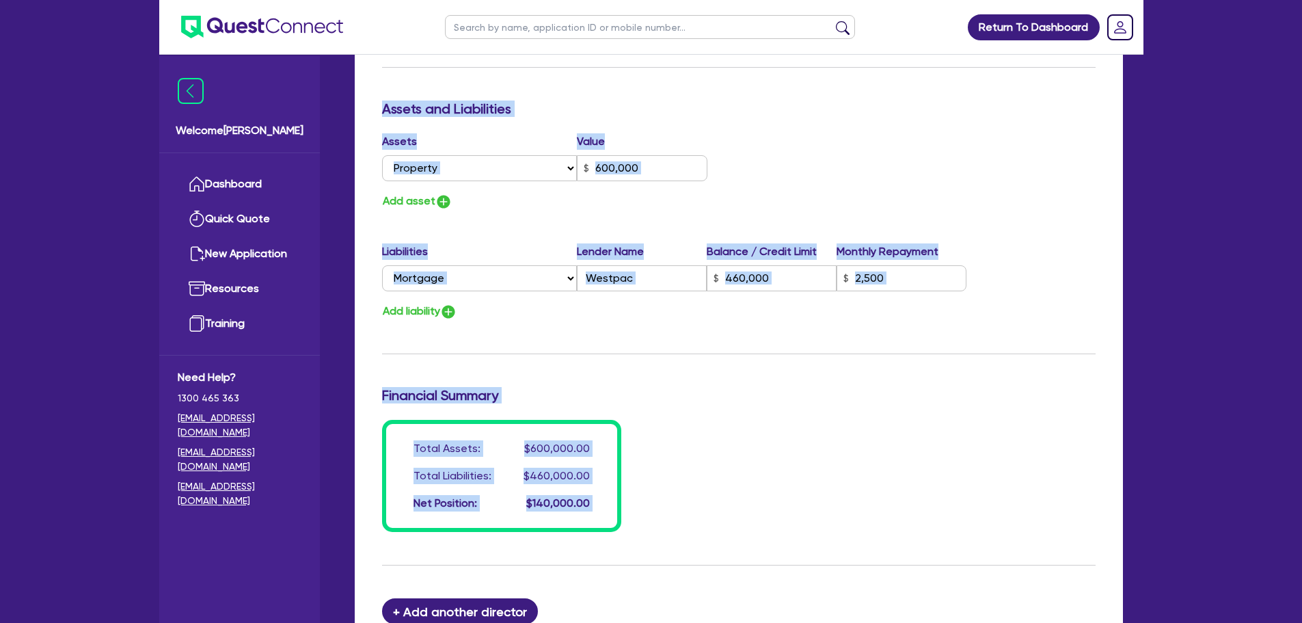
scroll to position [973, 0]
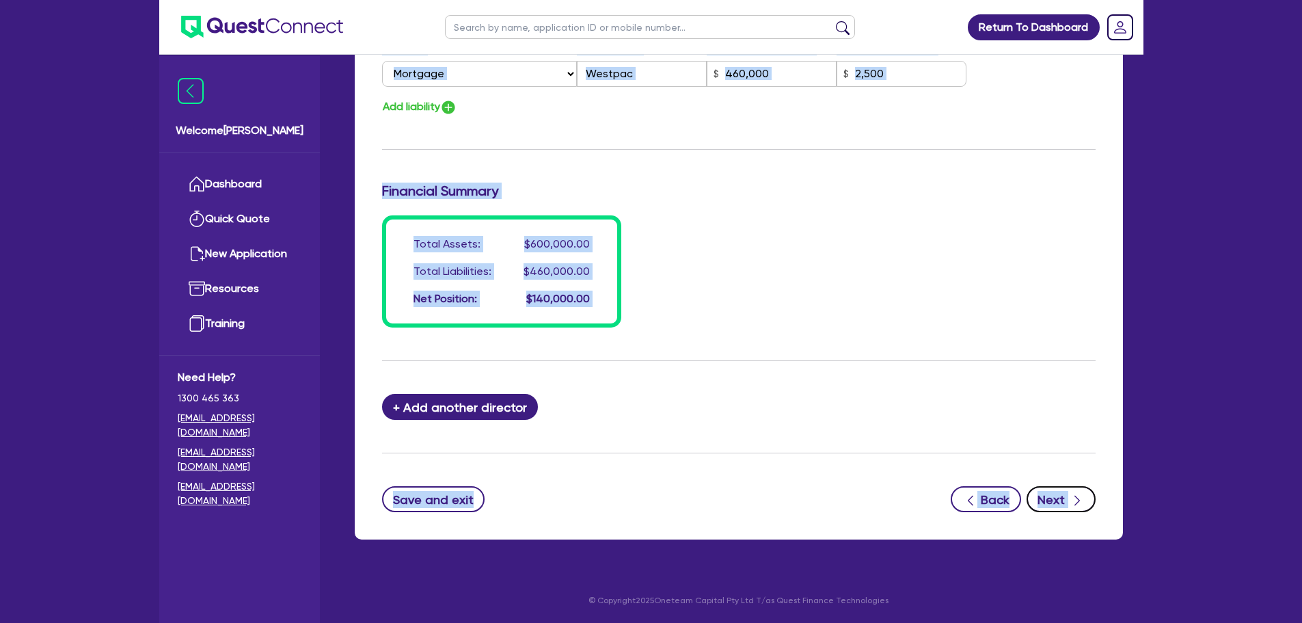
click at [1036, 490] on button "Next" at bounding box center [1061, 499] width 69 height 26
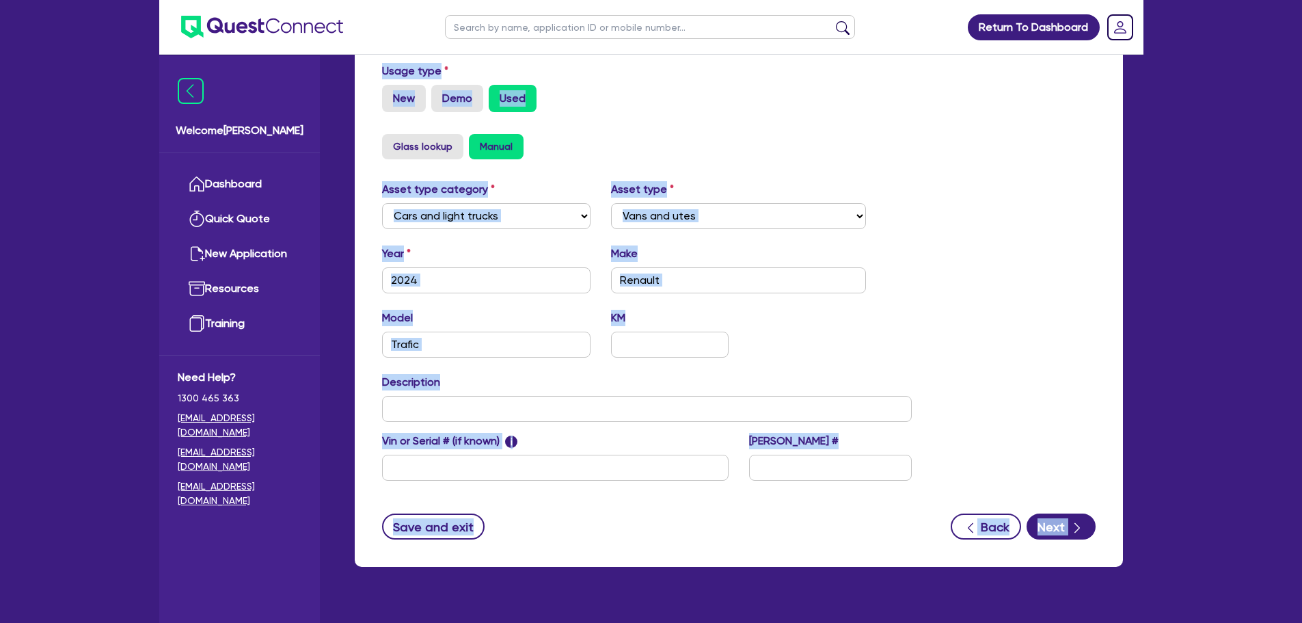
scroll to position [429, 0]
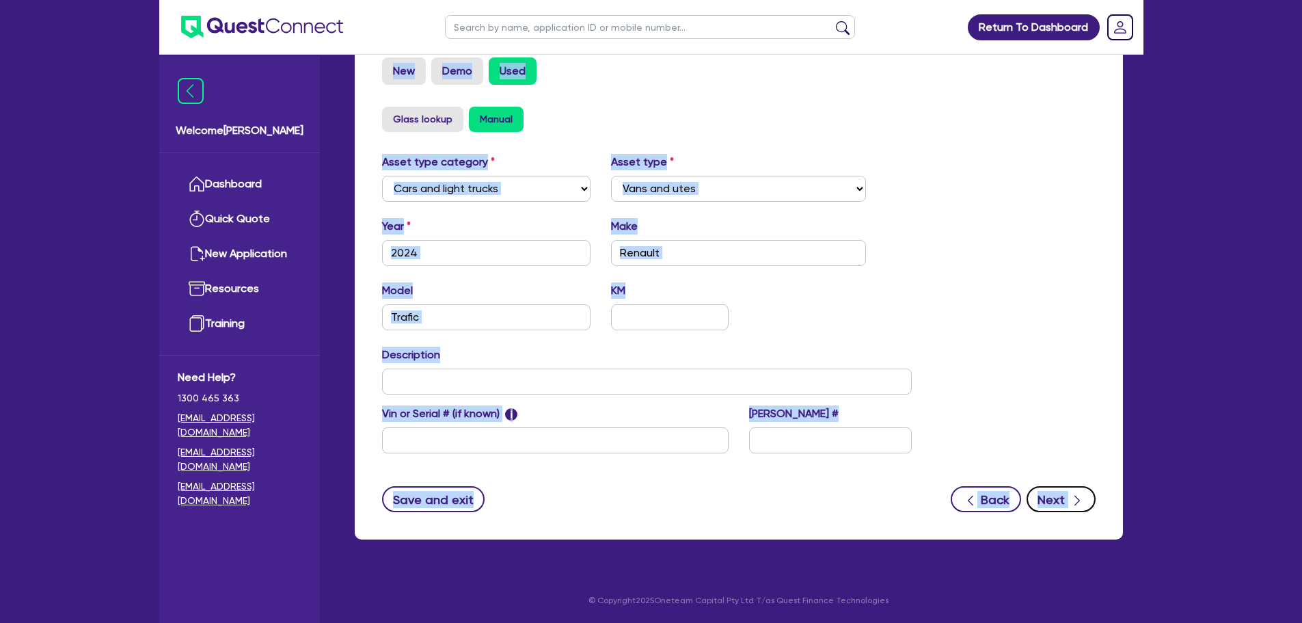
click at [1056, 504] on button "Next" at bounding box center [1061, 499] width 69 height 26
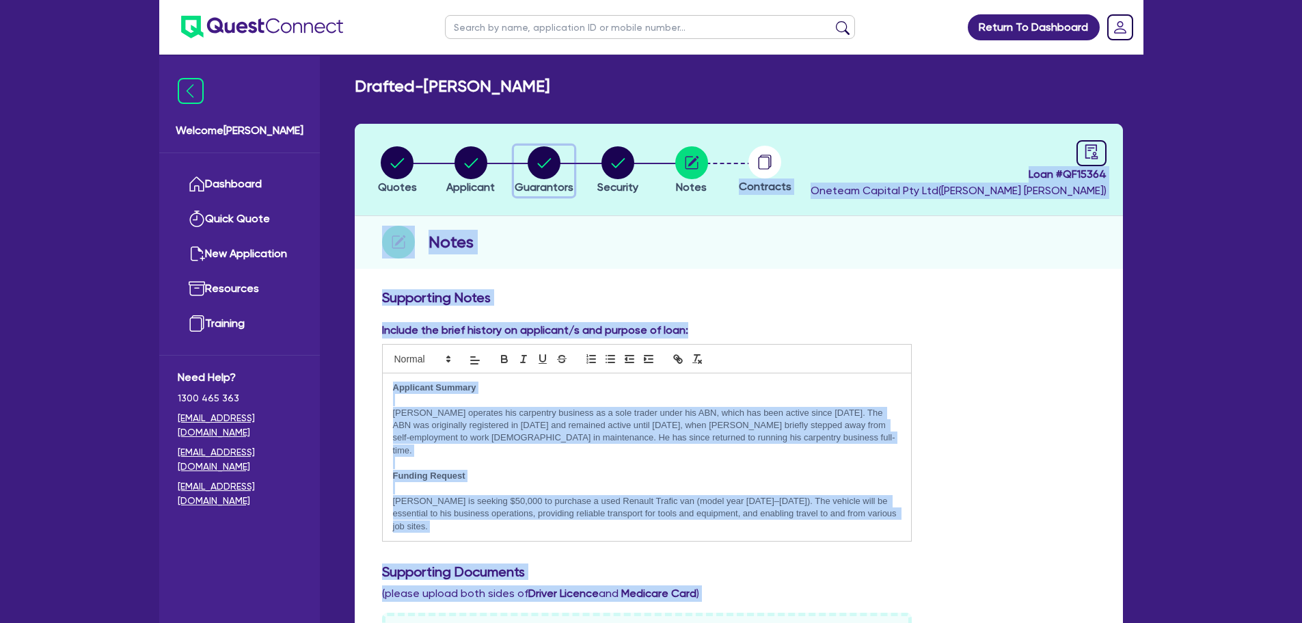
click at [554, 157] on circle "button" at bounding box center [544, 162] width 33 height 33
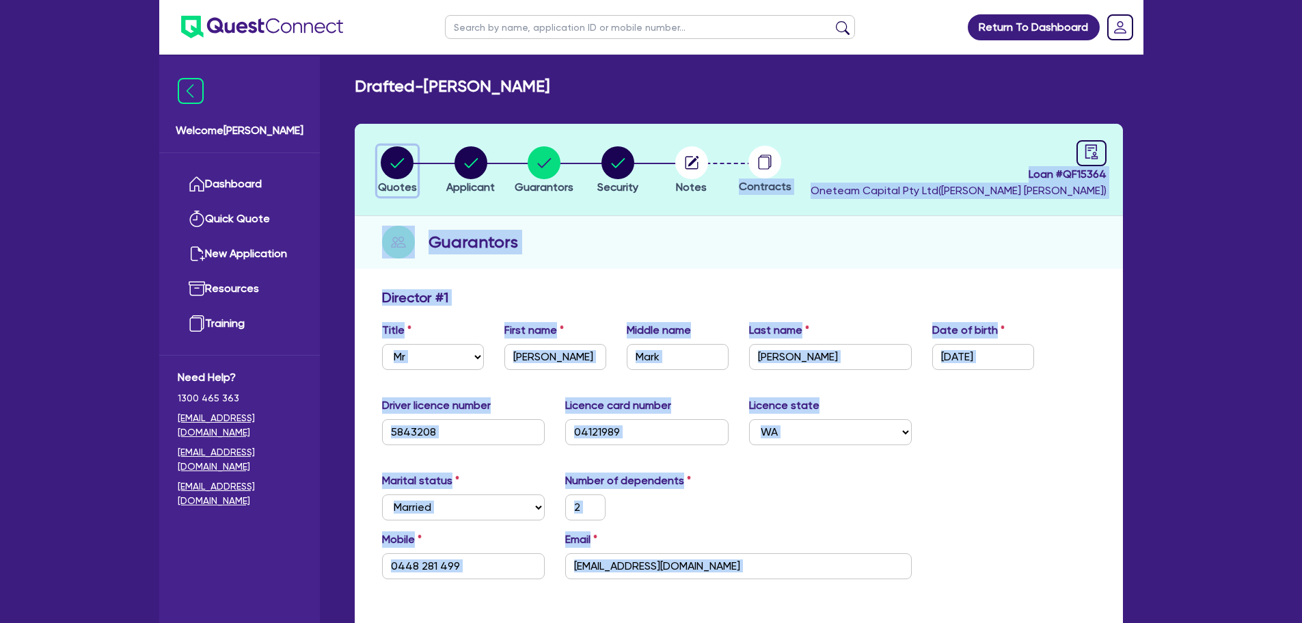
click at [394, 146] on button "Quotes" at bounding box center [397, 171] width 40 height 51
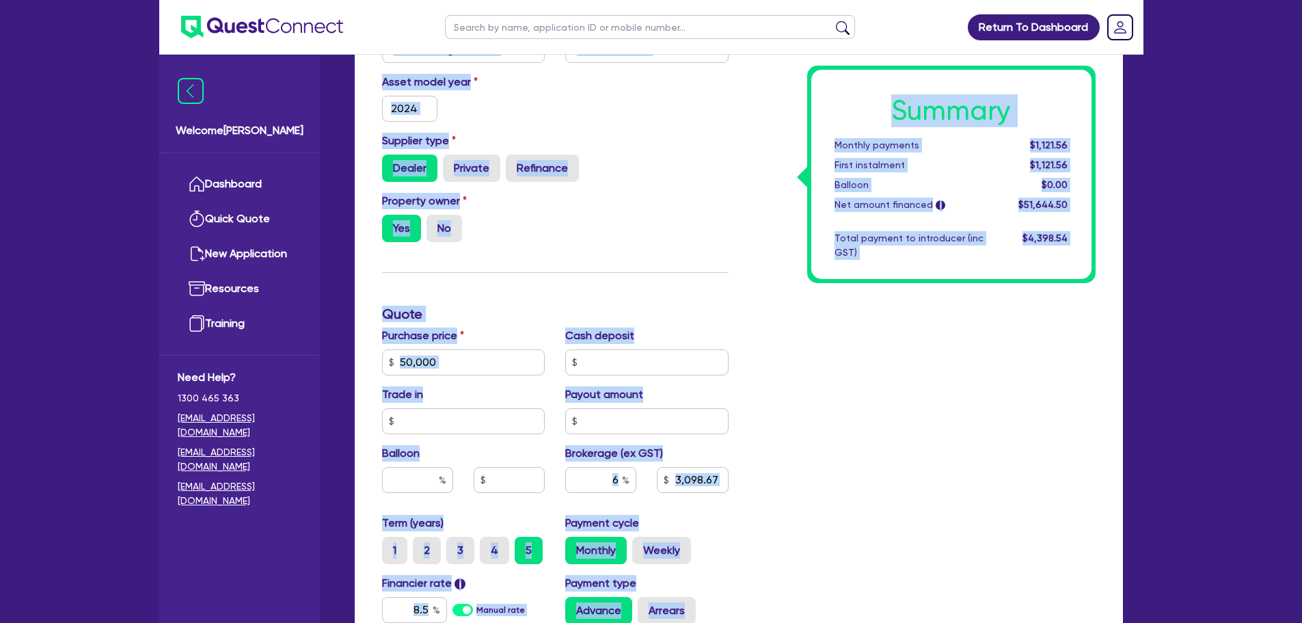
scroll to position [416, 0]
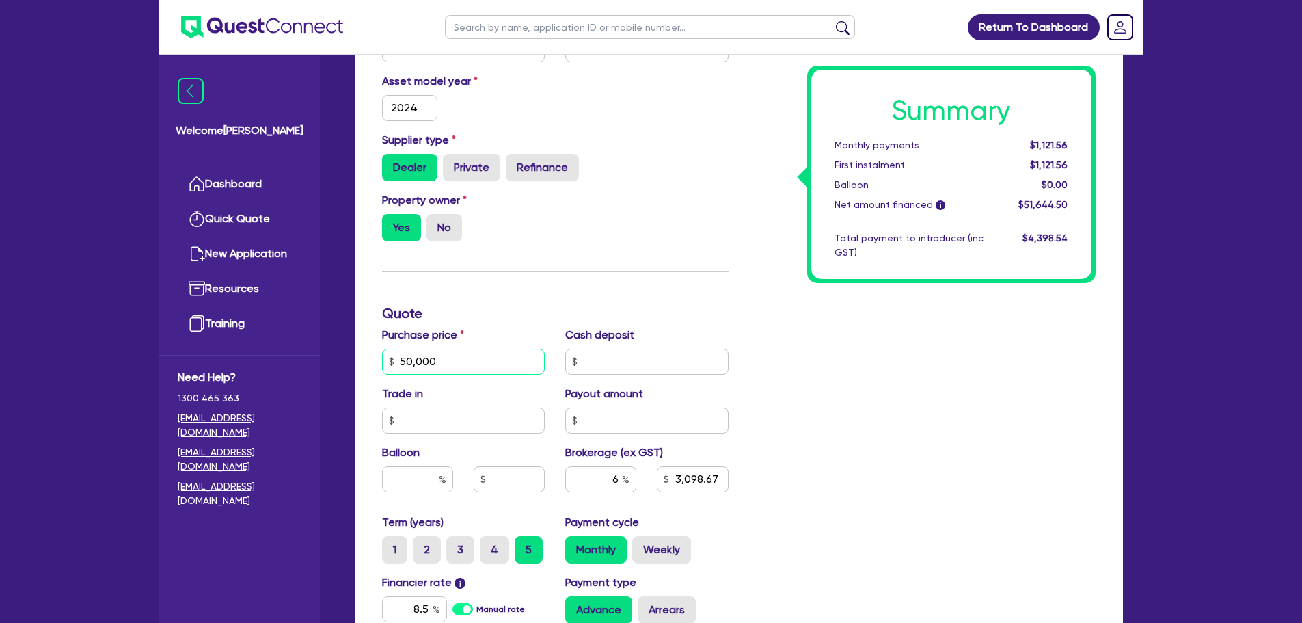
click at [480, 363] on input "50,000" at bounding box center [463, 362] width 163 height 26
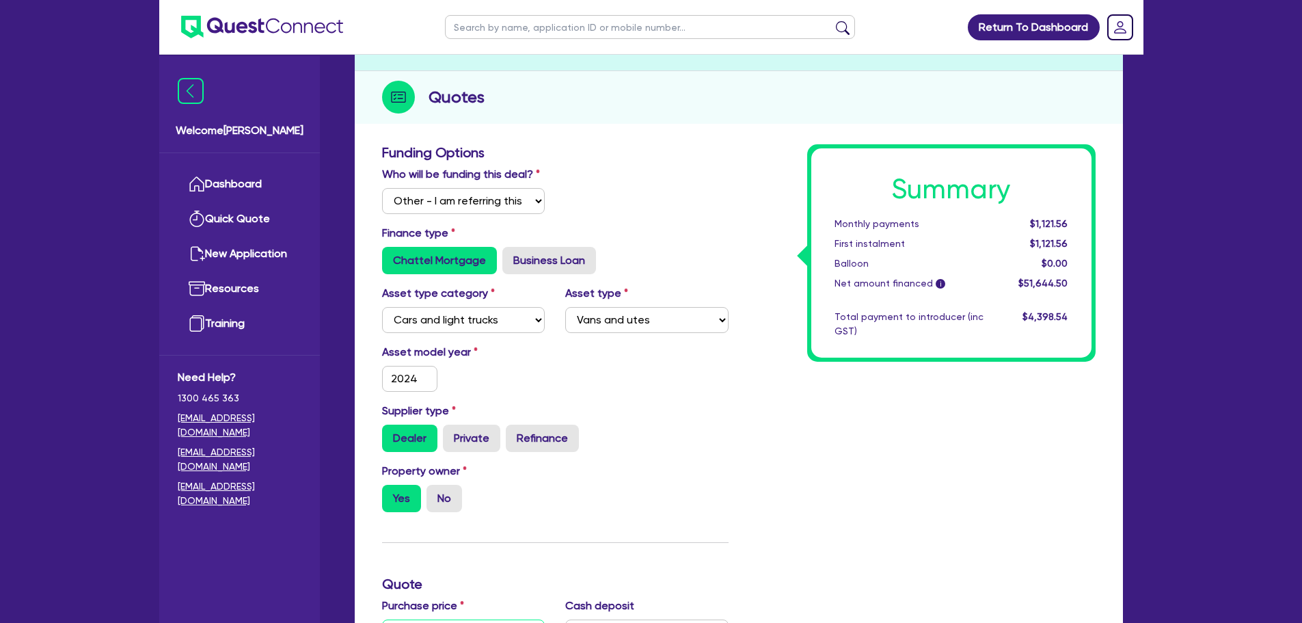
scroll to position [0, 0]
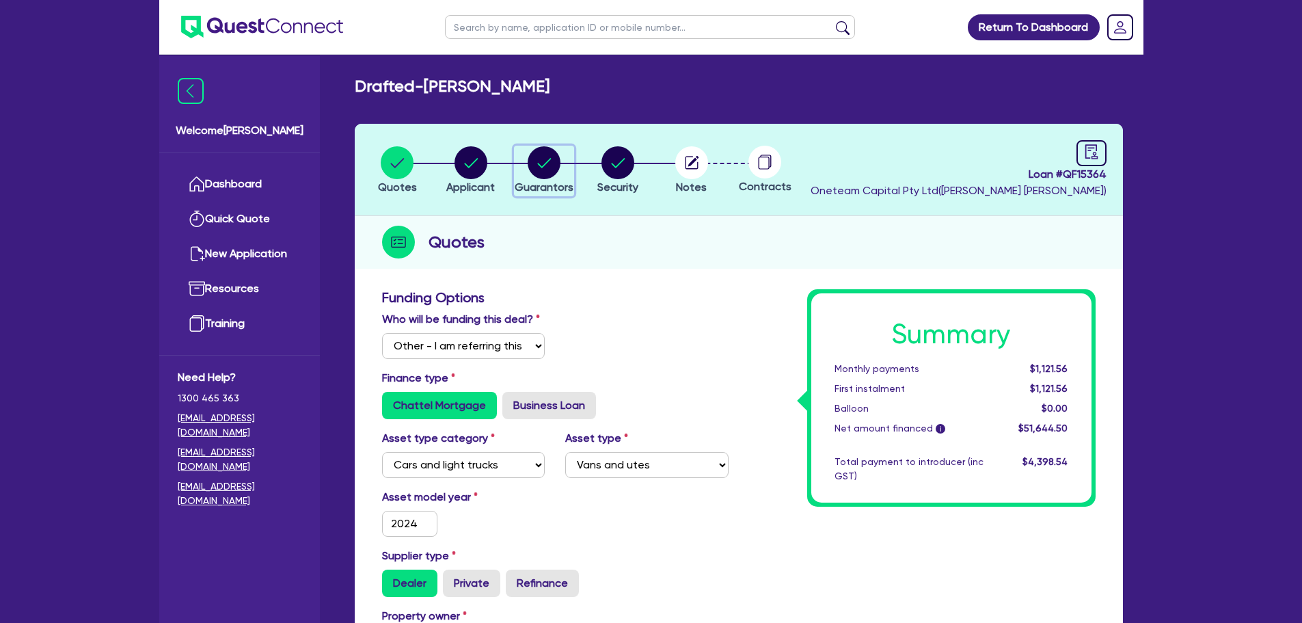
click at [536, 159] on circle "button" at bounding box center [544, 162] width 33 height 33
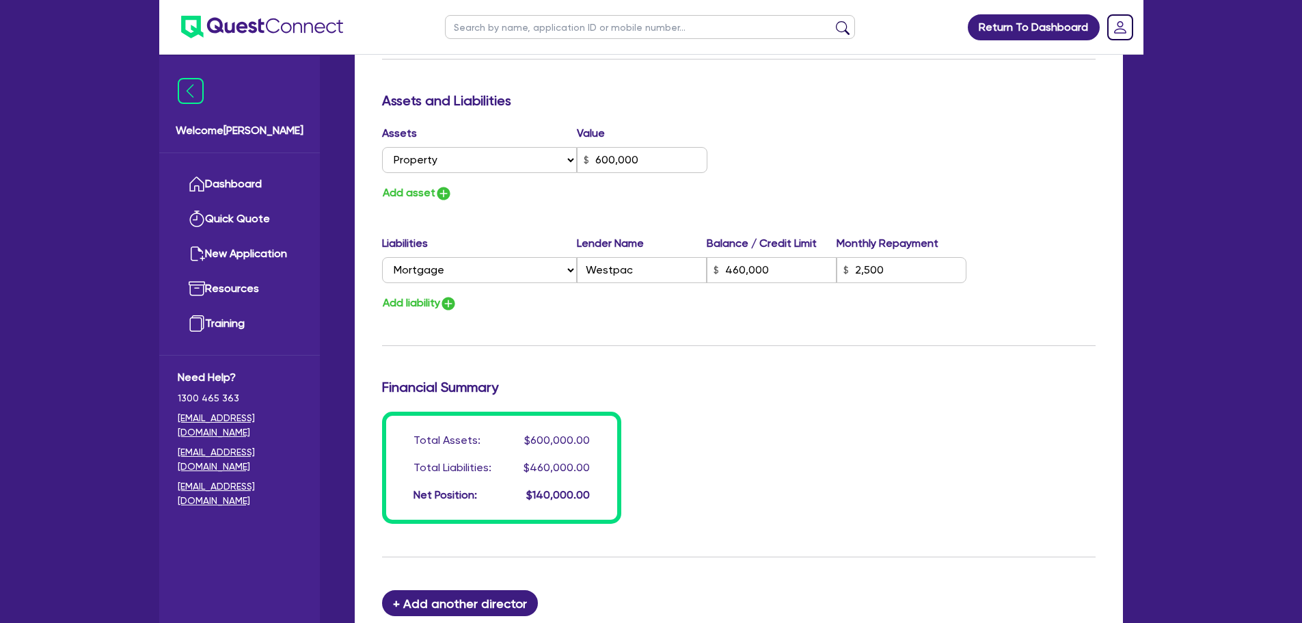
scroll to position [777, 0]
click at [643, 161] on input "600,000" at bounding box center [642, 159] width 131 height 26
click at [513, 186] on div "Add asset" at bounding box center [555, 192] width 367 height 18
click at [773, 265] on input "460,000" at bounding box center [772, 269] width 130 height 26
click at [742, 288] on div "Liabilities Lender Name Balance / Credit Limit Monthly Repayment Select Liabili…" at bounding box center [739, 272] width 734 height 77
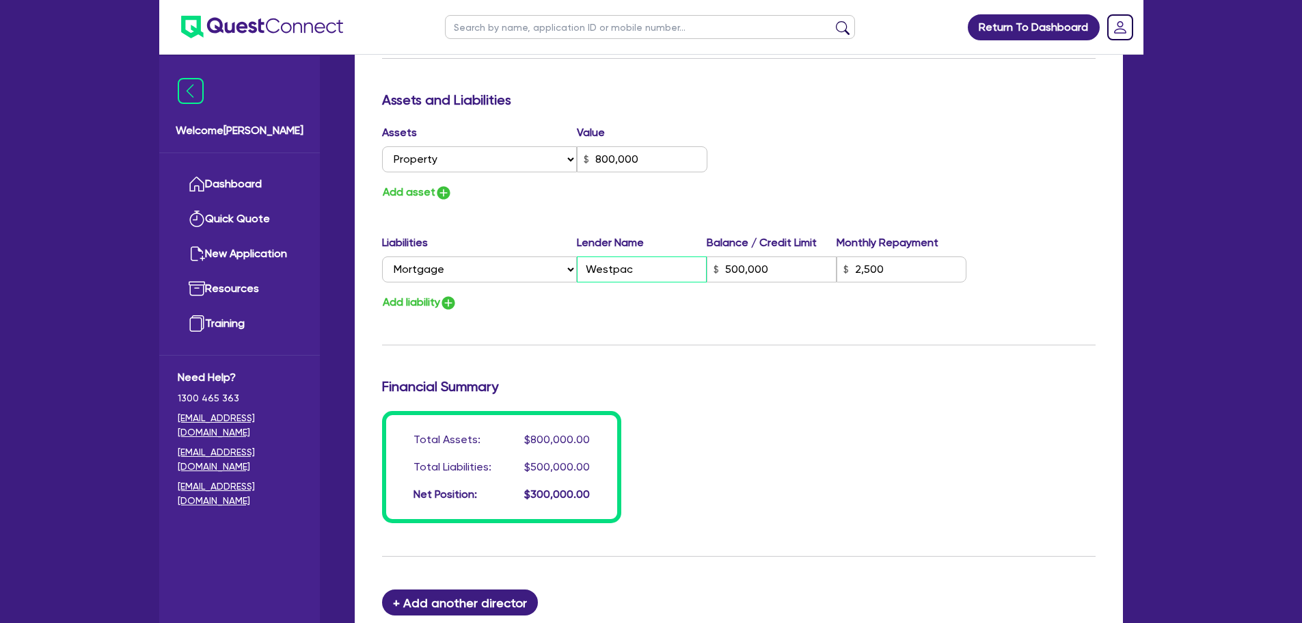
click at [652, 270] on input "Westpac" at bounding box center [642, 269] width 130 height 26
click at [909, 271] on input "250" at bounding box center [902, 269] width 130 height 26
click at [888, 309] on div "Add liability" at bounding box center [739, 302] width 734 height 18
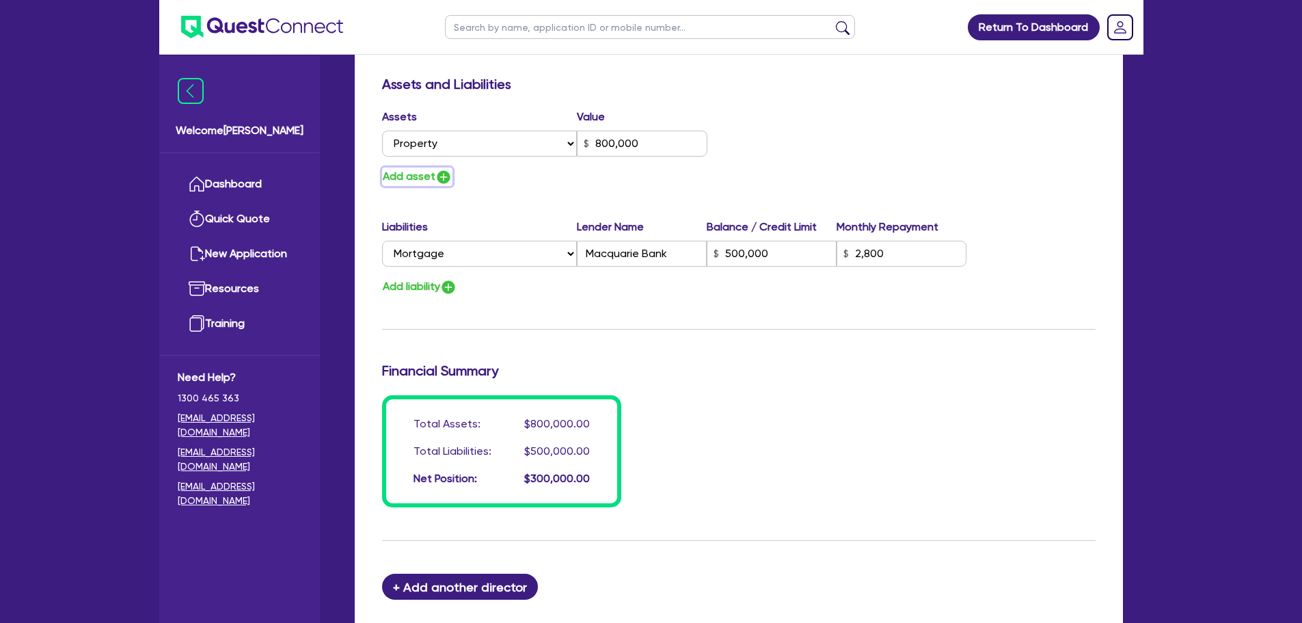
click at [423, 183] on button "Add asset" at bounding box center [417, 176] width 70 height 18
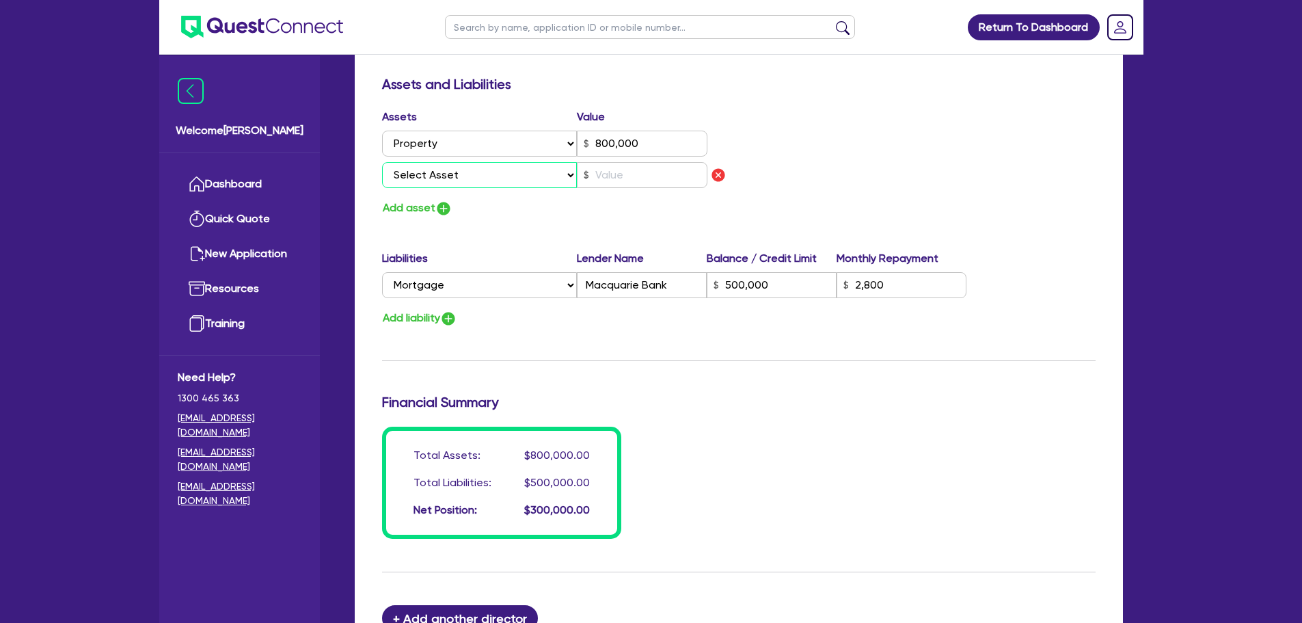
click at [423, 183] on select "Select Asset Cash Property Investment property Vehicle Truck Trailer Equipment …" at bounding box center [480, 175] width 196 height 26
click at [382, 162] on select "Select Asset Cash Property Investment property Vehicle Truck Trailer Equipment …" at bounding box center [480, 175] width 196 height 26
click at [592, 180] on input "text" at bounding box center [642, 175] width 131 height 26
click at [552, 211] on div "Add asset" at bounding box center [555, 208] width 367 height 18
click at [436, 306] on div "Liabilities Lender Name Balance / Credit Limit Monthly Repayment Select Liabili…" at bounding box center [739, 288] width 734 height 77
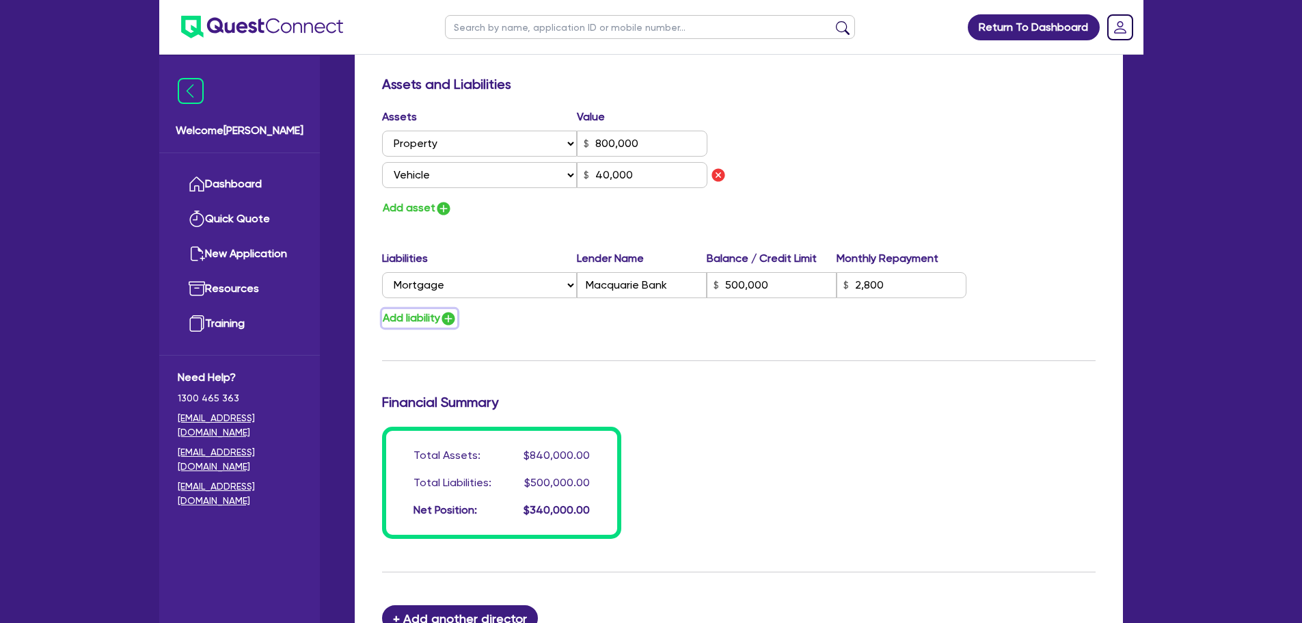
click at [438, 309] on button "Add liability" at bounding box center [419, 318] width 75 height 18
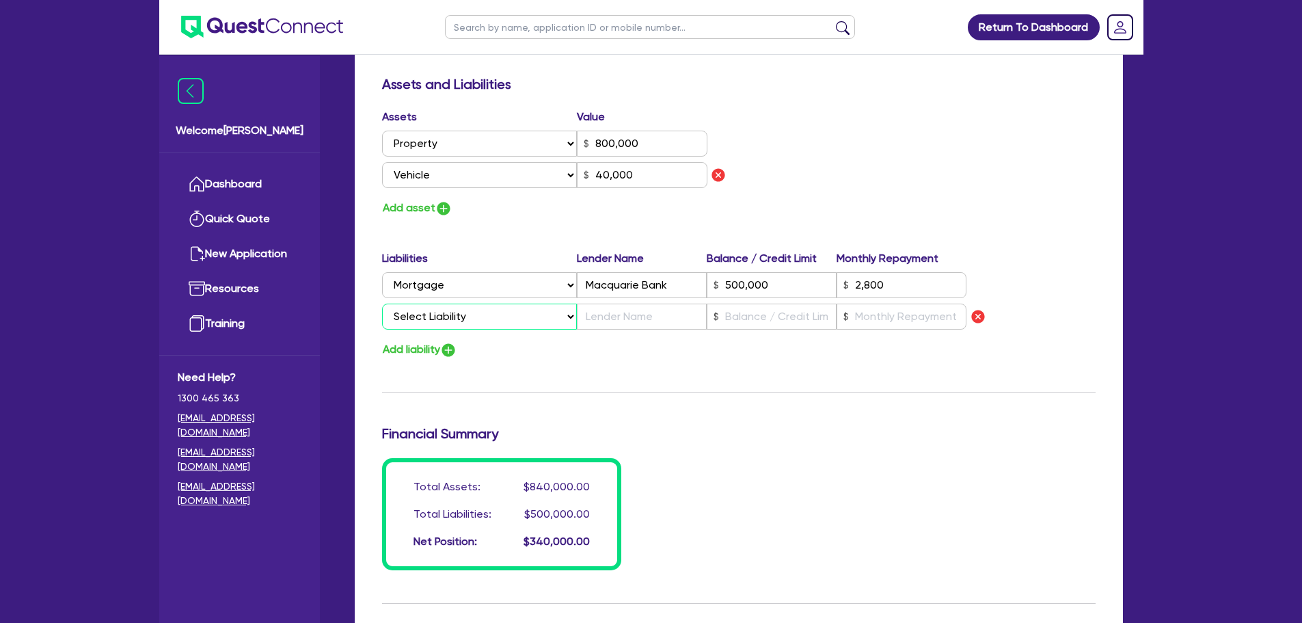
click at [439, 323] on select "Select Liability Credit card Mortgage Investment property loan Vehicle loan Tru…" at bounding box center [479, 317] width 195 height 26
click at [382, 304] on select "Select Liability Credit card Mortgage Investment property loan Vehicle loan Tru…" at bounding box center [479, 317] width 195 height 26
click at [640, 318] on input "text" at bounding box center [642, 317] width 130 height 26
click at [774, 322] on input "text" at bounding box center [772, 317] width 130 height 26
click at [796, 341] on div "Add liability" at bounding box center [739, 349] width 734 height 18
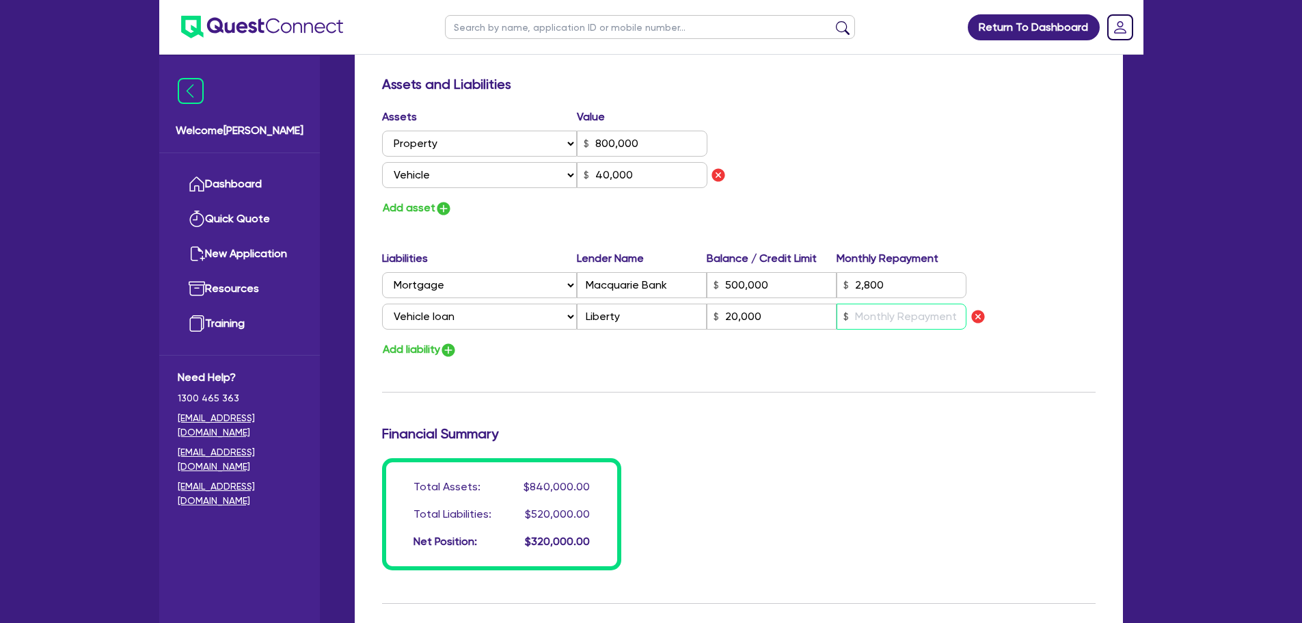
click at [906, 325] on input "text" at bounding box center [902, 317] width 130 height 26
click at [884, 344] on div "Add liability" at bounding box center [739, 349] width 734 height 18
click at [446, 211] on img "button" at bounding box center [443, 208] width 16 height 16
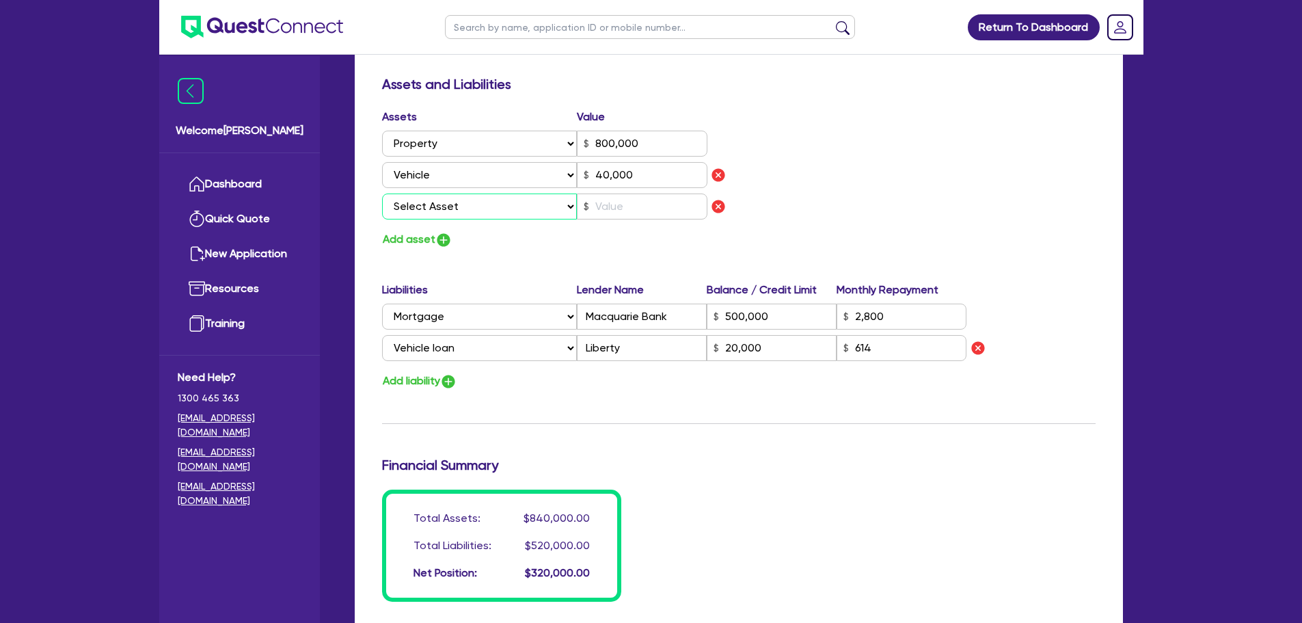
click at [463, 211] on select "Select Asset Cash Property Investment property Vehicle Truck Trailer Equipment …" at bounding box center [480, 206] width 196 height 26
click at [382, 193] on select "Select Asset Cash Property Investment property Vehicle Truck Trailer Equipment …" at bounding box center [480, 206] width 196 height 26
click at [602, 213] on input "text" at bounding box center [642, 206] width 131 height 26
click at [441, 232] on img "button" at bounding box center [443, 240] width 16 height 16
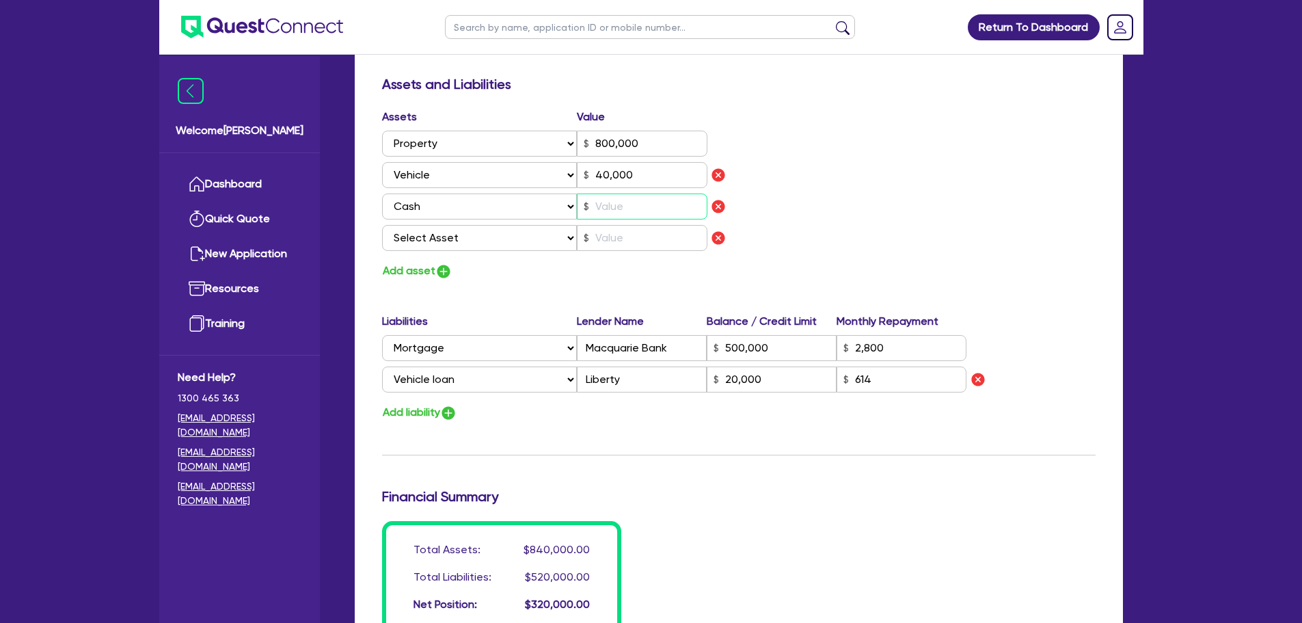
click at [630, 211] on input "text" at bounding box center [642, 206] width 131 height 26
click at [531, 280] on div "Add asset" at bounding box center [555, 271] width 367 height 18
click at [716, 234] on img "button" at bounding box center [718, 238] width 16 height 16
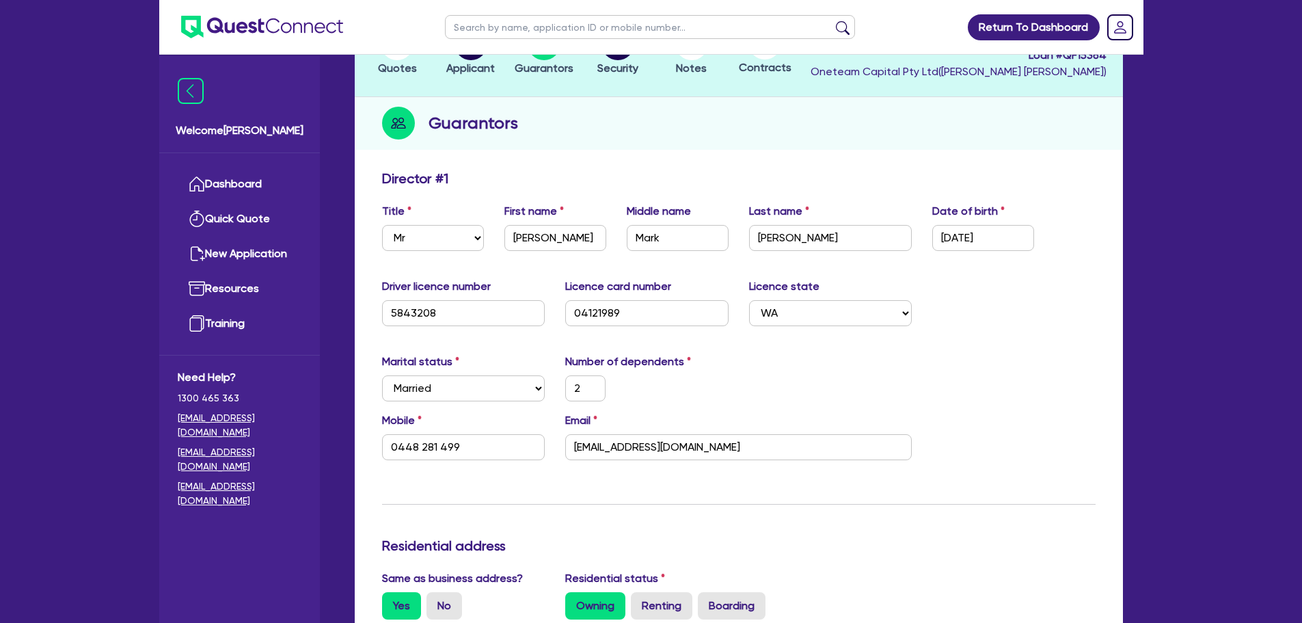
scroll to position [0, 0]
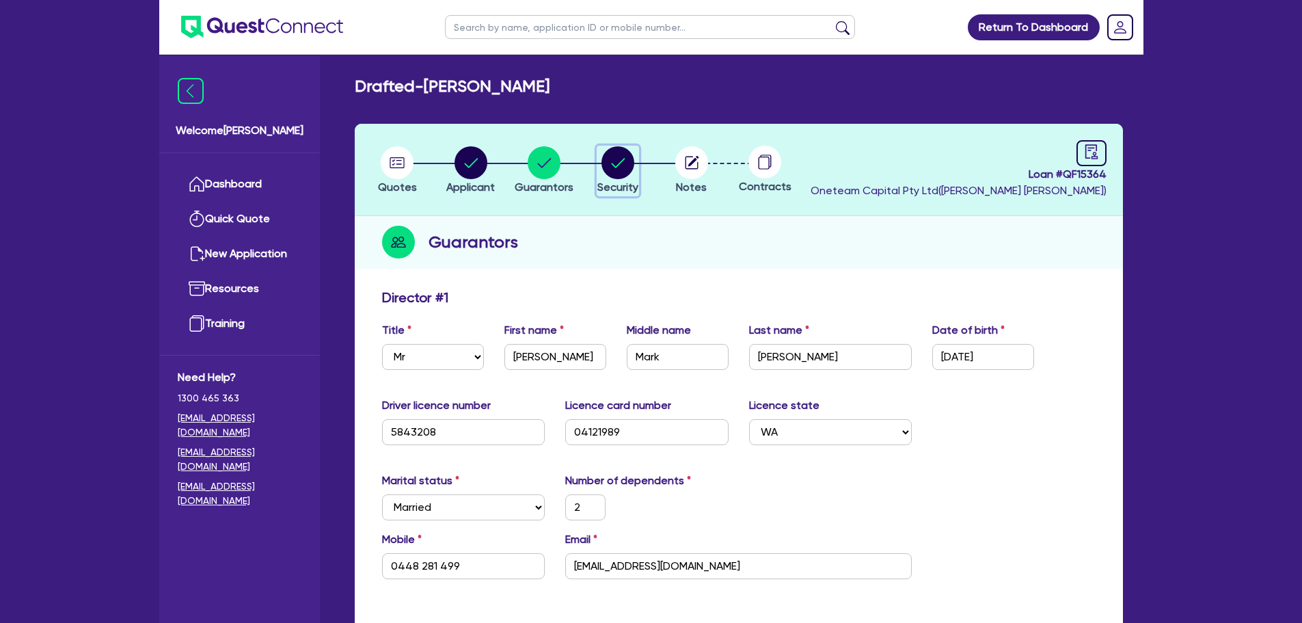
click at [613, 172] on circle "button" at bounding box center [618, 162] width 33 height 33
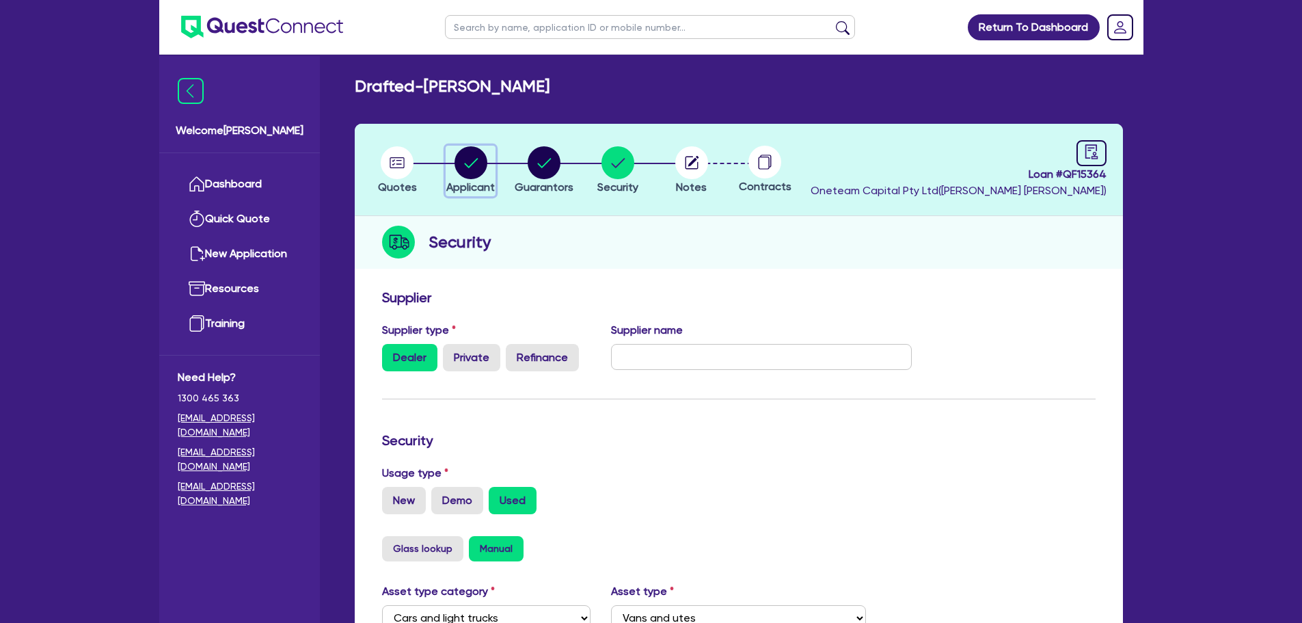
click at [476, 172] on circle "button" at bounding box center [471, 162] width 33 height 33
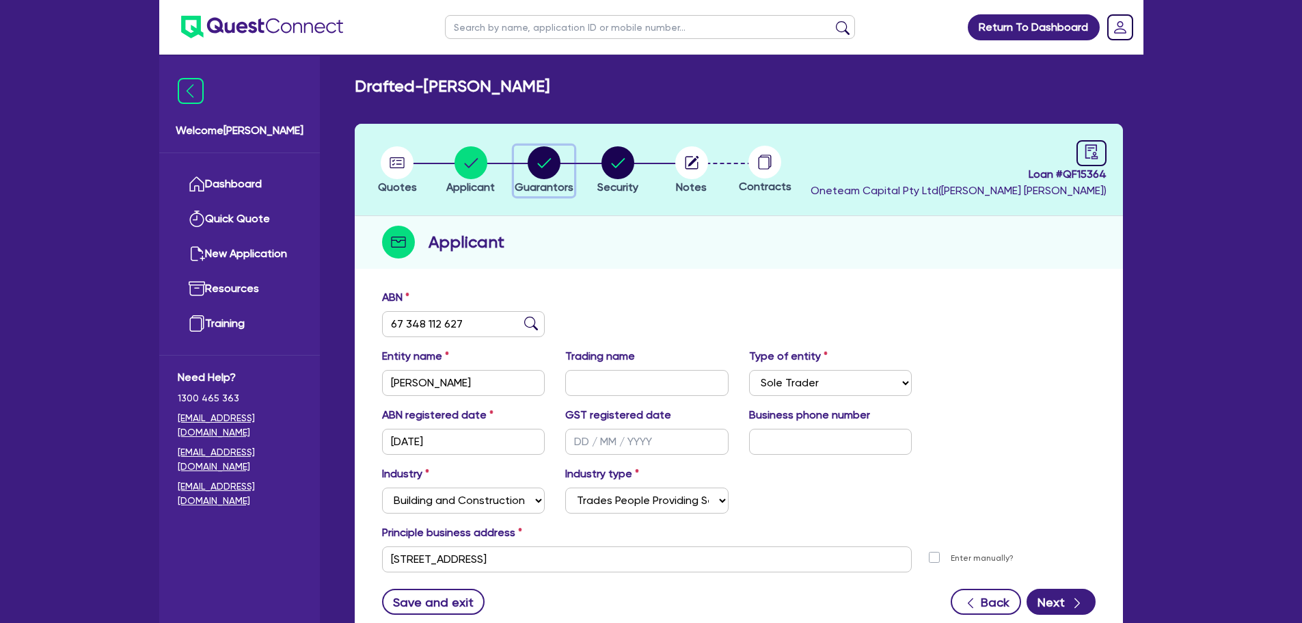
click at [561, 167] on icon "button" at bounding box center [544, 162] width 33 height 33
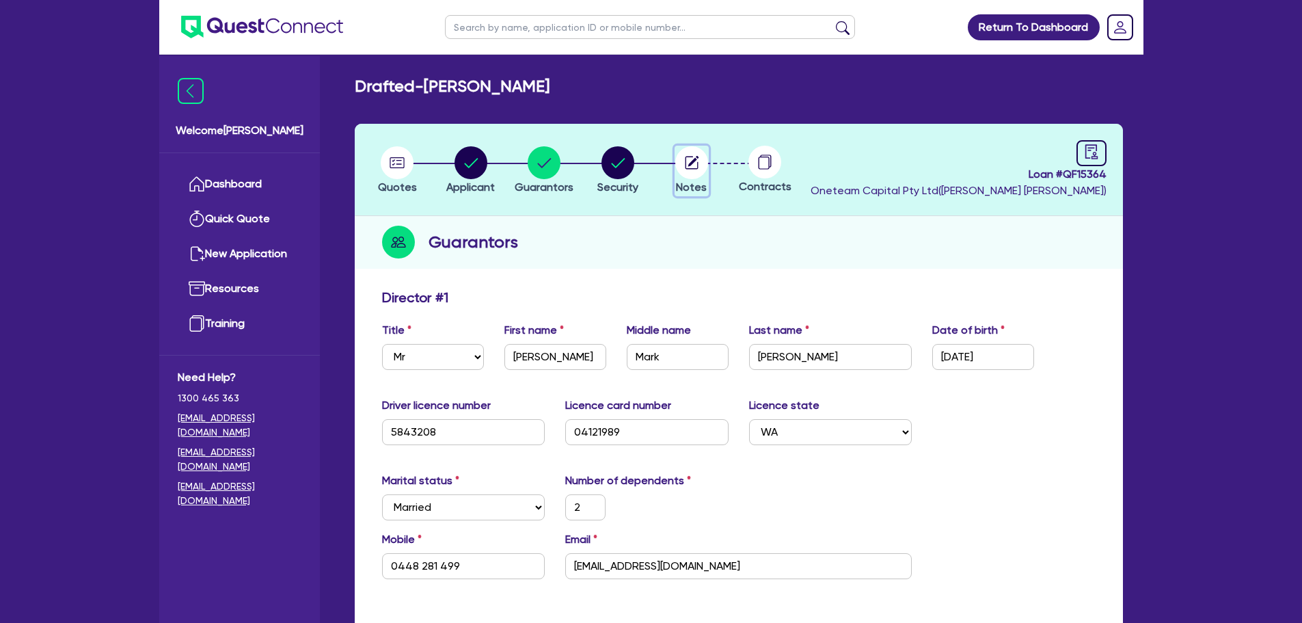
click at [701, 167] on circle "button" at bounding box center [691, 162] width 33 height 33
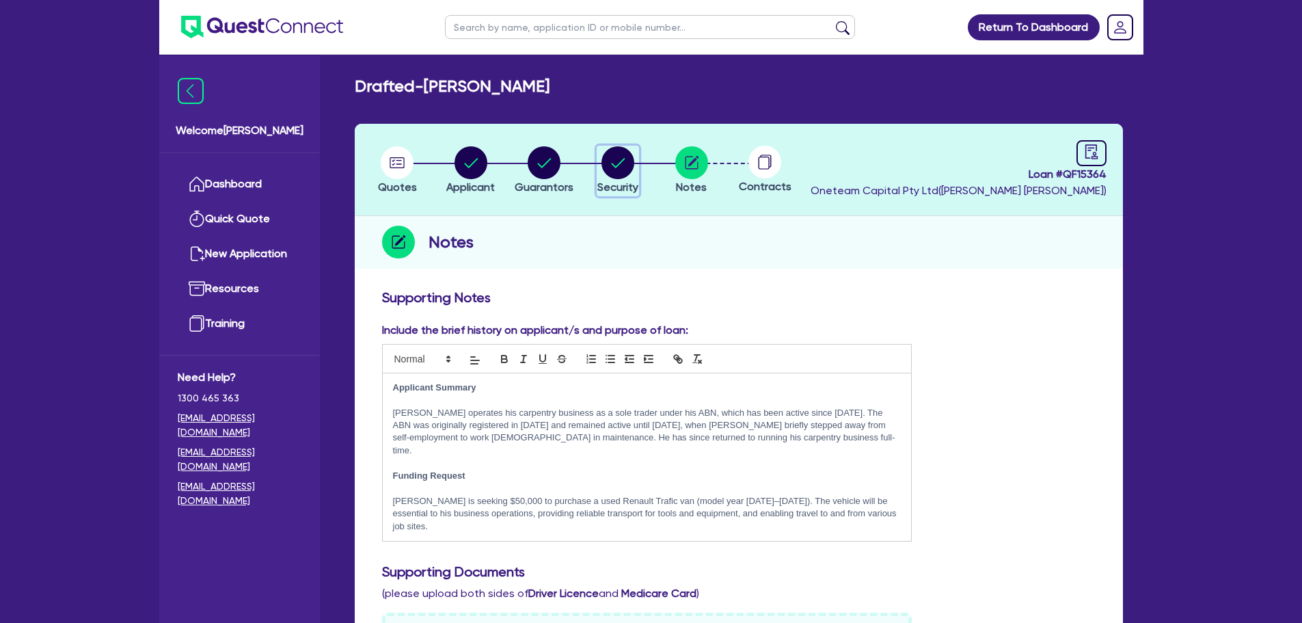
click at [602, 163] on icon "button" at bounding box center [618, 162] width 33 height 33
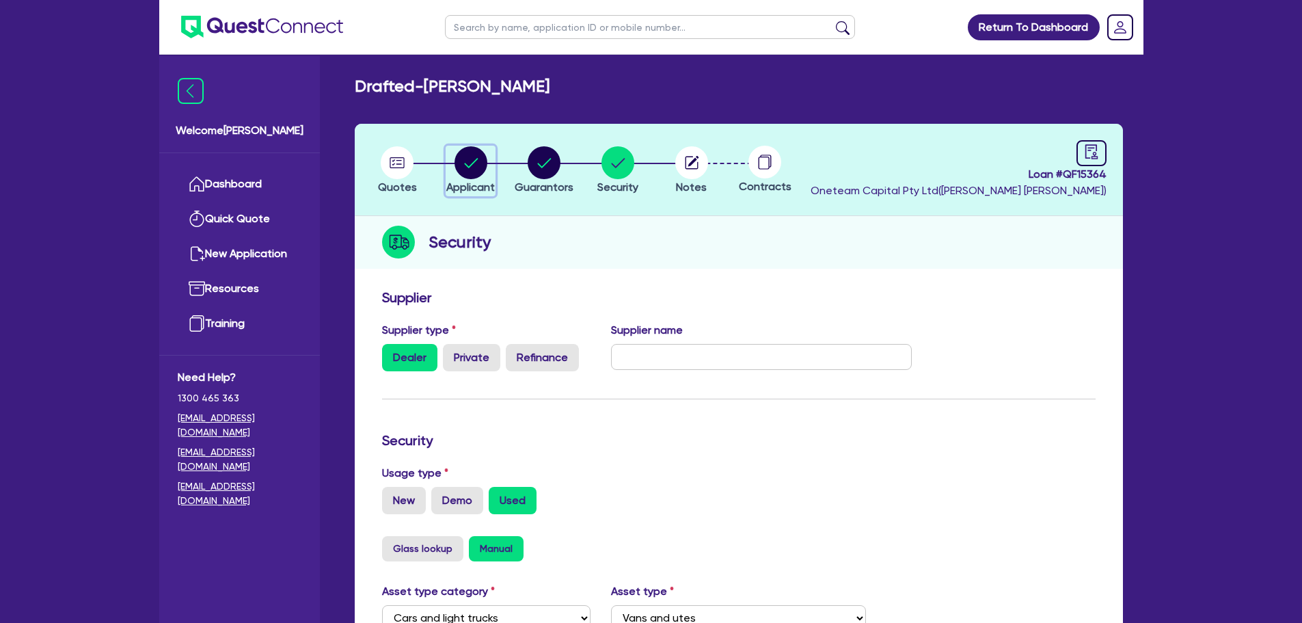
click at [463, 161] on circle "button" at bounding box center [471, 162] width 33 height 33
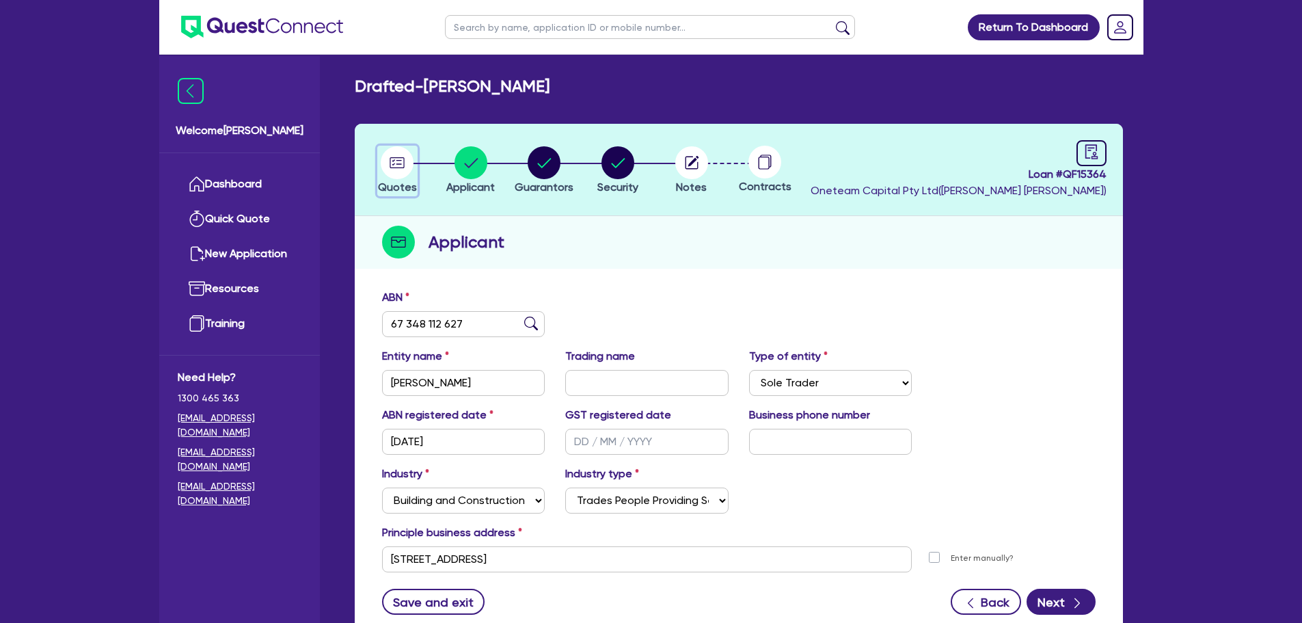
click at [407, 170] on circle "button" at bounding box center [397, 162] width 33 height 33
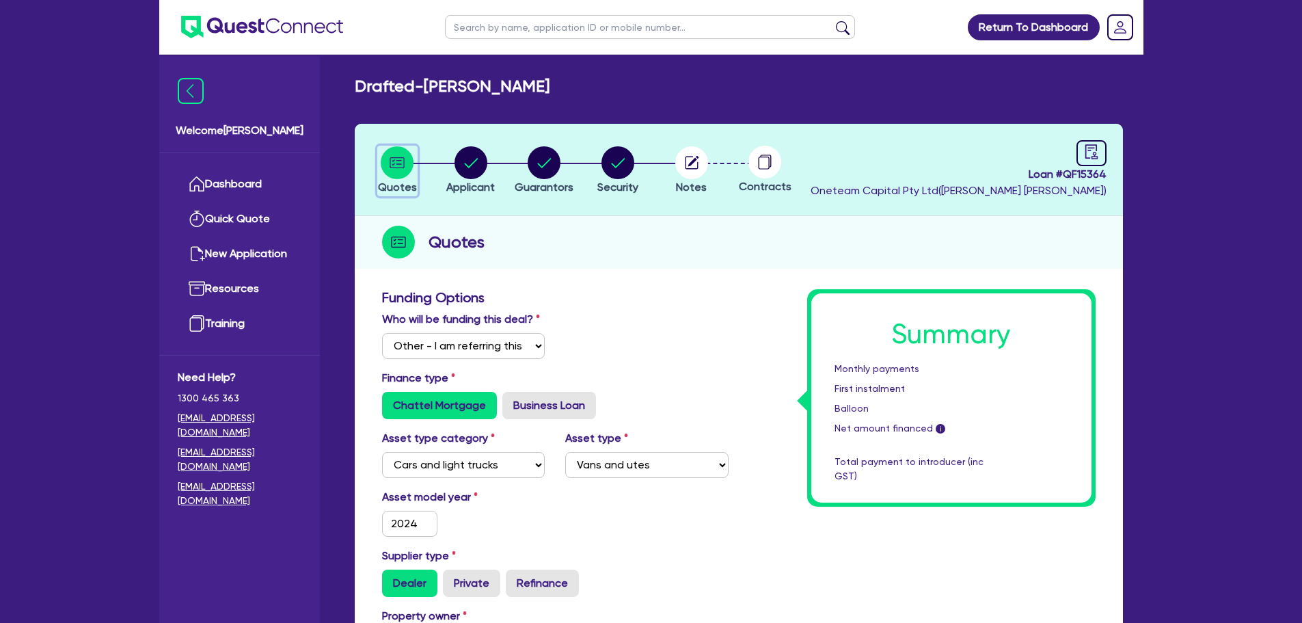
scroll to position [6, 0]
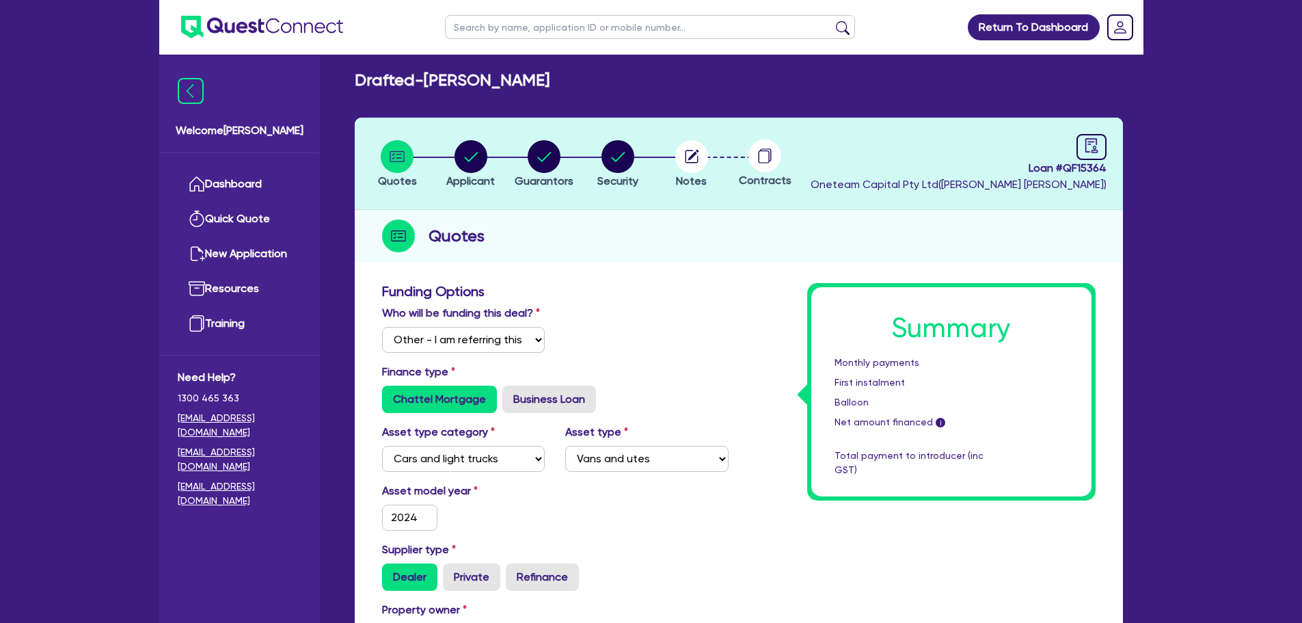
click at [502, 144] on li "Applicant" at bounding box center [471, 163] width 74 height 48
click at [481, 155] on circle "button" at bounding box center [471, 156] width 33 height 33
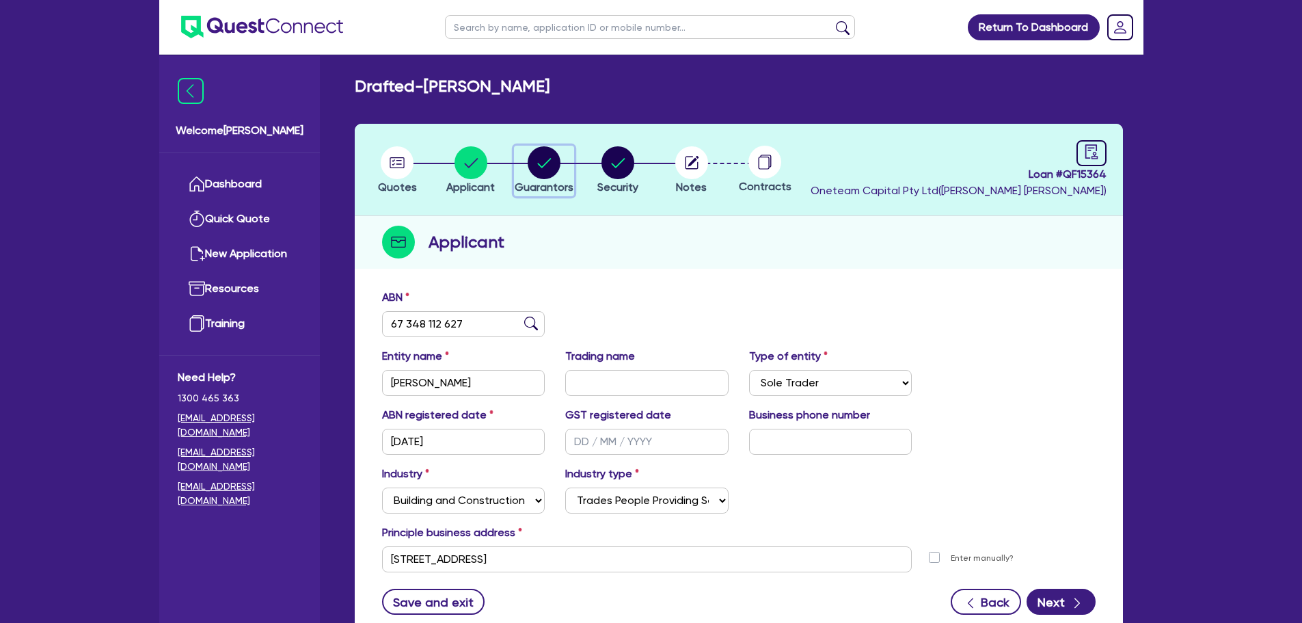
click at [534, 157] on circle "button" at bounding box center [544, 162] width 33 height 33
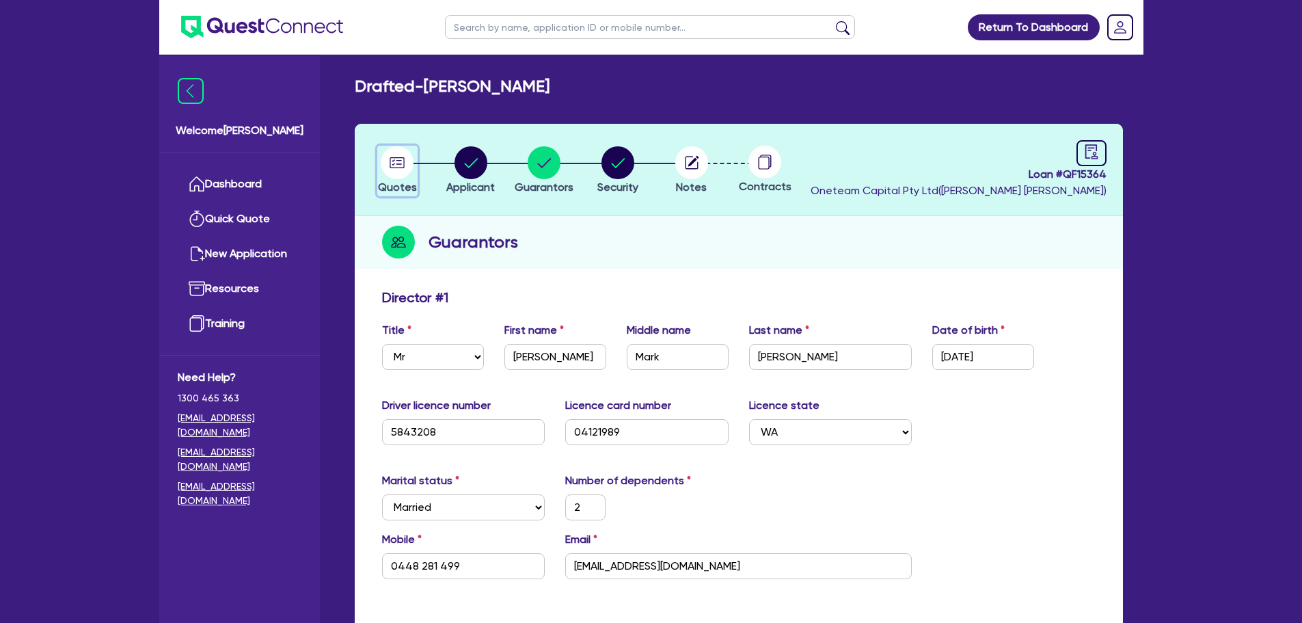
click at [394, 161] on icon "button" at bounding box center [397, 162] width 10 height 6
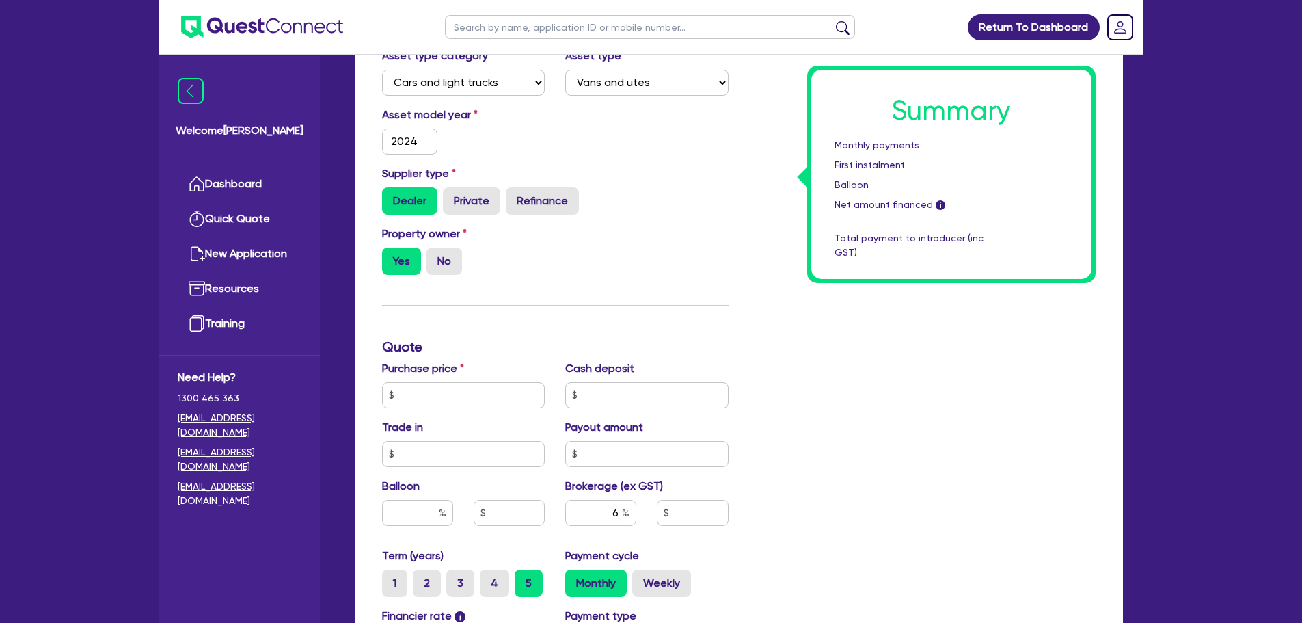
scroll to position [394, 0]
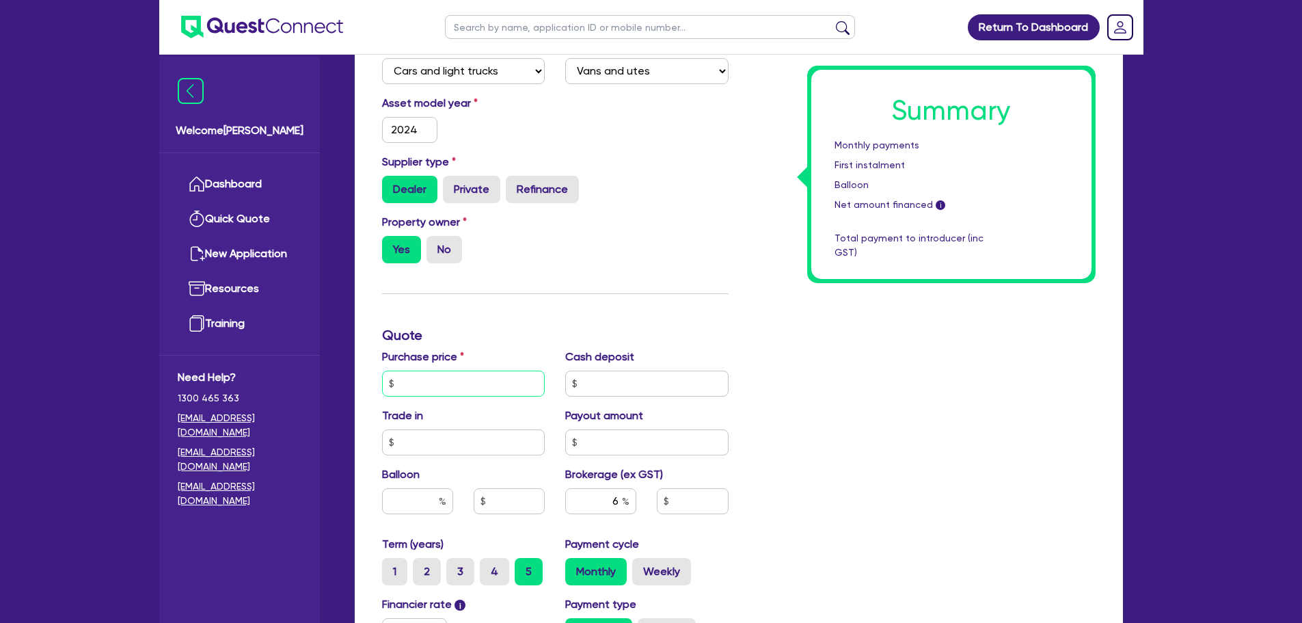
click at [423, 392] on input "text" at bounding box center [463, 384] width 163 height 26
click at [523, 304] on div "Funding Options Who will be funding this deal? Select I will fund 100% I will c…" at bounding box center [555, 335] width 367 height 880
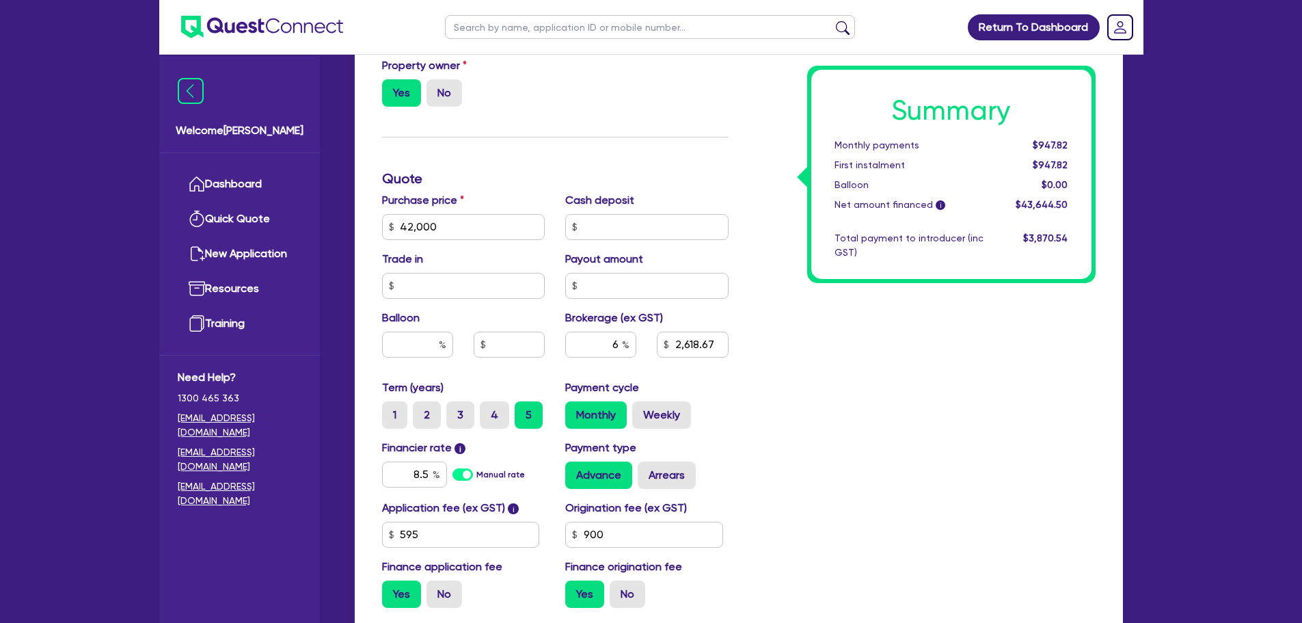
scroll to position [542, 0]
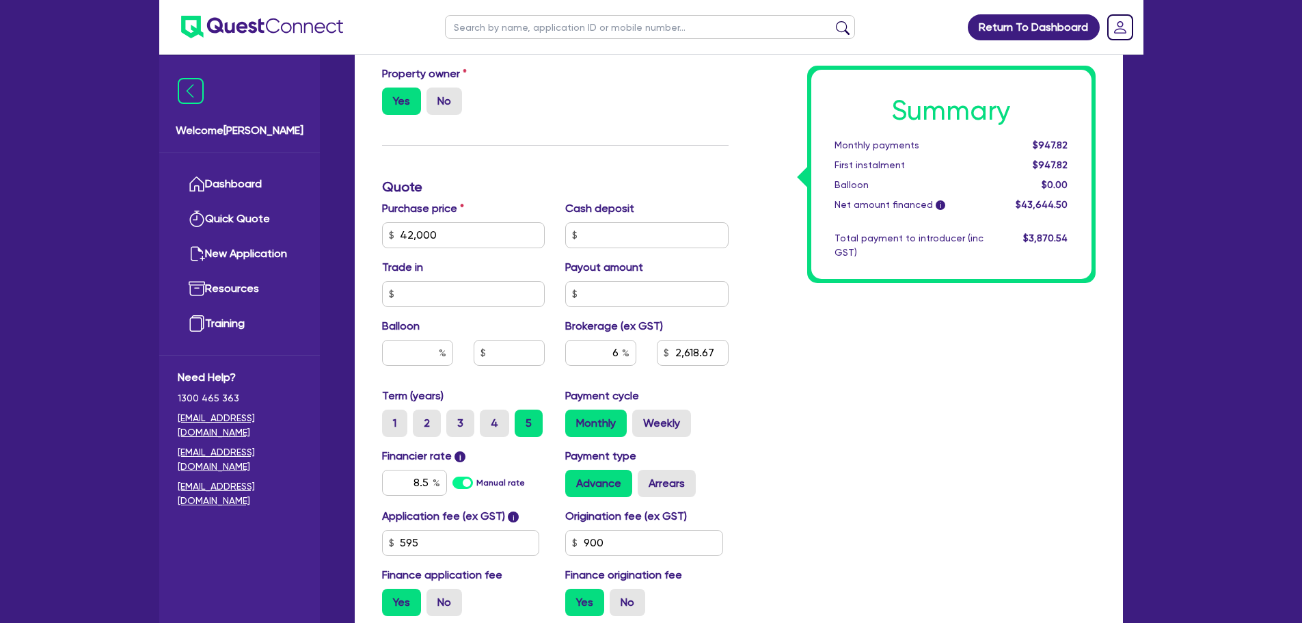
click at [835, 459] on div "Summary Monthly payments $947.82 First instalment $947.82 Balloon $0.00 Net amo…" at bounding box center [922, 187] width 367 height 880
click at [835, 422] on div "Summary Monthly payments $947.82 First instalment $947.82 Balloon $0.00 Net amo…" at bounding box center [922, 187] width 367 height 880
click at [849, 417] on div "Summary Monthly payments $947.82 First instalment $947.82 Balloon $0.00 Net amo…" at bounding box center [922, 187] width 367 height 880
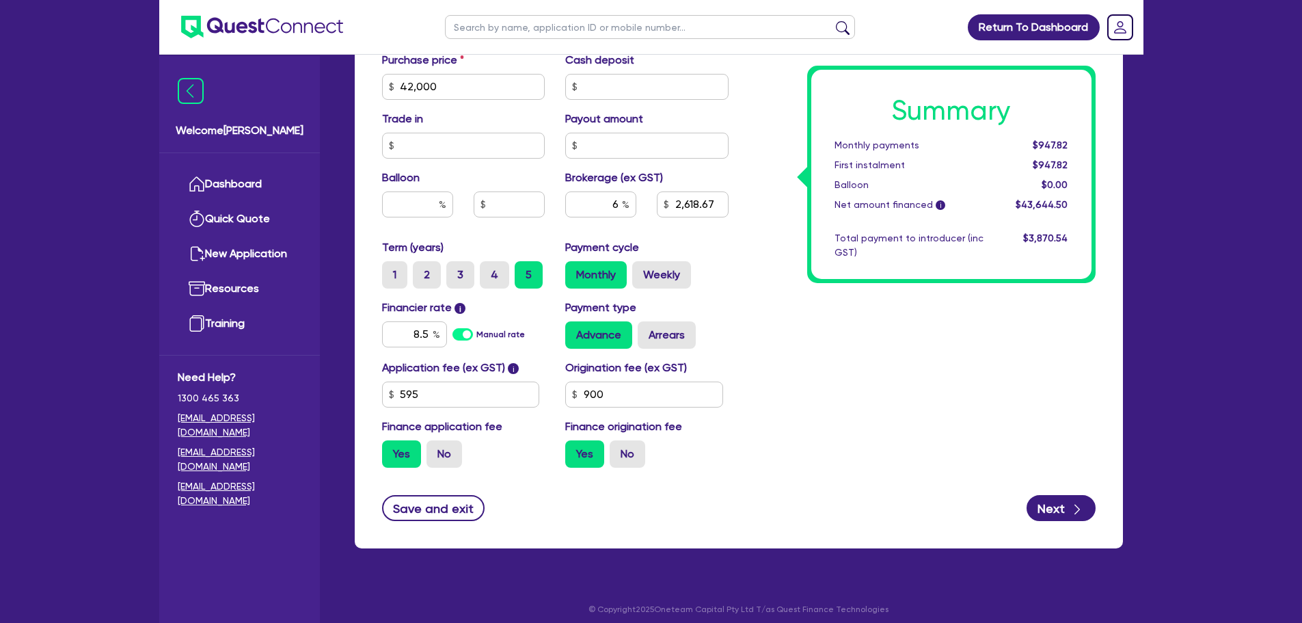
scroll to position [691, 0]
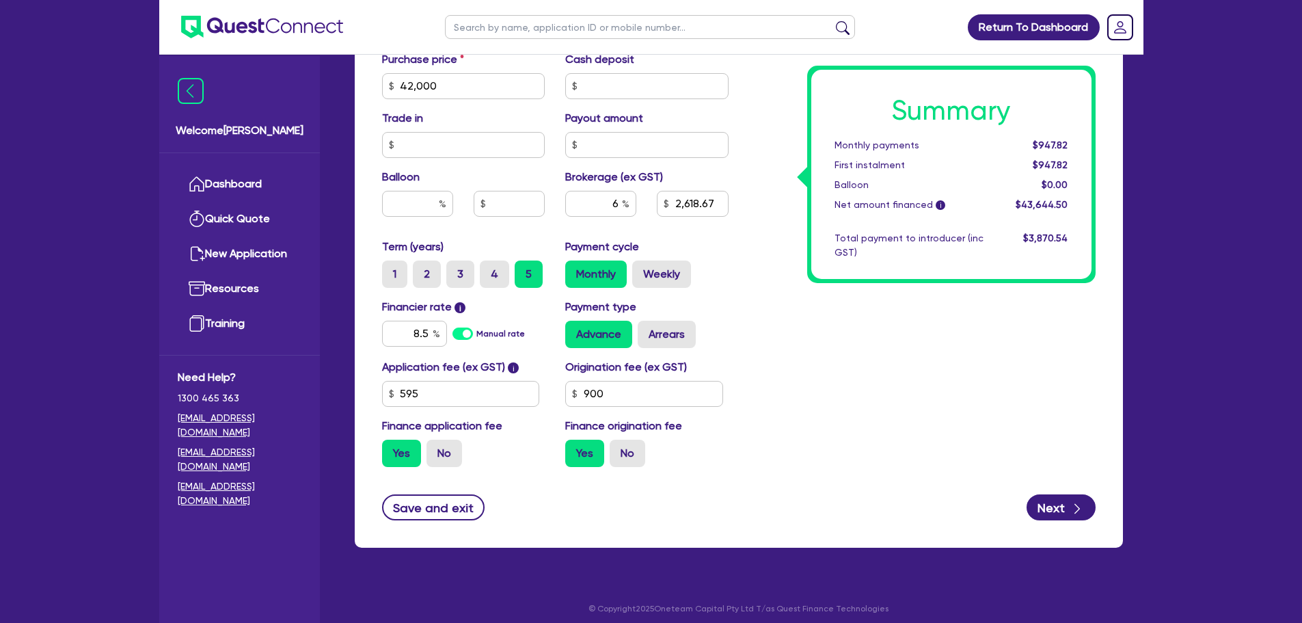
click at [867, 379] on div "Summary Monthly payments $947.82 First instalment $947.82 Balloon $0.00 Net amo…" at bounding box center [922, 38] width 367 height 880
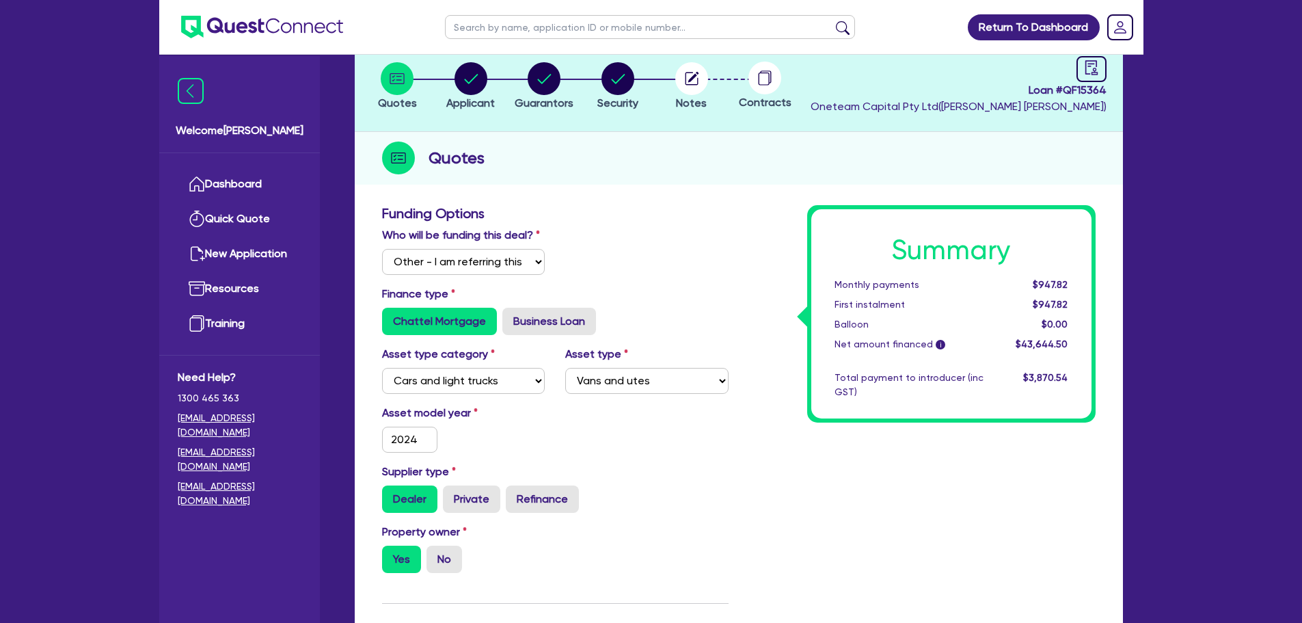
scroll to position [0, 0]
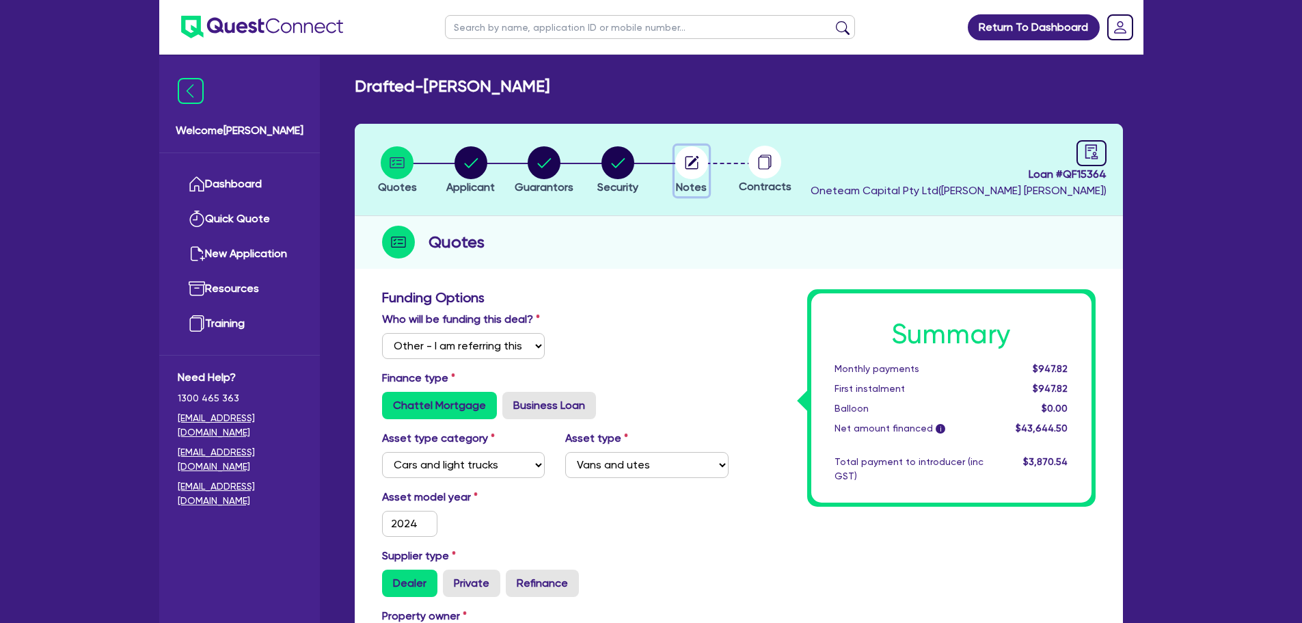
click at [688, 161] on circle "button" at bounding box center [691, 162] width 33 height 33
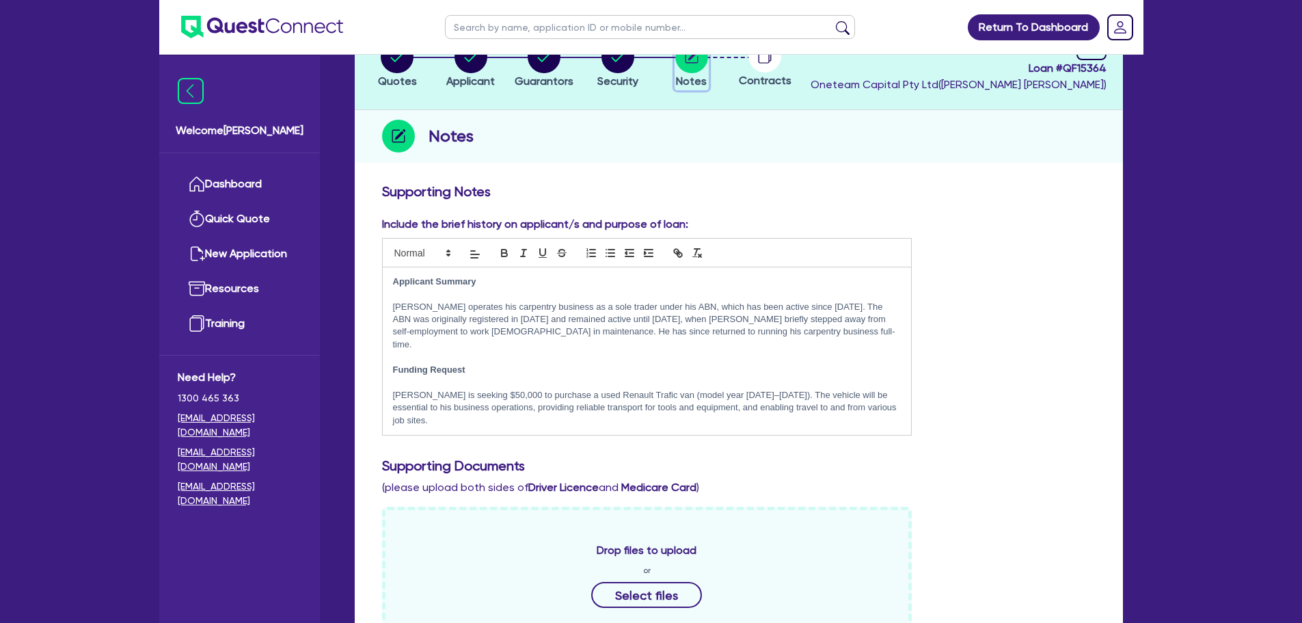
scroll to position [107, 0]
click at [788, 334] on p "Ashley operates his carpentry business as a sole trader under his ABN, which ha…" at bounding box center [647, 325] width 509 height 51
click at [496, 388] on p "Ashley is seeking $50,000 to purchase a used Renault Trafic van (model year 202…" at bounding box center [647, 407] width 509 height 38
click at [746, 388] on p "Ashley is seeking $42,000 to purchase a used Renault Trafic van (model year 202…" at bounding box center [647, 407] width 509 height 38
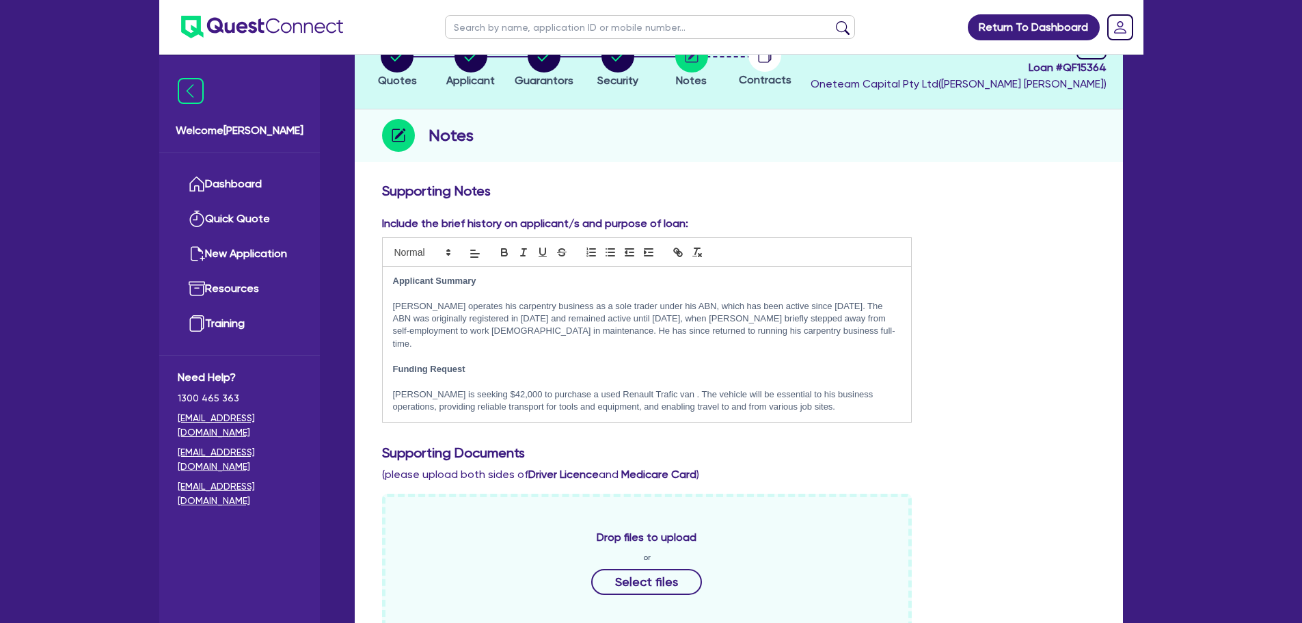
click at [573, 388] on p "Ashley is seeking $42,000 to purchase a used Renault Trafic van . The vehicle w…" at bounding box center [647, 400] width 509 height 25
click at [587, 363] on p "Funding Request" at bounding box center [647, 369] width 509 height 12
click at [654, 388] on p "Ashley is seeking $42,000 to purchase a 2021 Renault Trafic van . The vehicle w…" at bounding box center [647, 400] width 509 height 25
click at [826, 396] on p "Ashley is seeking $42,000 to purchase a 2021 Renault Trafic van. The vehicle wi…" at bounding box center [647, 400] width 509 height 25
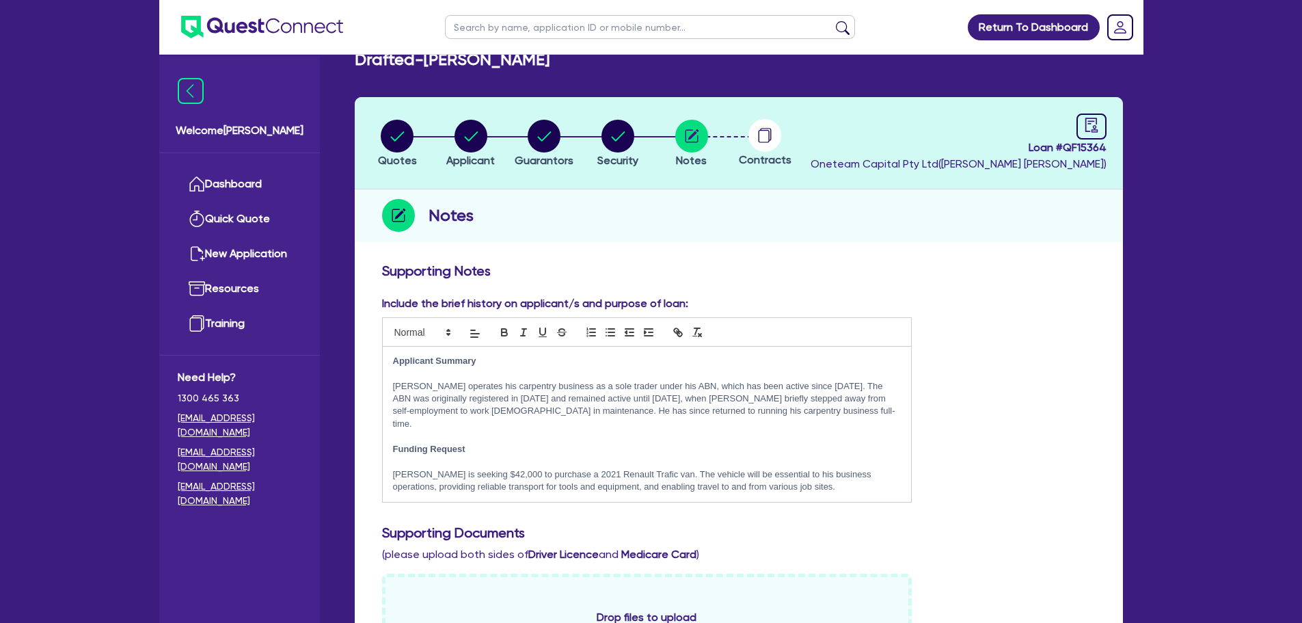
scroll to position [65, 0]
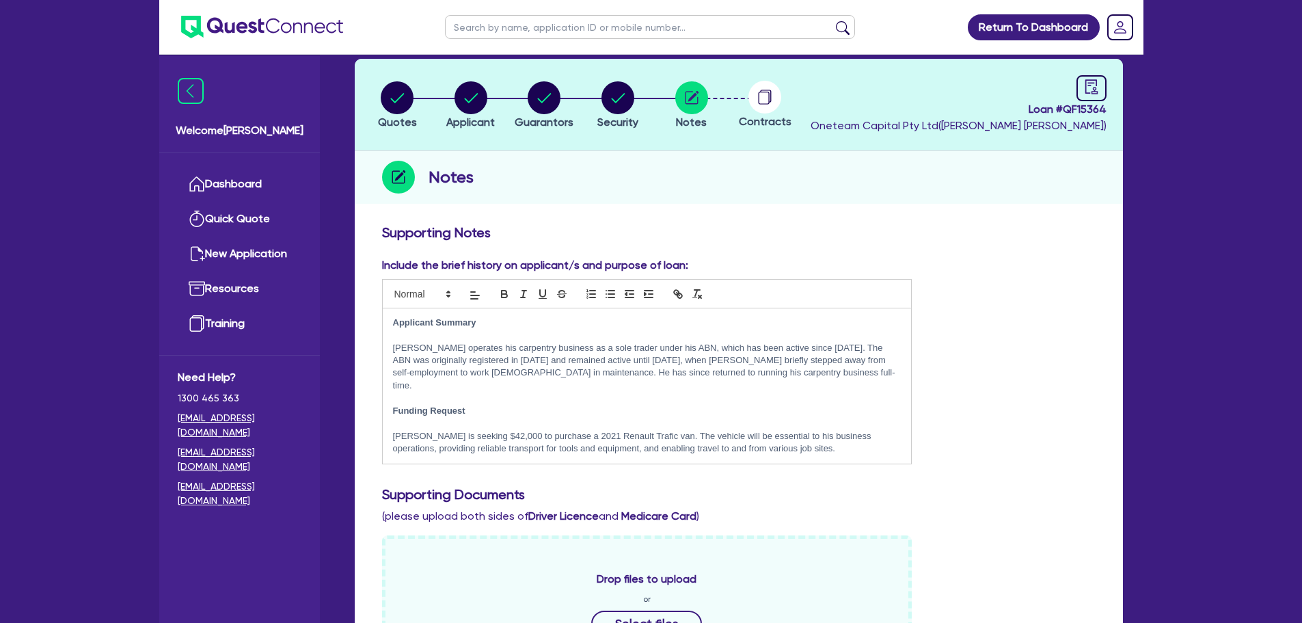
click at [820, 367] on p "Ashley operates his carpentry business as a sole trader under his ABN, which ha…" at bounding box center [647, 367] width 509 height 51
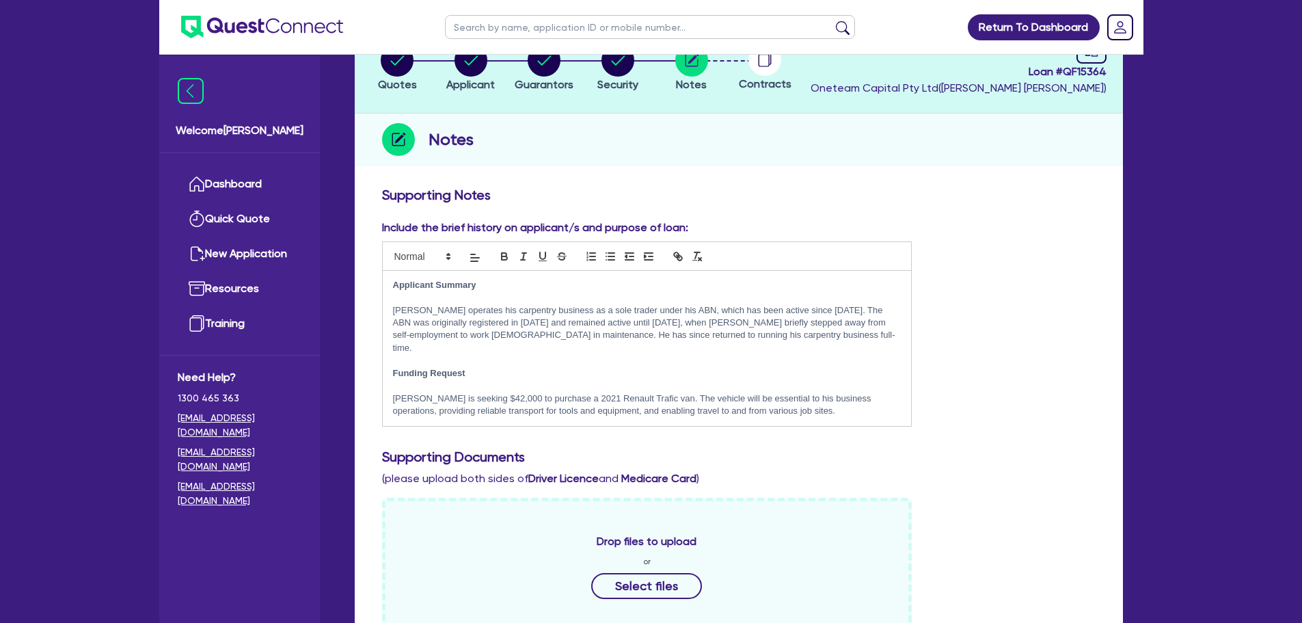
scroll to position [0, 0]
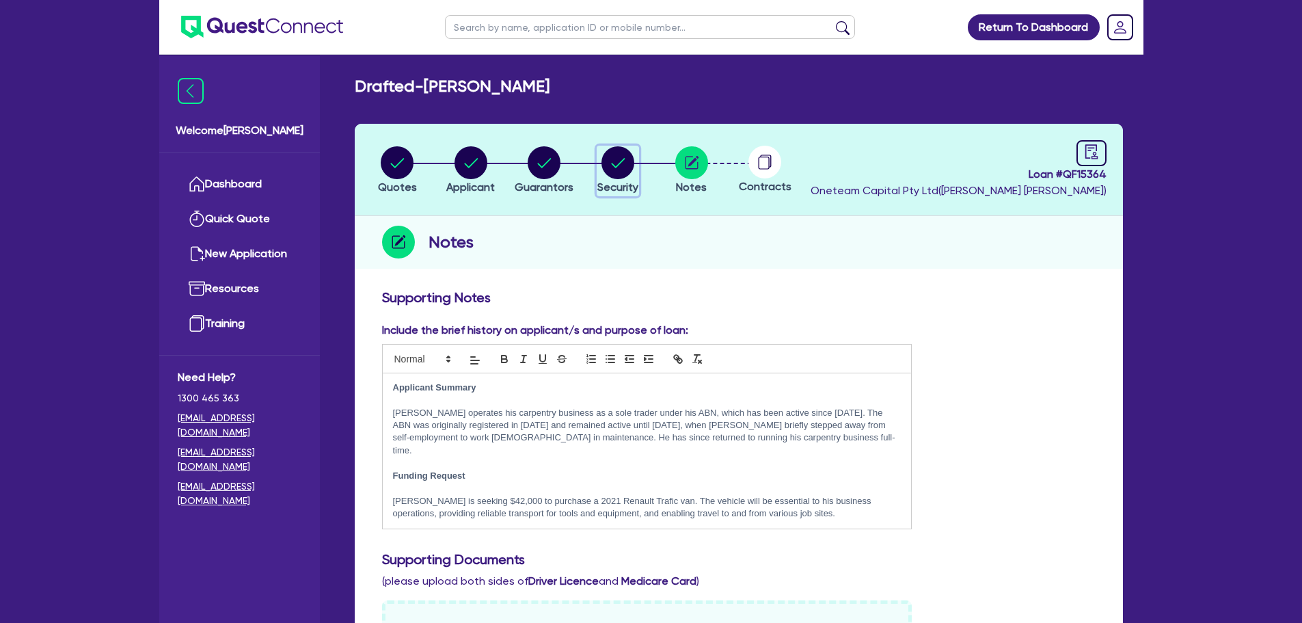
click at [612, 170] on circle "button" at bounding box center [618, 162] width 33 height 33
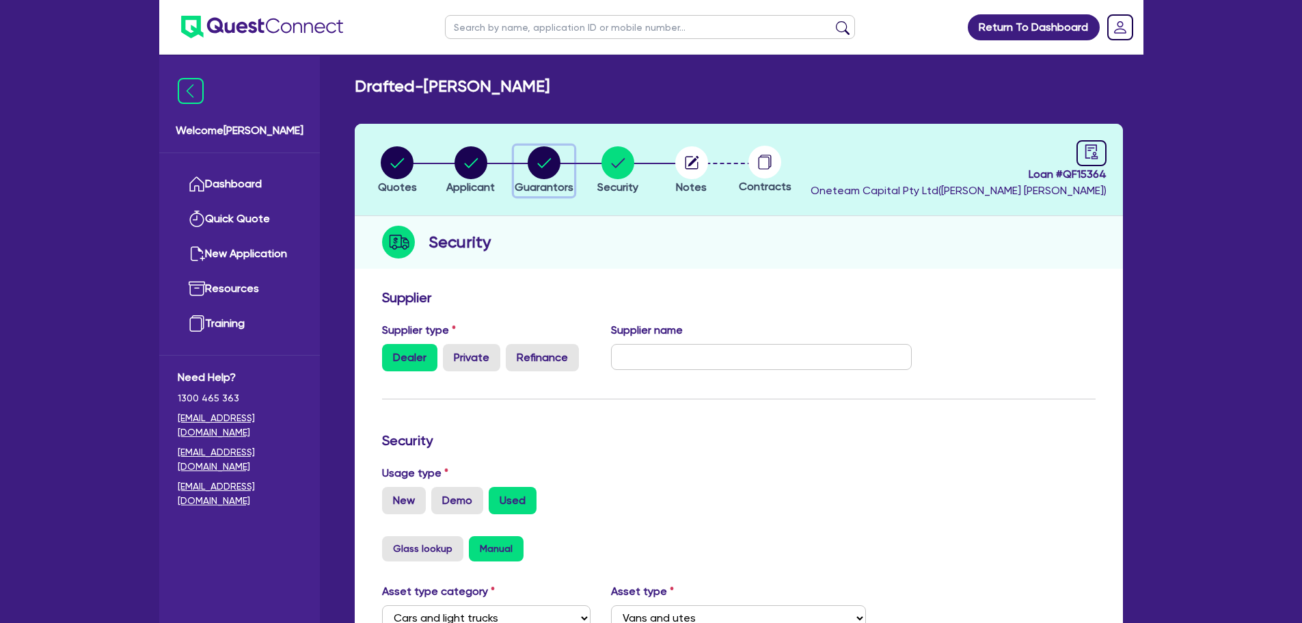
click at [550, 163] on circle "button" at bounding box center [544, 162] width 33 height 33
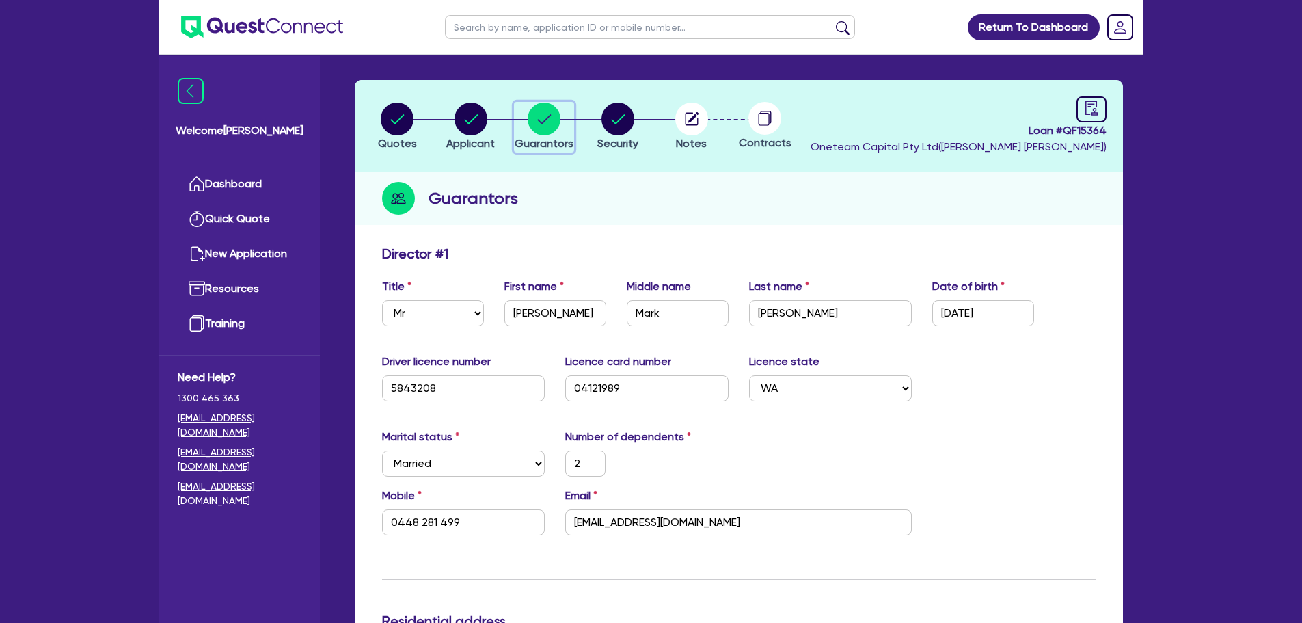
scroll to position [43, 0]
click at [481, 135] on icon "button" at bounding box center [471, 119] width 33 height 33
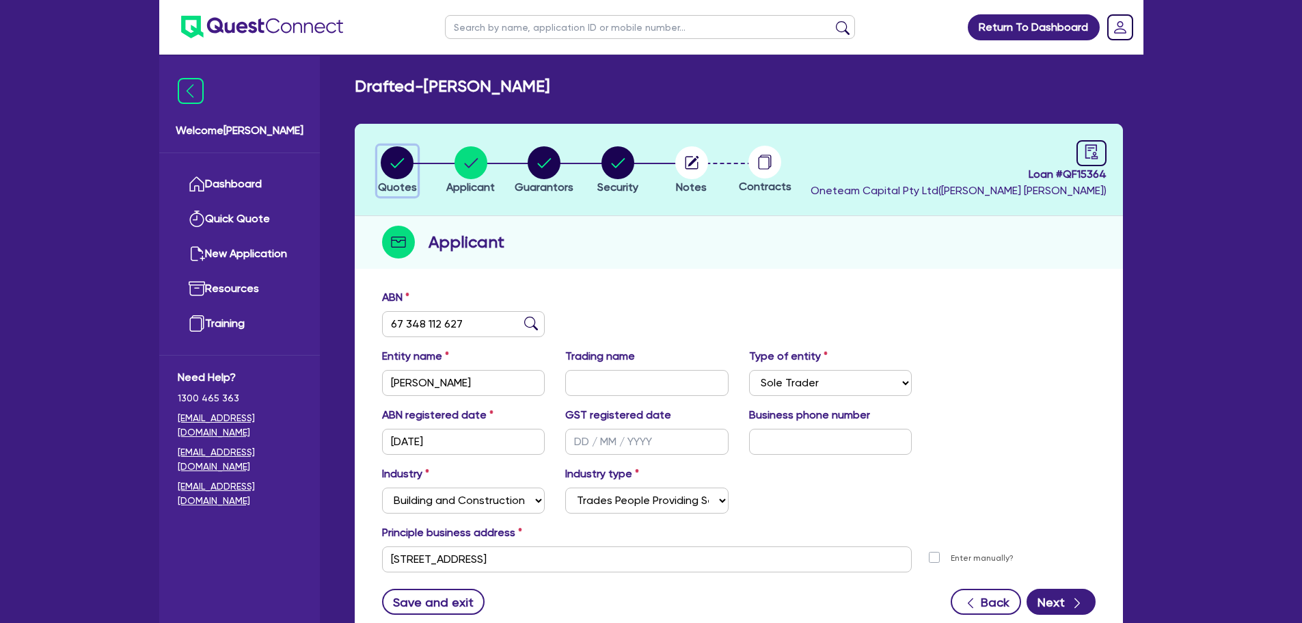
click at [394, 155] on circle "button" at bounding box center [397, 162] width 33 height 33
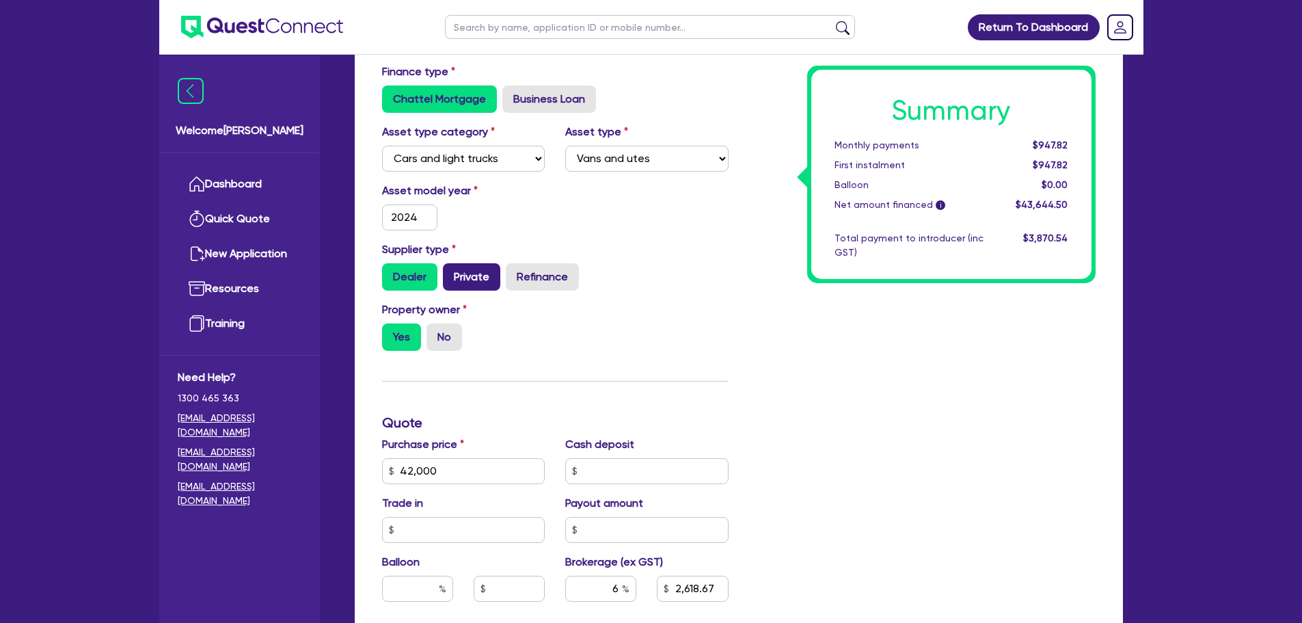
scroll to position [309, 0]
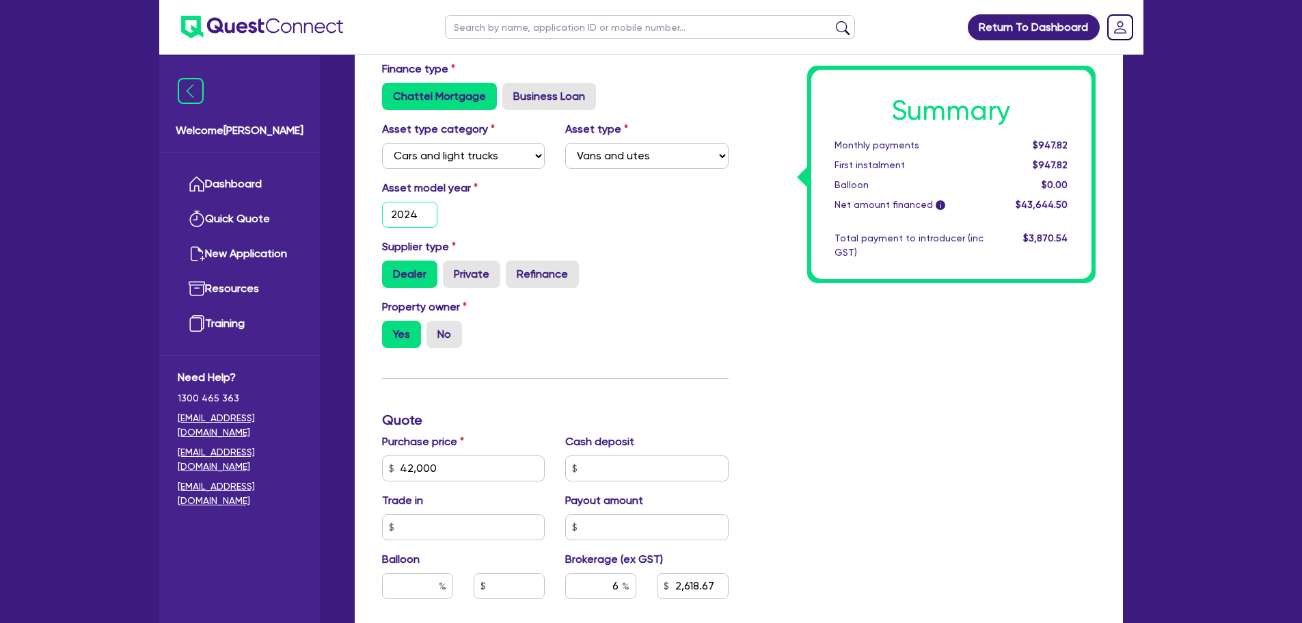
click at [427, 213] on input "2024" at bounding box center [410, 215] width 56 height 26
click at [580, 235] on div "Asset model year 2021" at bounding box center [555, 209] width 367 height 59
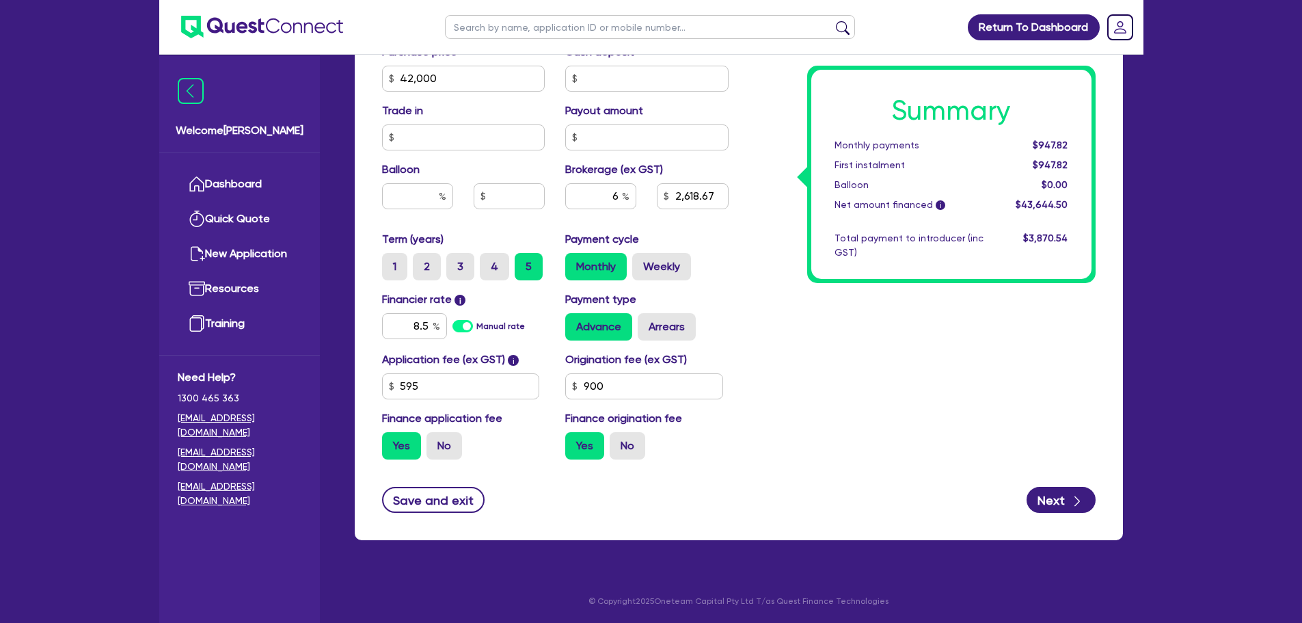
scroll to position [699, 0]
click at [429, 328] on input "8.5" at bounding box center [414, 325] width 65 height 26
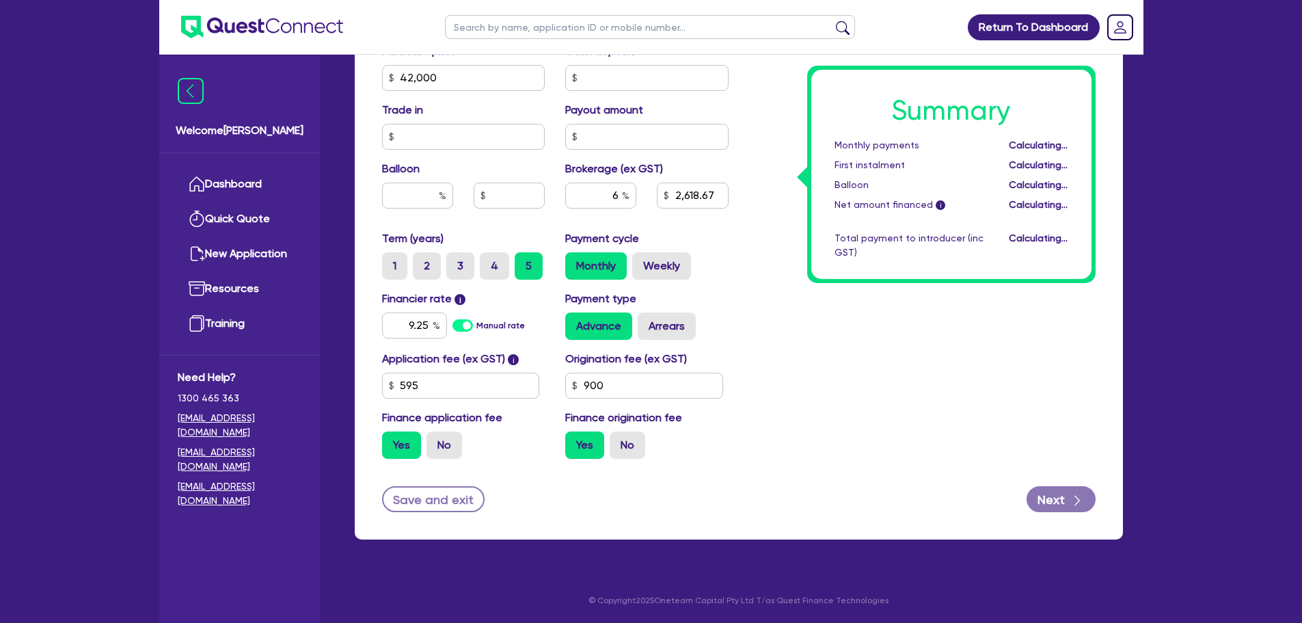
click at [865, 401] on div "Summary Monthly payments Calculating... First instalment Calculating... Balloon…" at bounding box center [922, 30] width 367 height 880
click at [797, 364] on div "Summary Monthly payments $964.01 First instalment $964.01 Balloon $0.00 Net amo…" at bounding box center [922, 30] width 367 height 880
click at [447, 502] on button "Save and exit" at bounding box center [433, 499] width 103 height 26
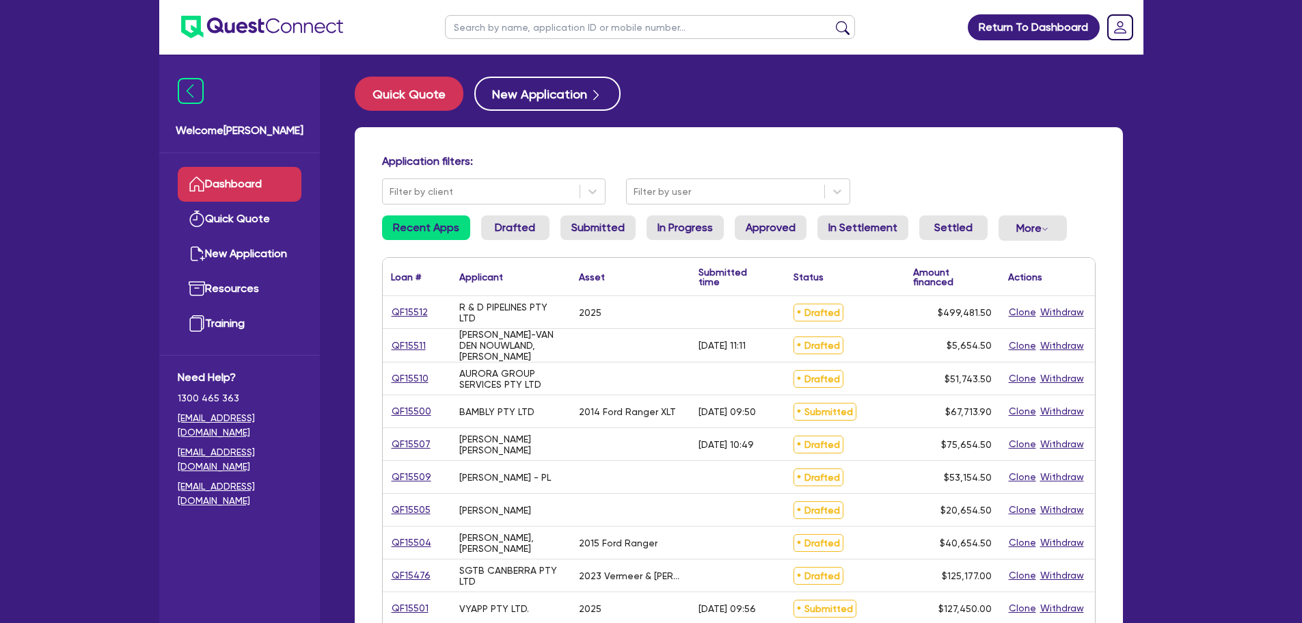
click at [477, 27] on input "text" at bounding box center [650, 27] width 410 height 24
click at [832, 21] on button "submit" at bounding box center [843, 30] width 22 height 19
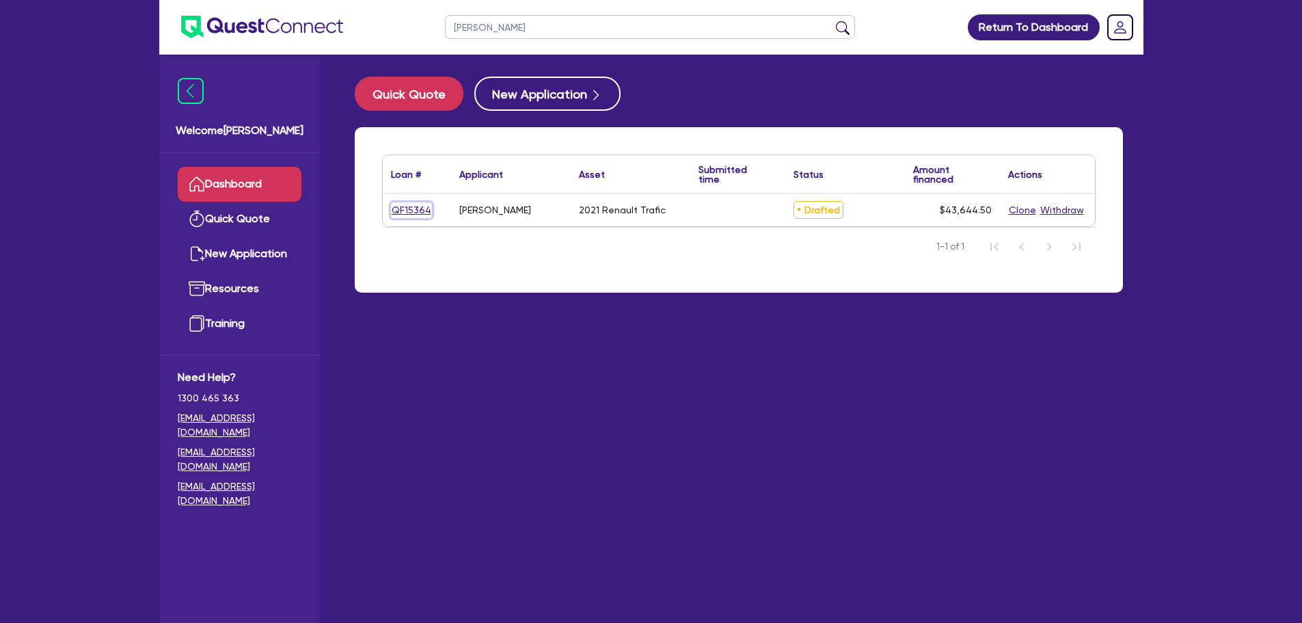
click at [427, 206] on link "QF15364" at bounding box center [411, 210] width 41 height 16
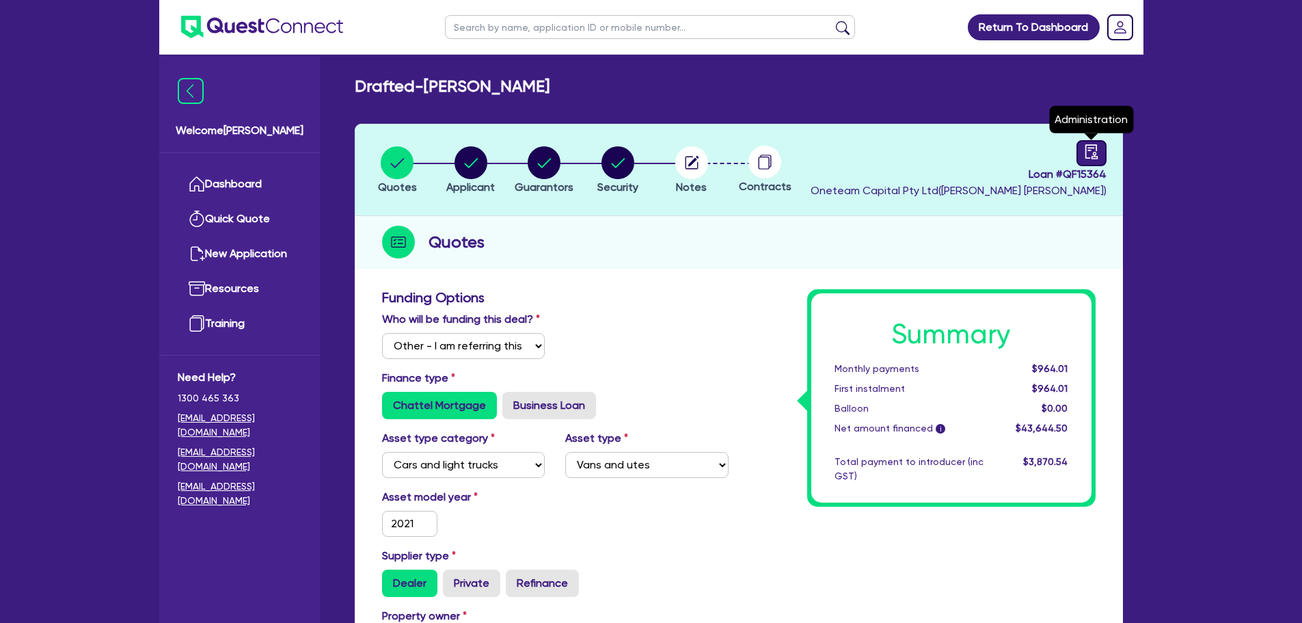
click at [1087, 157] on icon "audit" at bounding box center [1091, 151] width 15 height 15
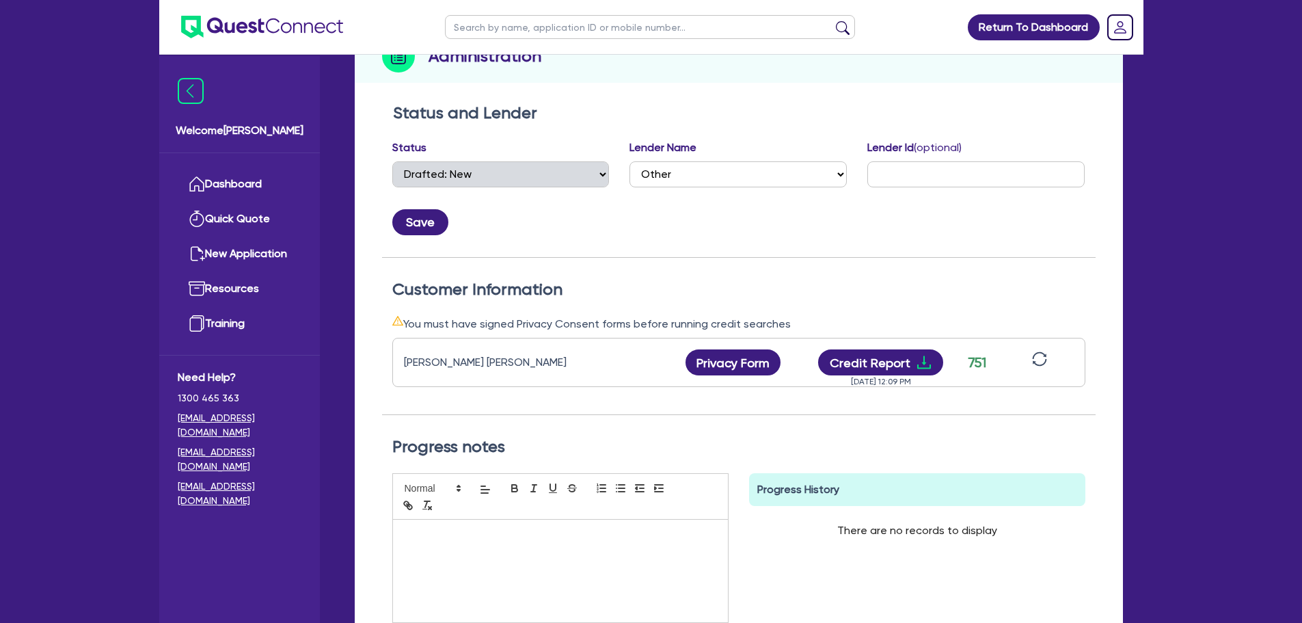
scroll to position [81, 0]
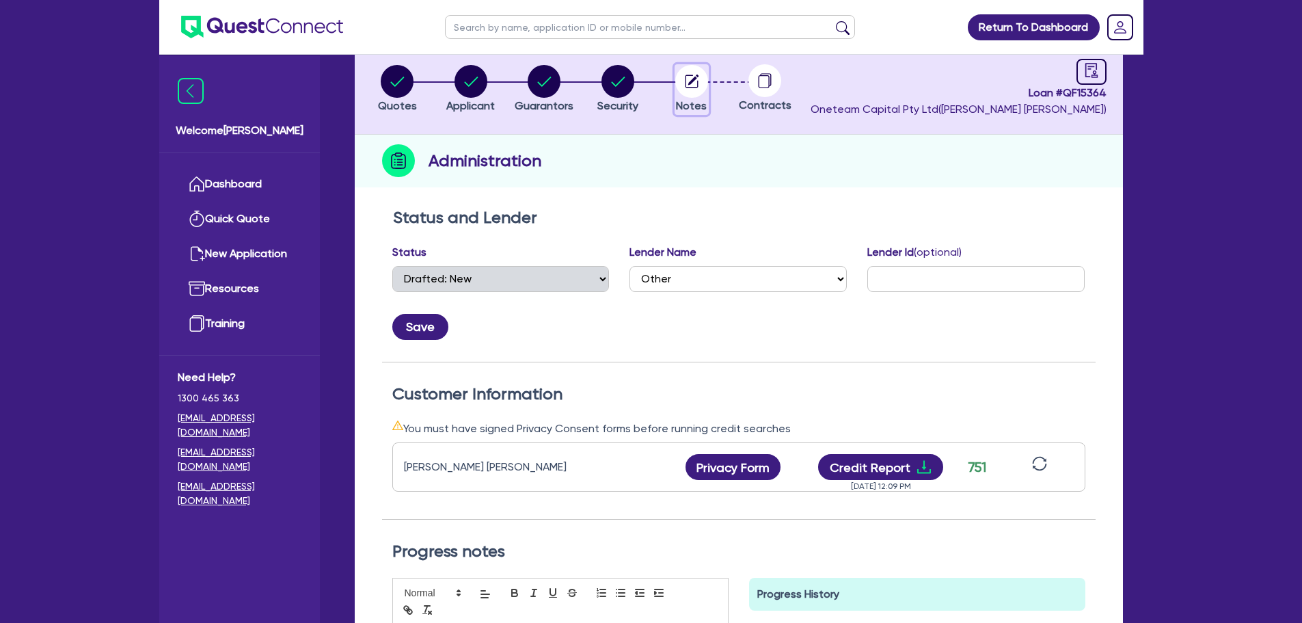
click at [695, 81] on circle "button" at bounding box center [691, 81] width 33 height 33
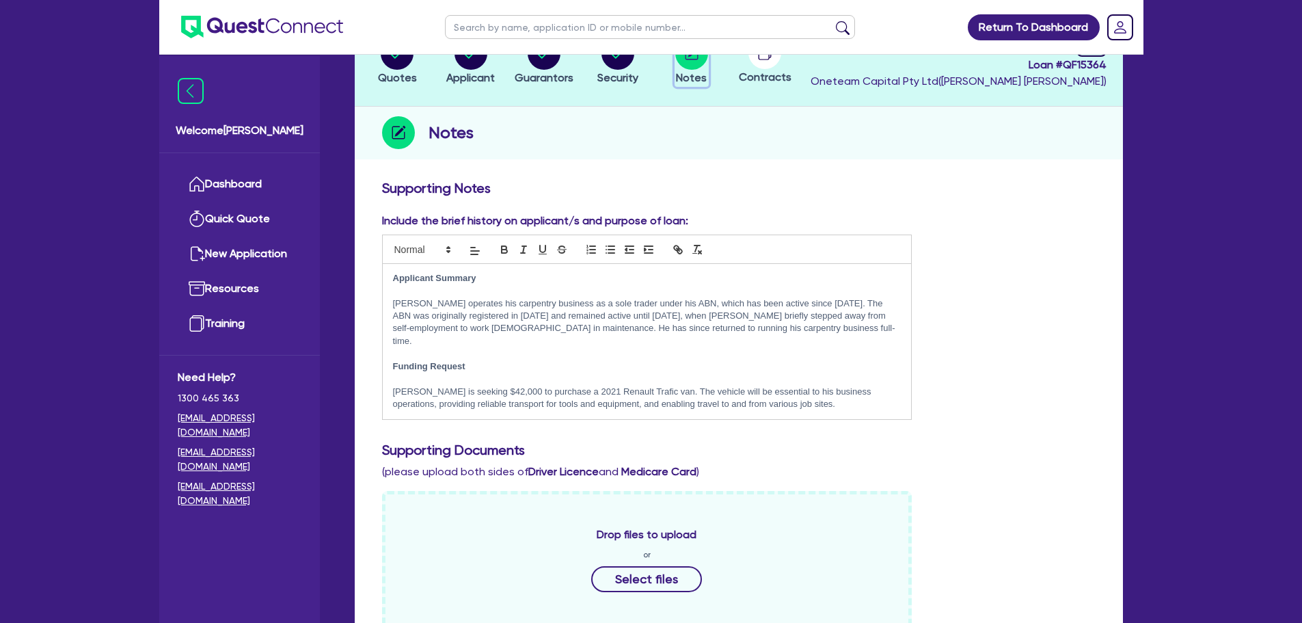
scroll to position [111, 0]
click at [1080, 345] on div "Include the brief history on applicant/s and purpose of loan: Applicant Summary…" at bounding box center [739, 320] width 734 height 218
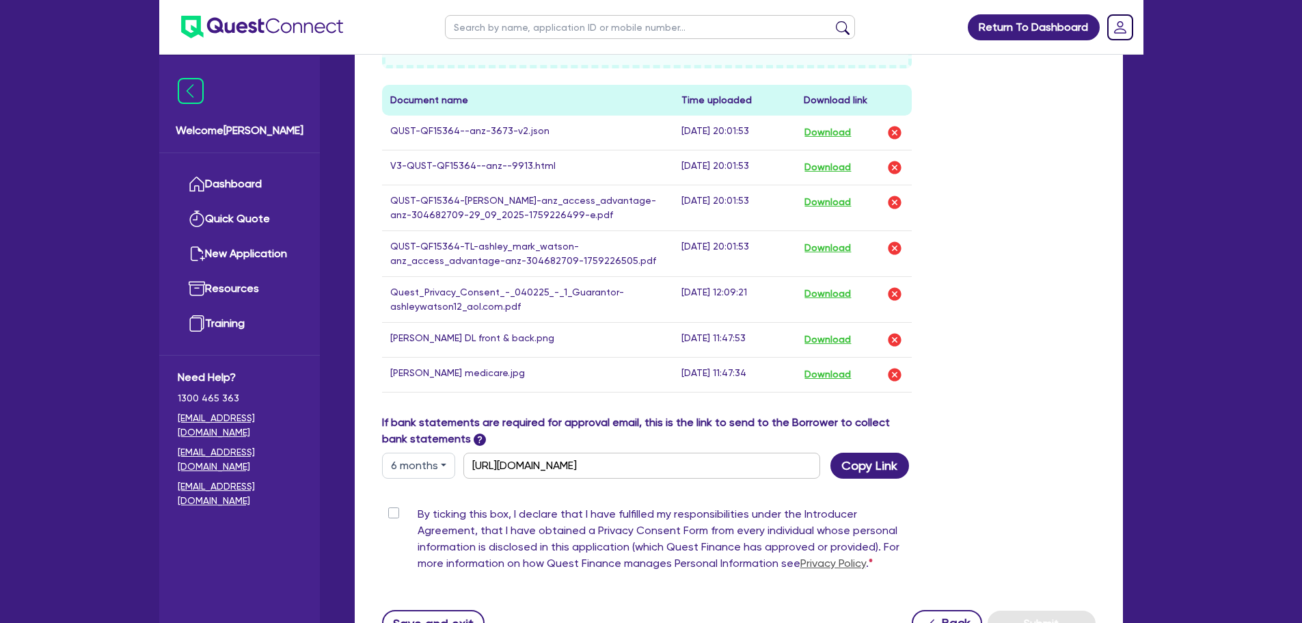
scroll to position [805, 0]
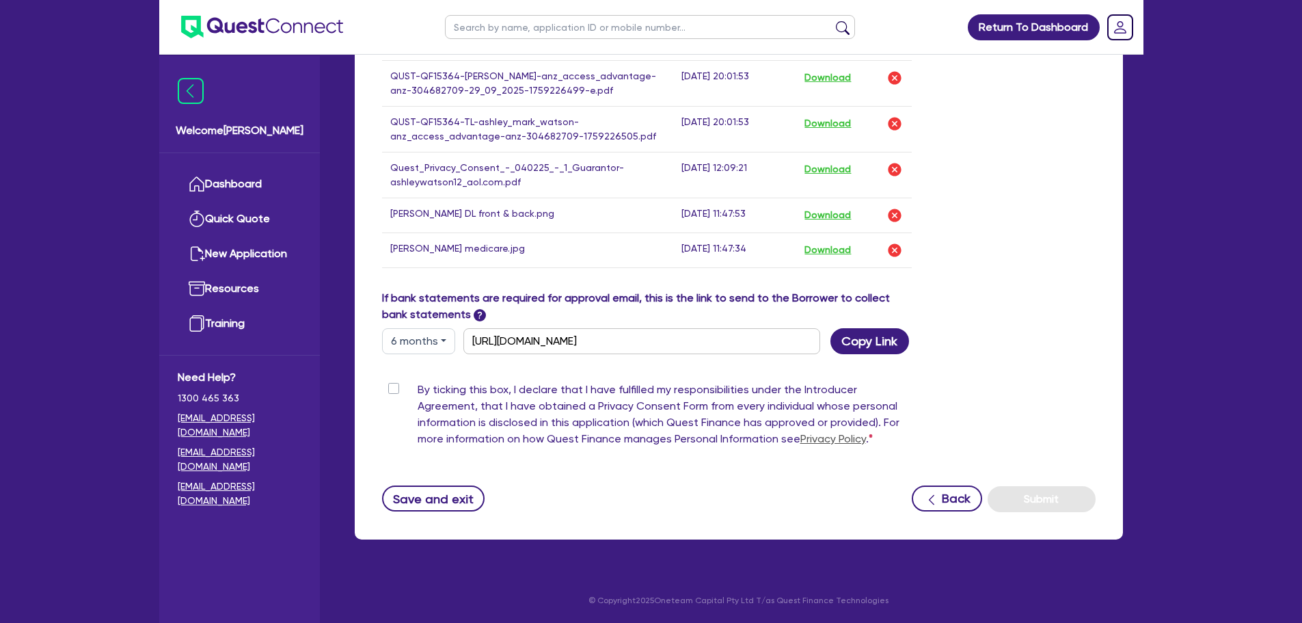
click at [418, 392] on label "By ticking this box, I declare that I have fulfilled my responsibilities under …" at bounding box center [665, 416] width 495 height 71
click at [390, 392] on input "By ticking this box, I declare that I have fulfilled my responsibilities under …" at bounding box center [387, 387] width 11 height 13
click at [1052, 494] on button "Submit" at bounding box center [1042, 499] width 108 height 26
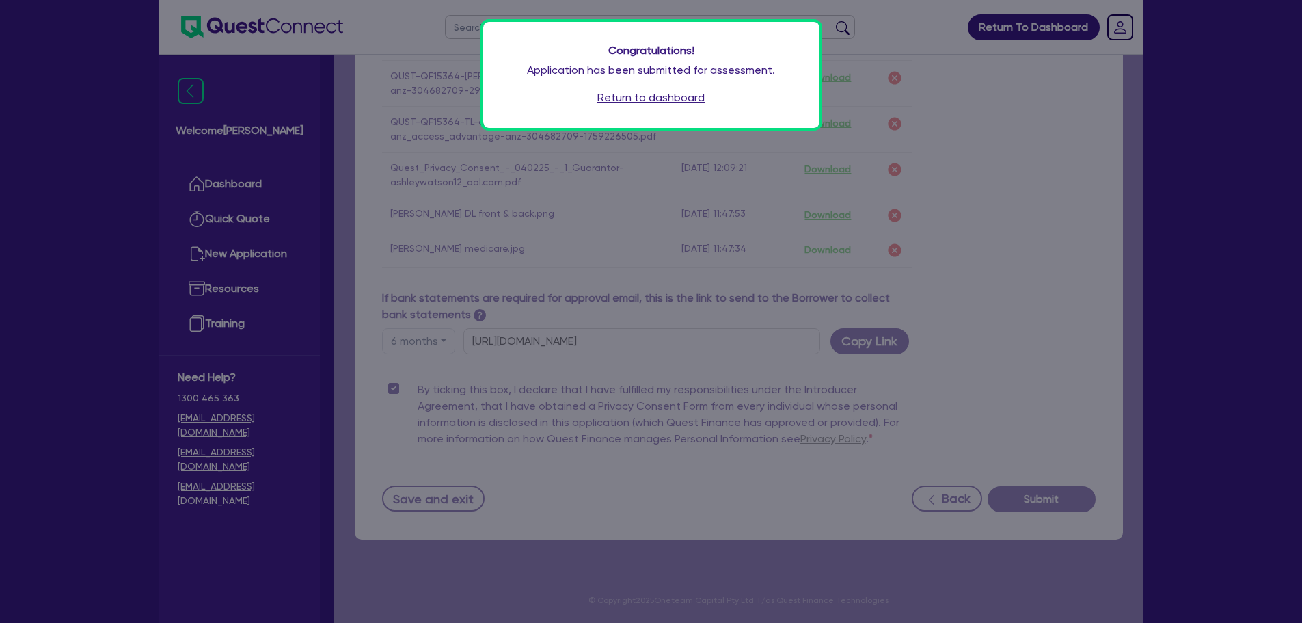
click at [648, 97] on link "Return to dashboard" at bounding box center [650, 98] width 107 height 16
